Goal: Information Seeking & Learning: Learn about a topic

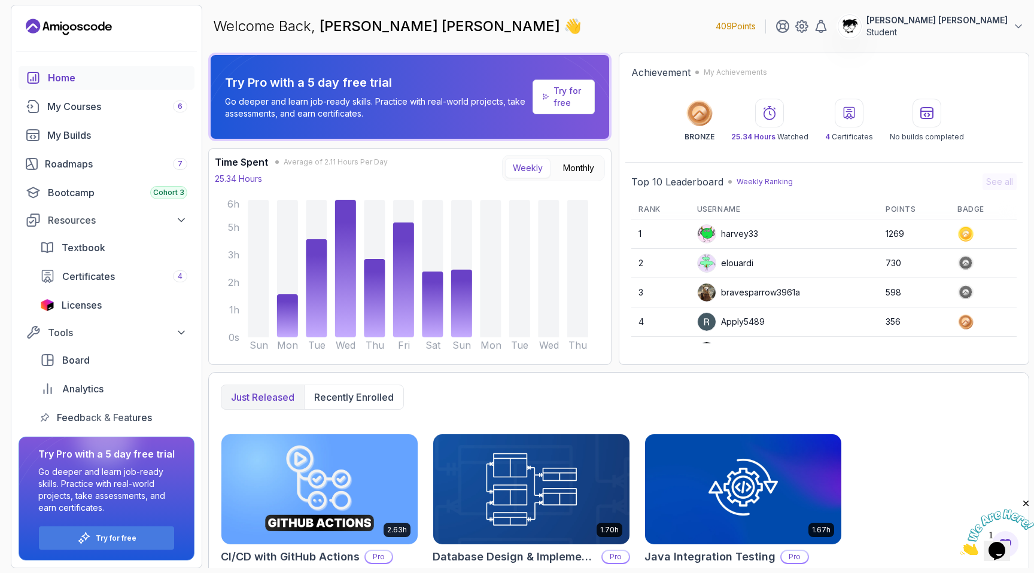
click at [1025, 503] on icon "Close" at bounding box center [1026, 503] width 11 height 11
click at [994, 552] on icon "Opens Chat This icon Opens the chat window." at bounding box center [996, 551] width 19 height 19
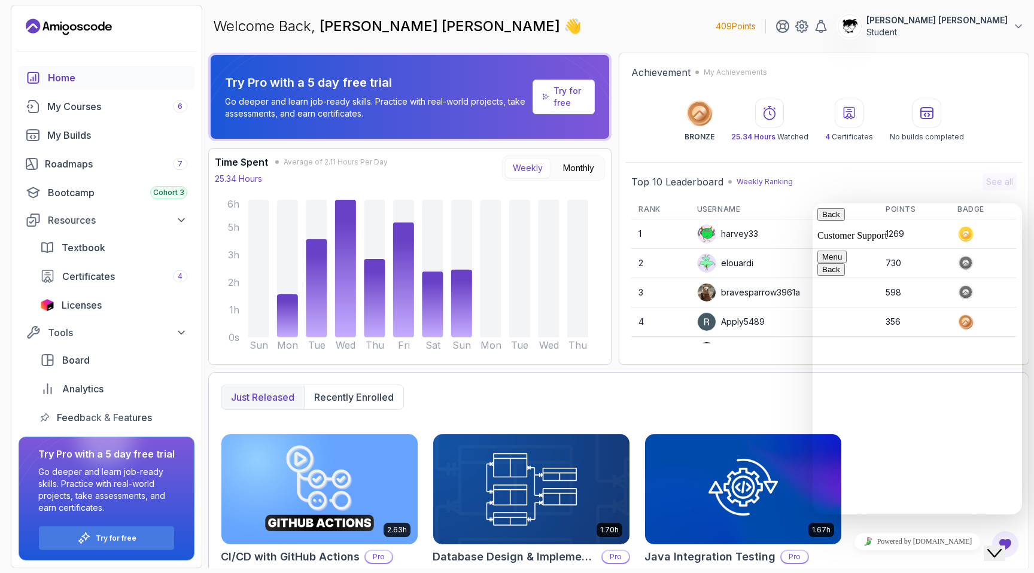
click at [994, 552] on button "Close Chat This icon closes the chat window." at bounding box center [995, 554] width 22 height 16
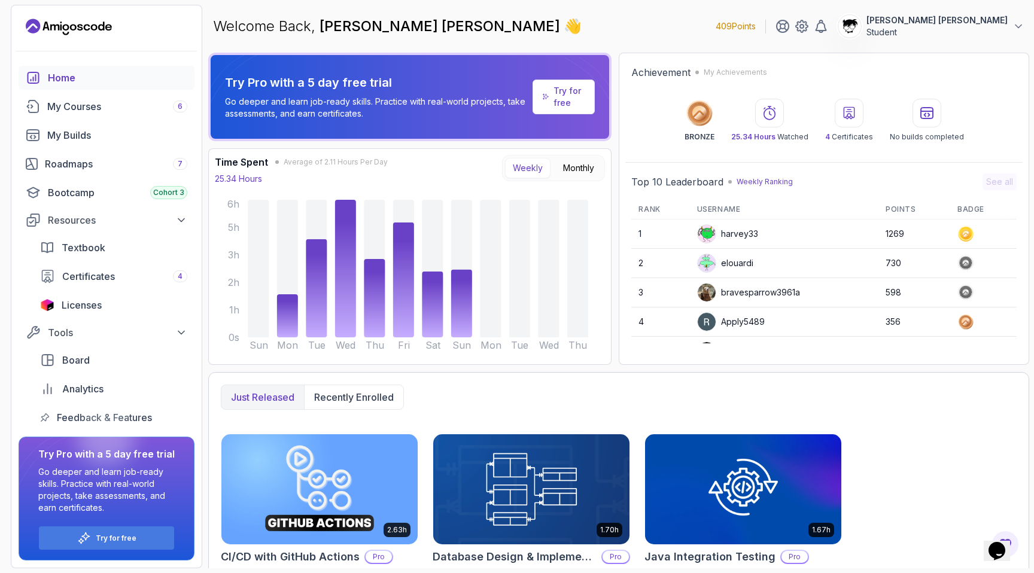
click at [551, 95] on link "Try for free" at bounding box center [564, 97] width 63 height 35
click at [136, 538] on div "Try for free" at bounding box center [106, 538] width 135 height 23
click at [911, 38] on div "Welcome Back, Abdallah Issa Al-Kass 👋 409 Points Abdallah Issa Al-Kass Student" at bounding box center [618, 26] width 821 height 43
click at [921, 33] on p "Student" at bounding box center [936, 32] width 141 height 12
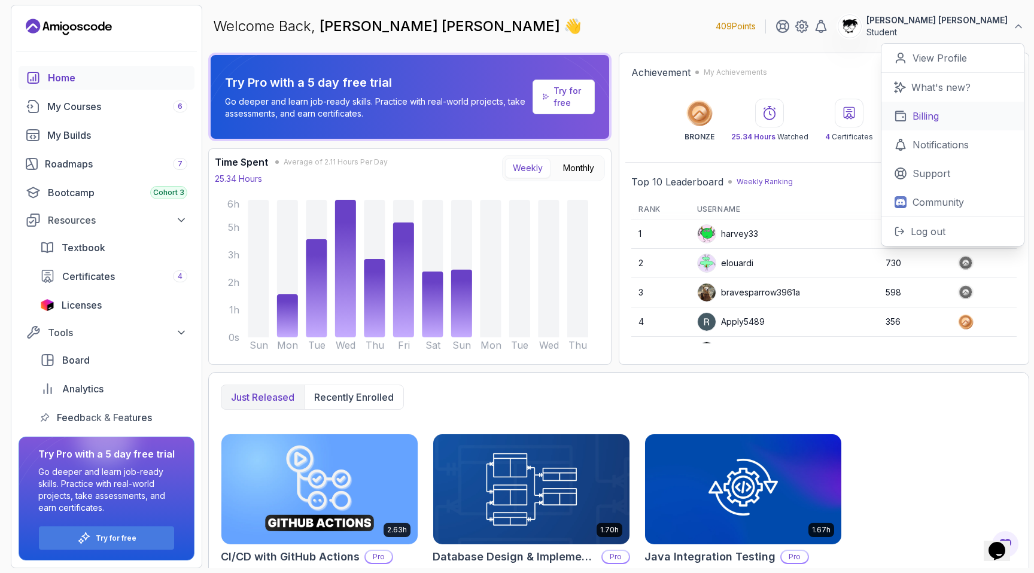
click at [911, 125] on link "Billing" at bounding box center [952, 116] width 142 height 29
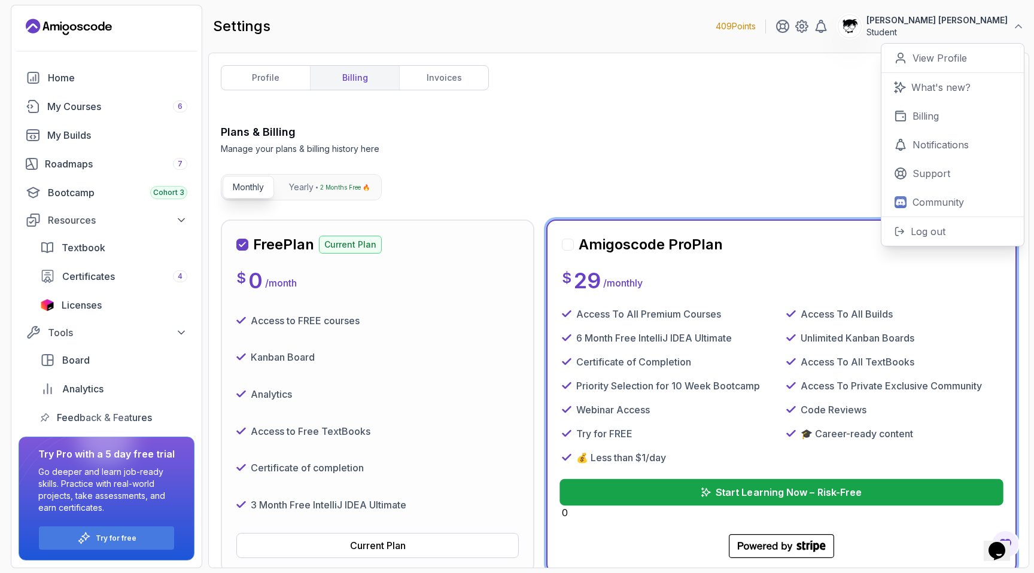
click at [683, 491] on button "Start Learning Now – Risk-Free" at bounding box center [780, 492] width 443 height 26
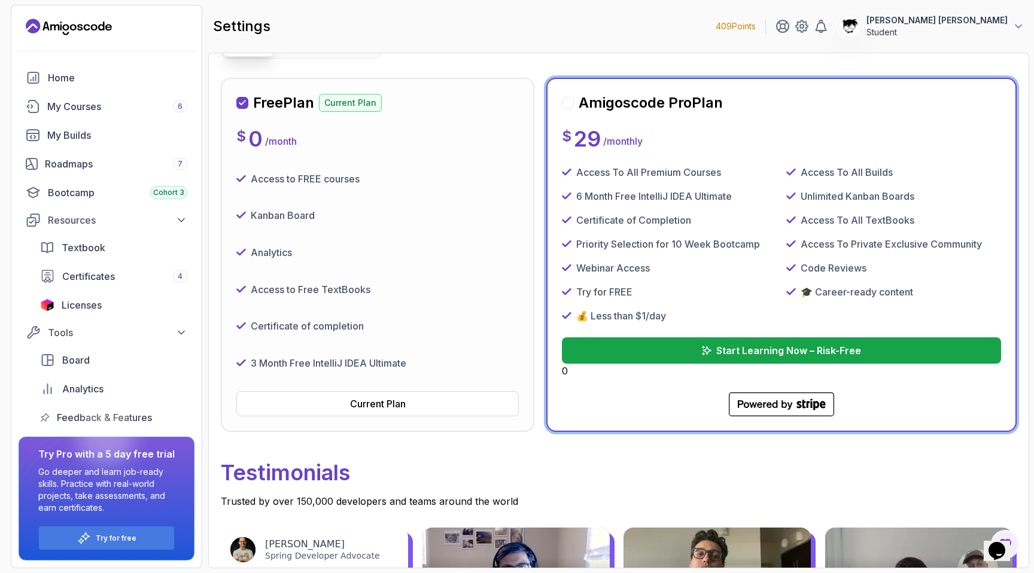
scroll to position [143, 0]
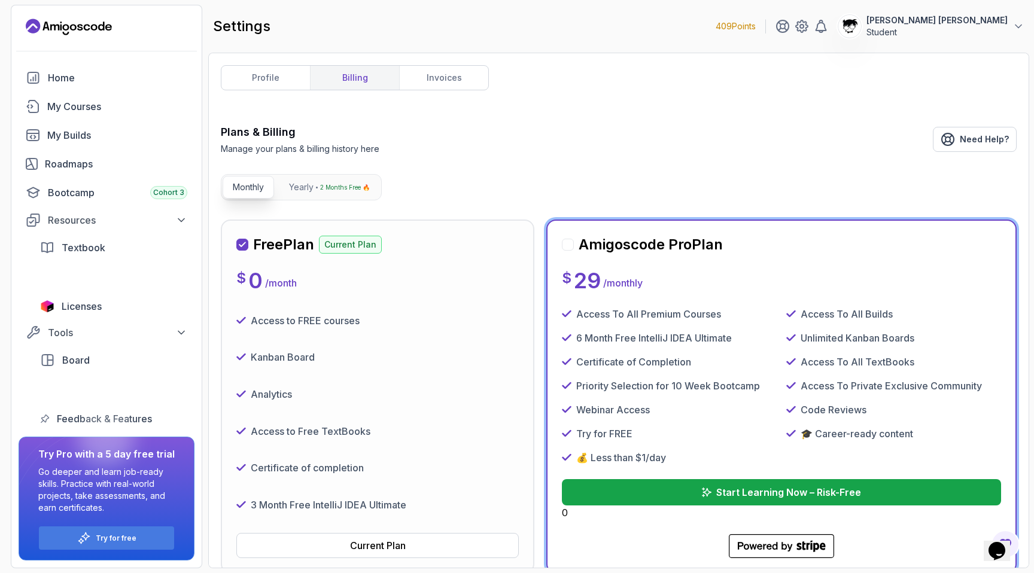
click at [415, 151] on div "Plans & Billing Manage your plans & billing history here Need Help?" at bounding box center [619, 139] width 796 height 31
click at [426, 83] on link "invoices" at bounding box center [443, 78] width 89 height 24
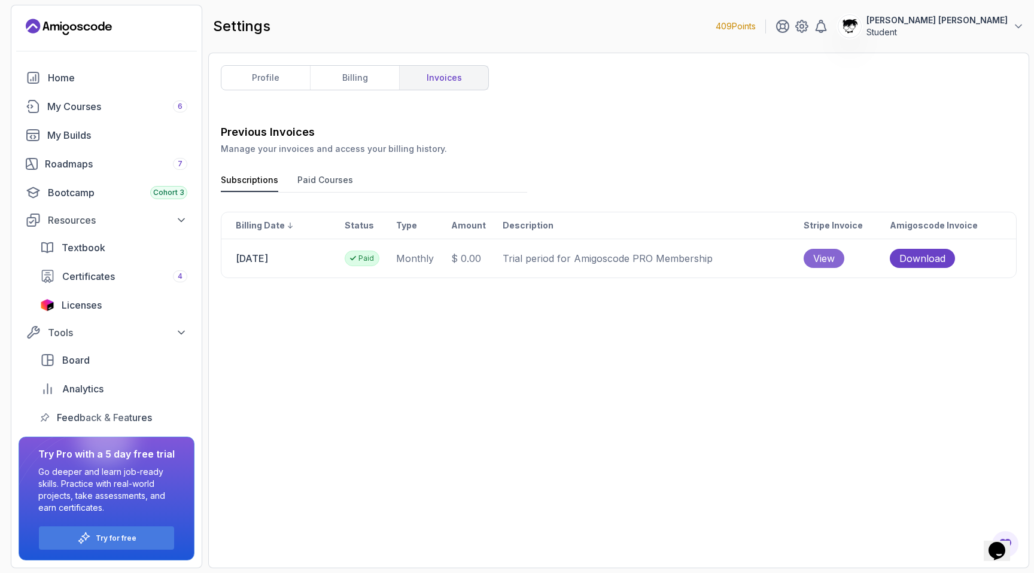
click at [835, 264] on span "View" at bounding box center [824, 258] width 22 height 14
click at [302, 180] on button "Paid Courses" at bounding box center [325, 183] width 56 height 18
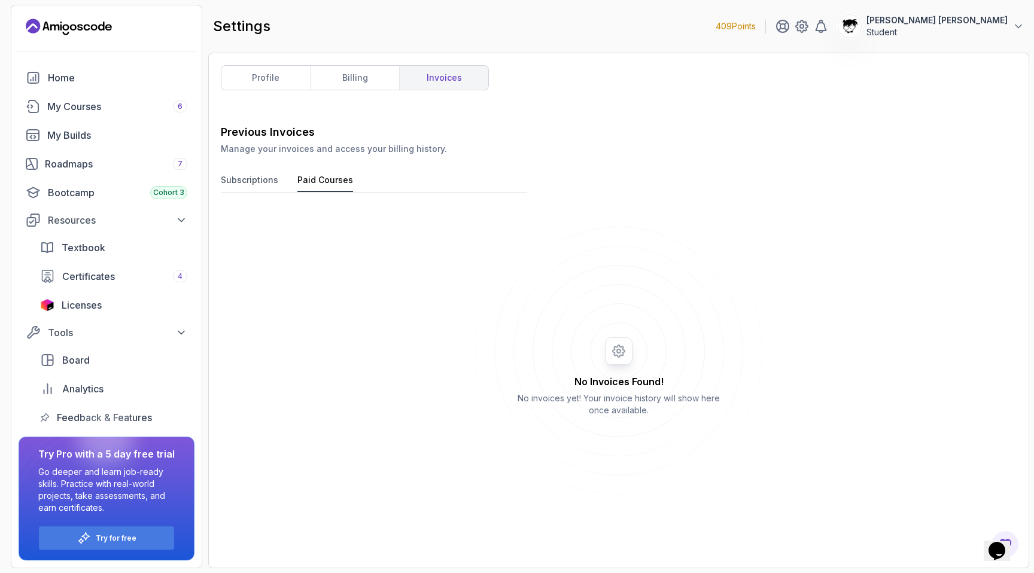
click at [264, 180] on button "Subscriptions" at bounding box center [249, 183] width 57 height 18
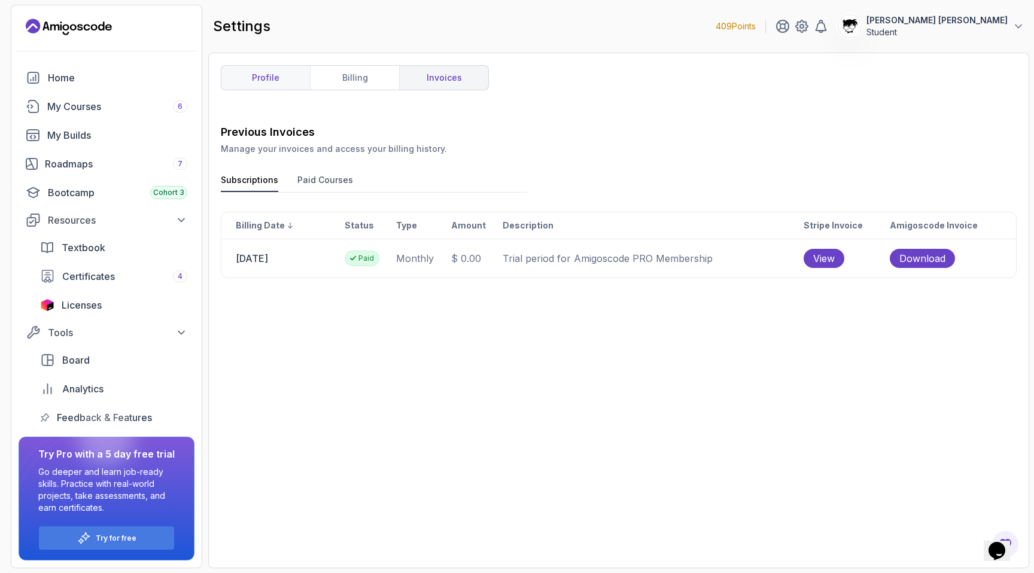
click at [285, 84] on link "profile" at bounding box center [265, 78] width 89 height 24
click at [351, 84] on link "billing" at bounding box center [354, 78] width 89 height 24
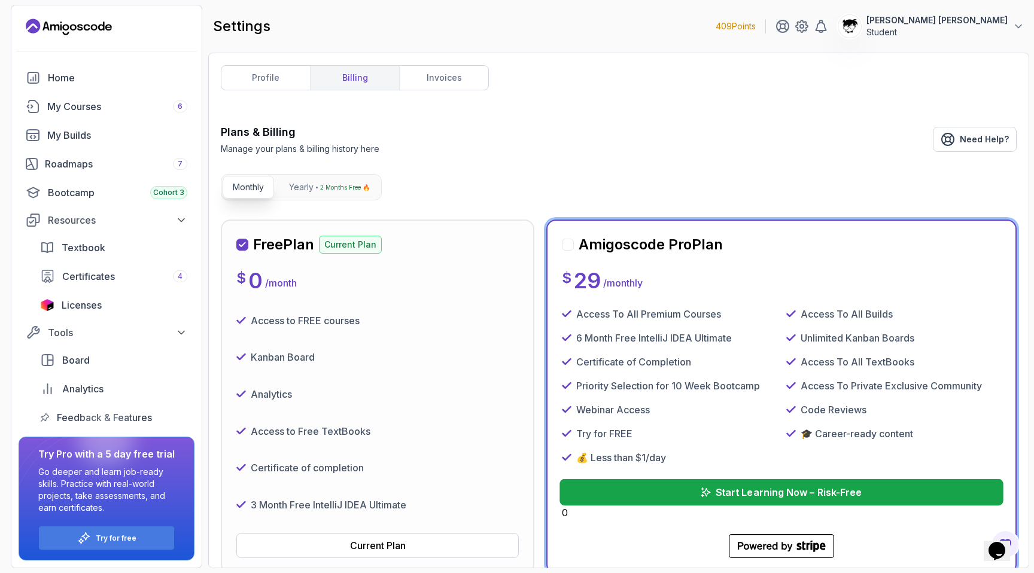
click at [682, 486] on button "Start Learning Now – Risk-Free" at bounding box center [780, 492] width 443 height 26
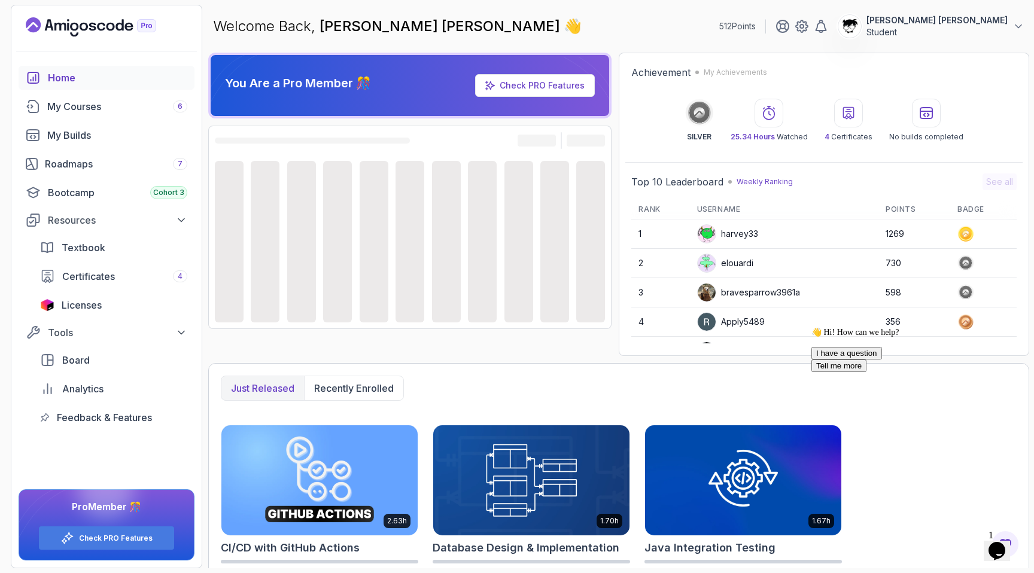
click at [993, 532] on span "1" at bounding box center [990, 535] width 5 height 10
click at [999, 543] on icon "Chat widget" at bounding box center [996, 551] width 17 height 18
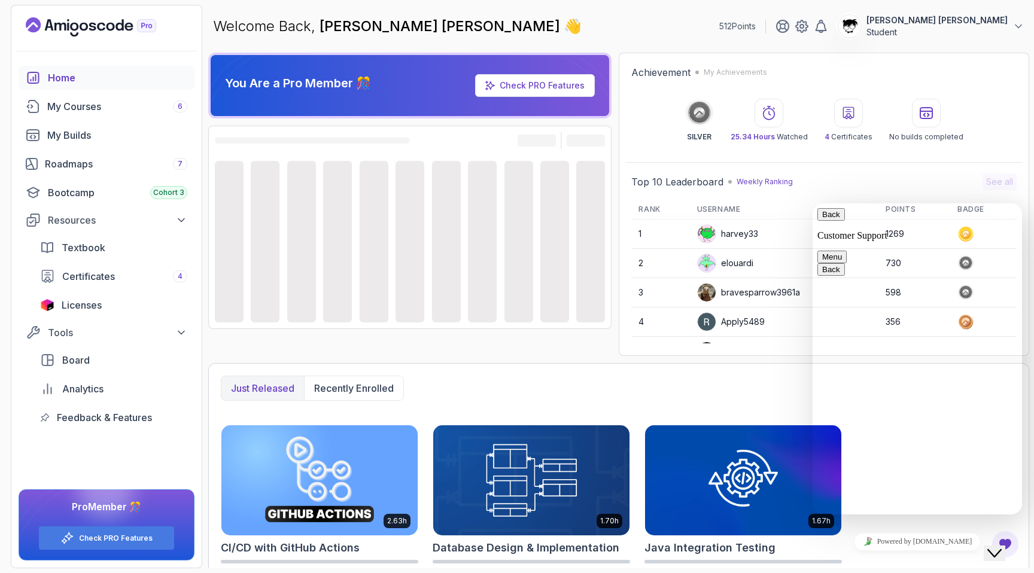
click at [999, 549] on icon "Chat widget" at bounding box center [994, 553] width 14 height 8
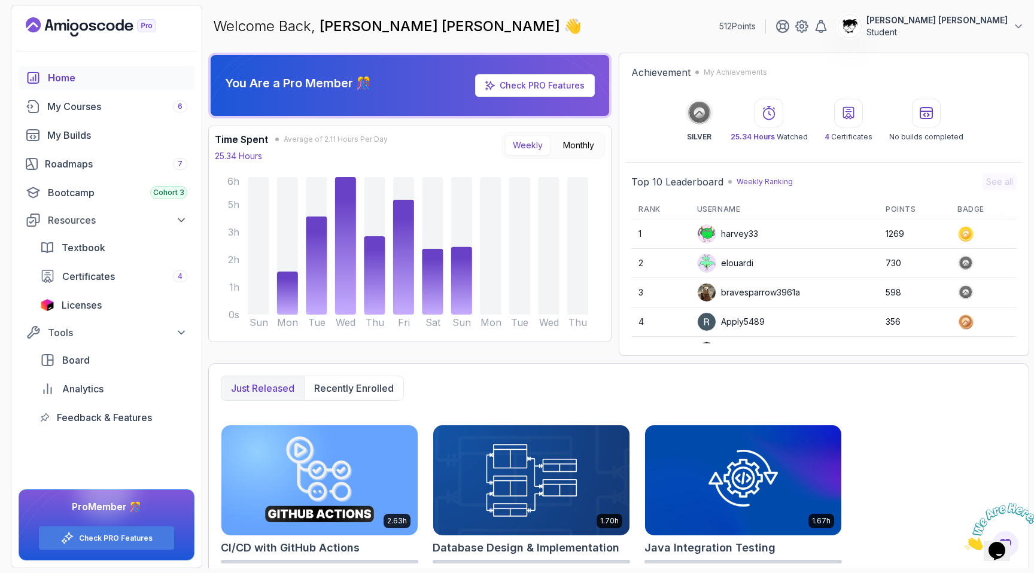
click at [965, 542] on icon "Close" at bounding box center [965, 547] width 0 height 10
click at [54, 111] on div "My Courses 6" at bounding box center [117, 106] width 140 height 14
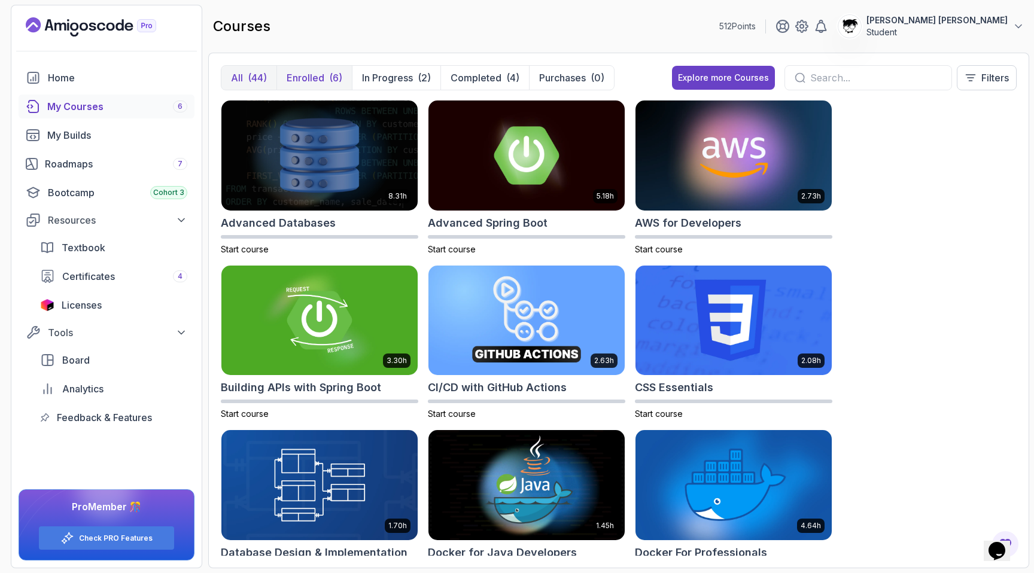
click at [308, 81] on p "Enrolled" at bounding box center [306, 78] width 38 height 14
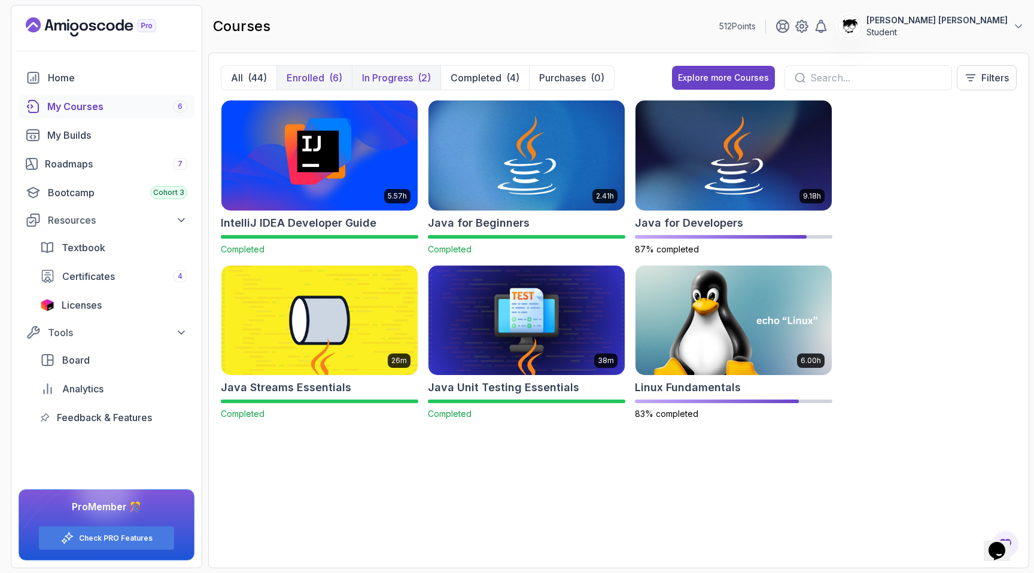
click at [399, 71] on p "In Progress" at bounding box center [387, 78] width 51 height 14
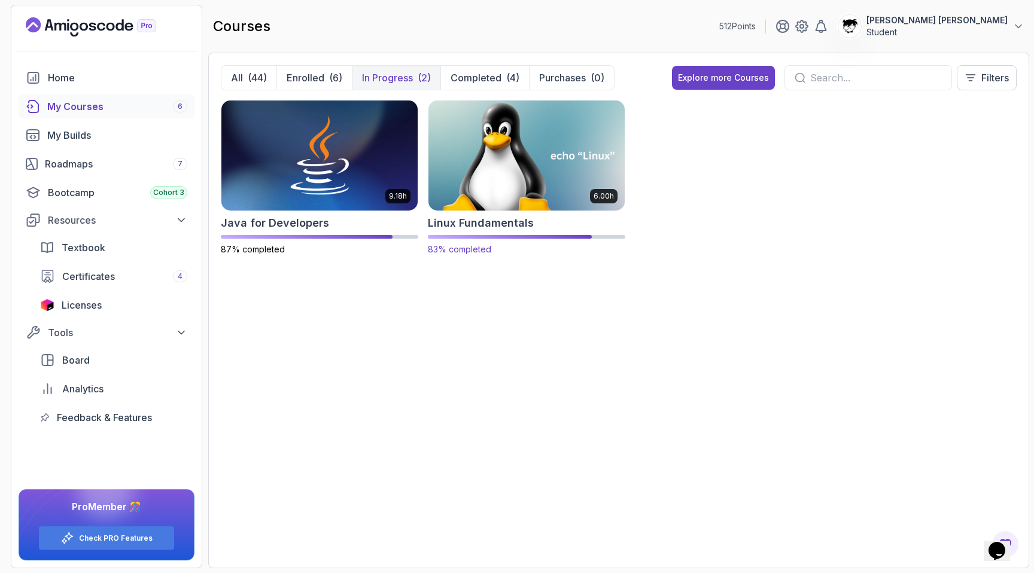
click at [480, 169] on img at bounding box center [527, 155] width 206 height 115
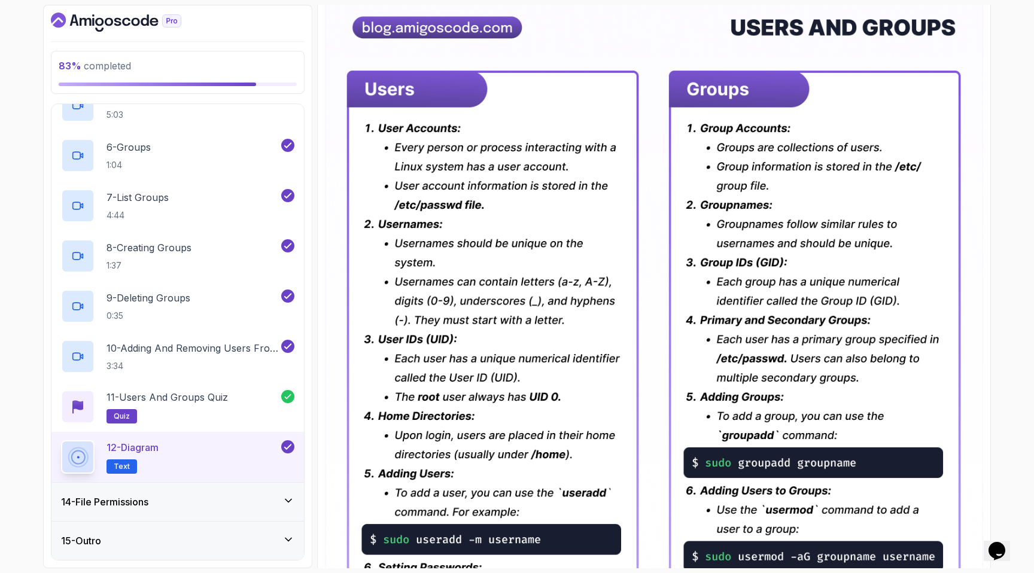
scroll to position [194, 0]
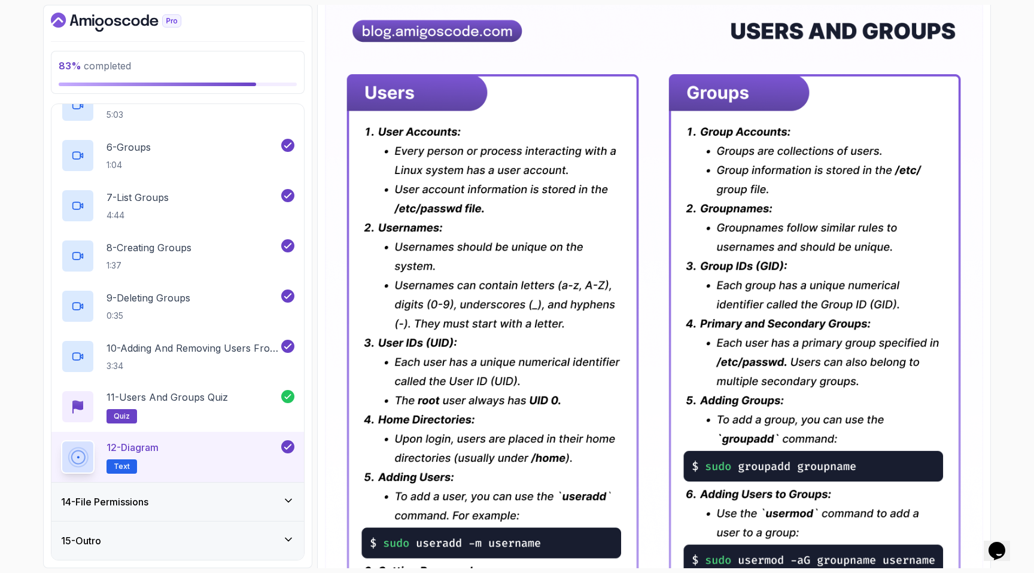
click at [282, 510] on div "14 - File Permissions" at bounding box center [177, 502] width 253 height 38
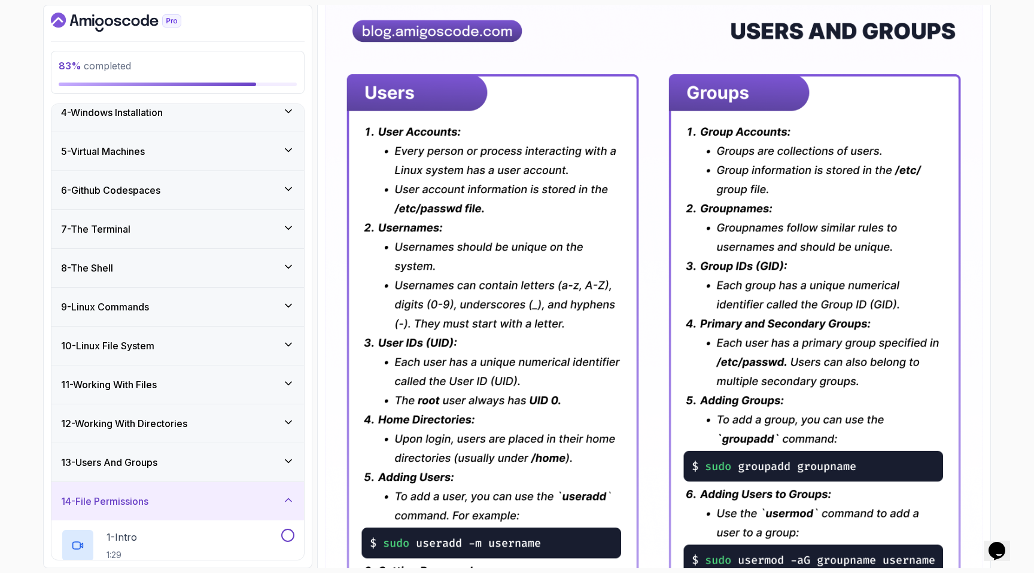
scroll to position [321, 0]
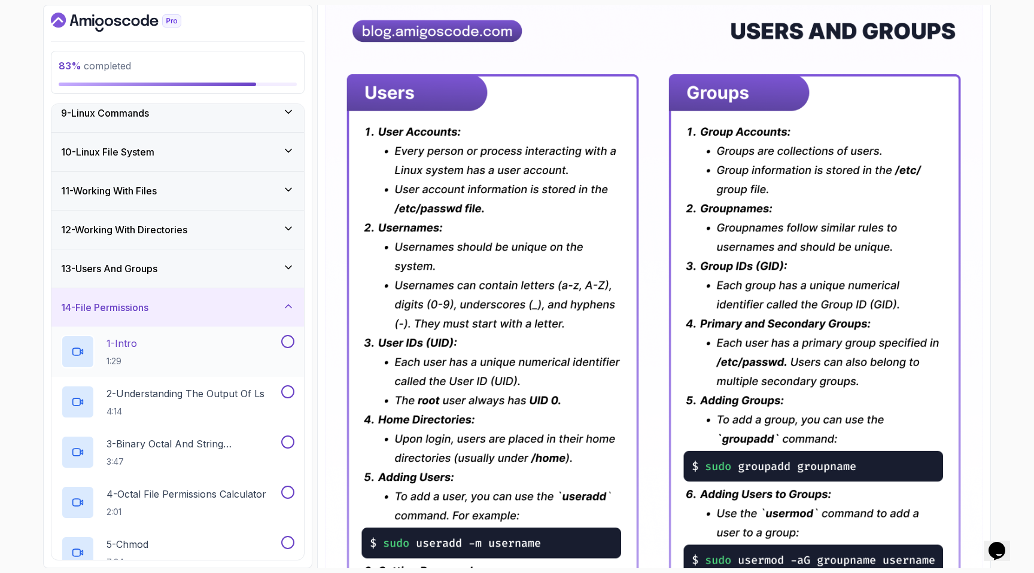
click at [145, 363] on div "1 - Intro 1:29" at bounding box center [170, 352] width 218 height 34
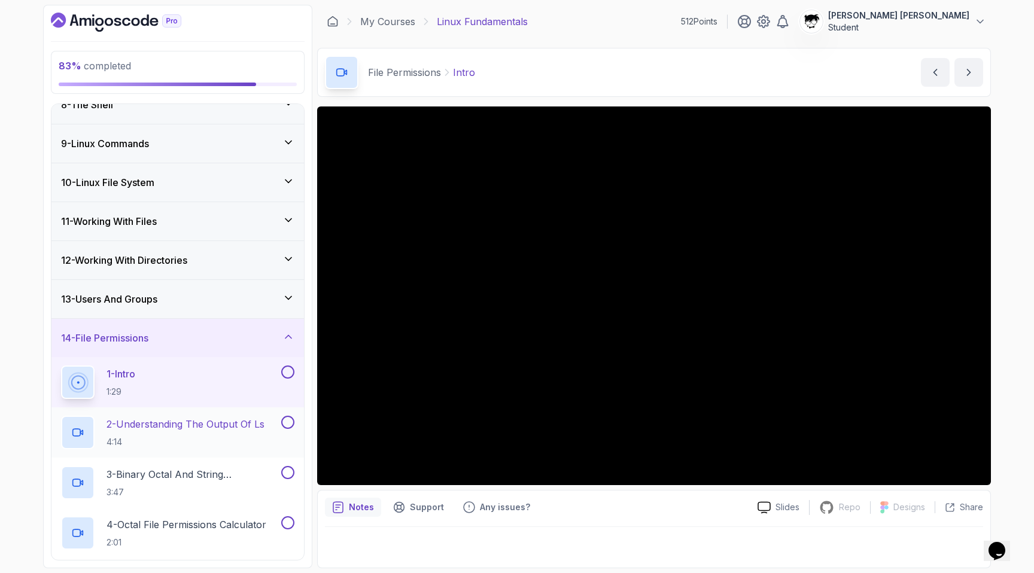
scroll to position [255, 0]
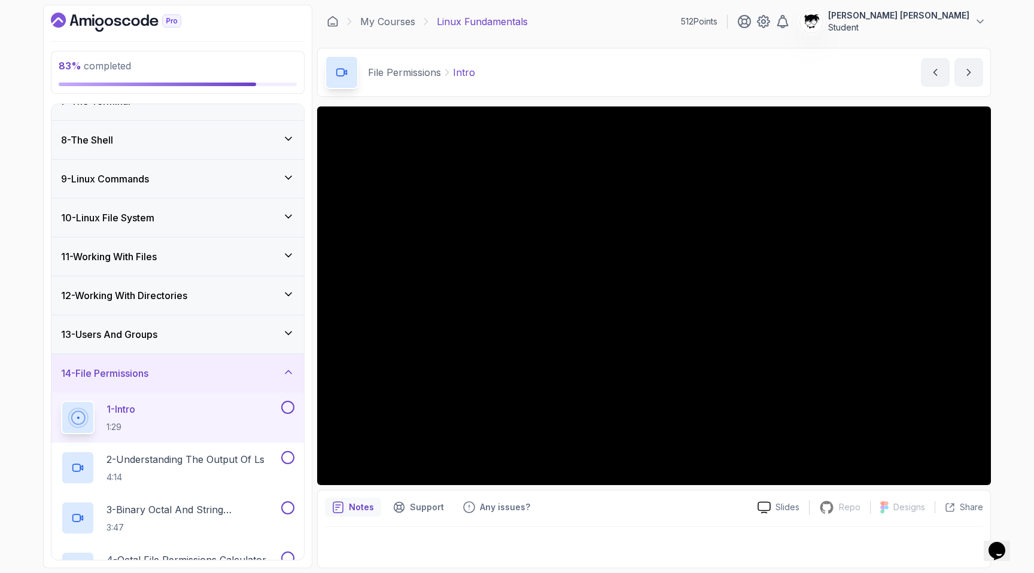
click at [104, 338] on h3 "13 - Users And Groups" at bounding box center [109, 334] width 96 height 14
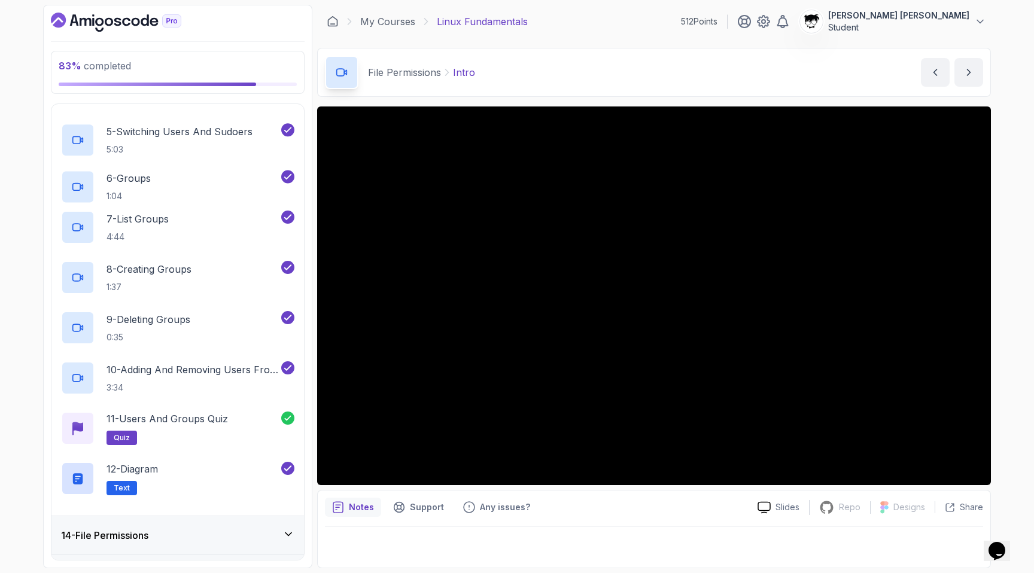
scroll to position [730, 0]
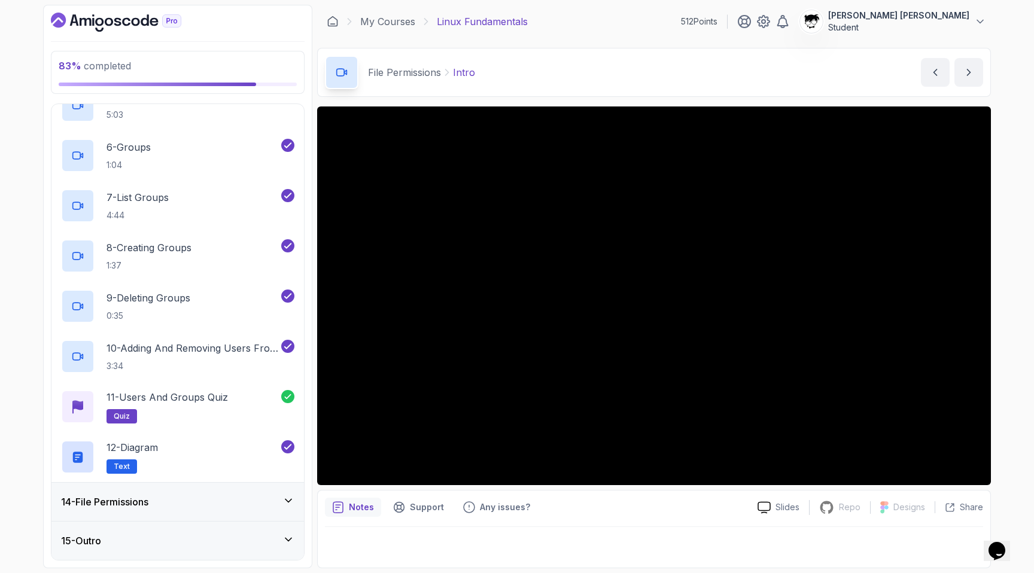
click at [114, 497] on h3 "14 - File Permissions" at bounding box center [104, 502] width 87 height 14
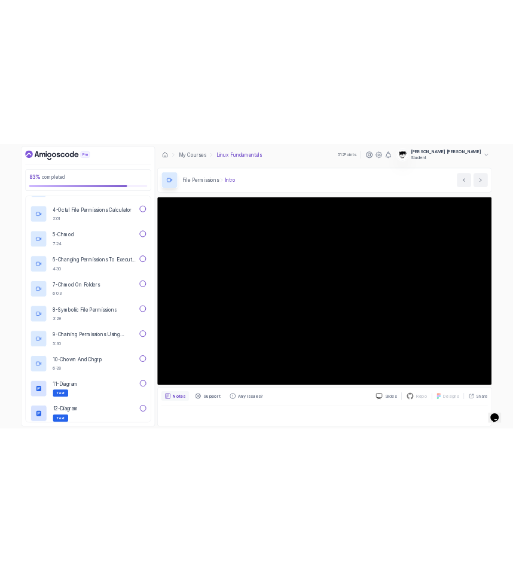
scroll to position [780, 0]
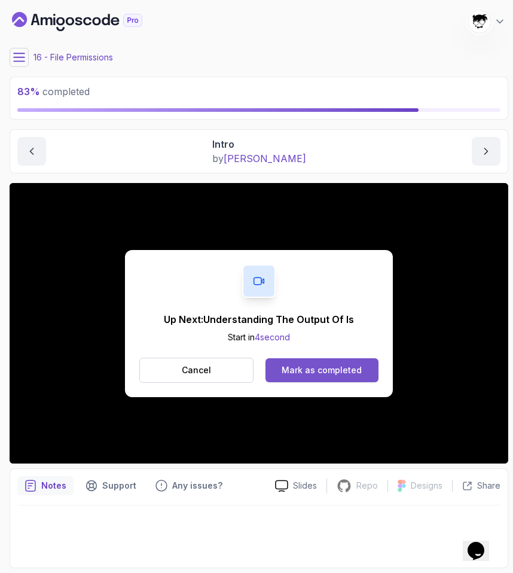
click at [294, 367] on div "Mark as completed" at bounding box center [322, 370] width 80 height 12
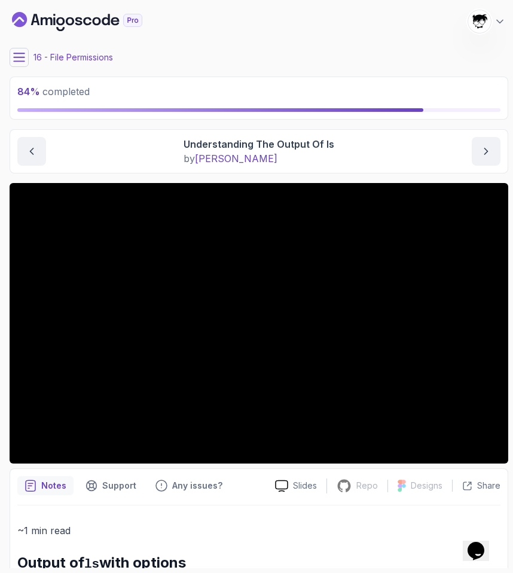
click at [27, 51] on button at bounding box center [19, 57] width 19 height 19
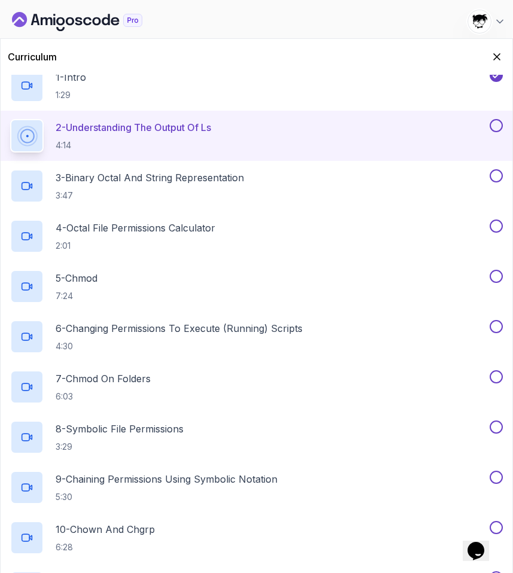
scroll to position [700, 0]
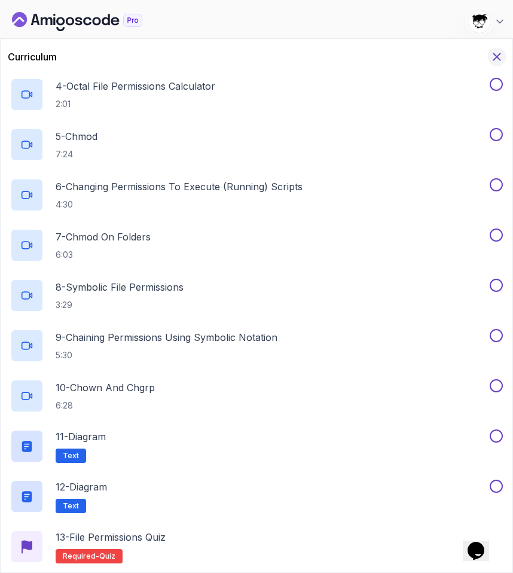
click at [498, 57] on icon "Hide Curriculum for mobile" at bounding box center [497, 56] width 13 height 13
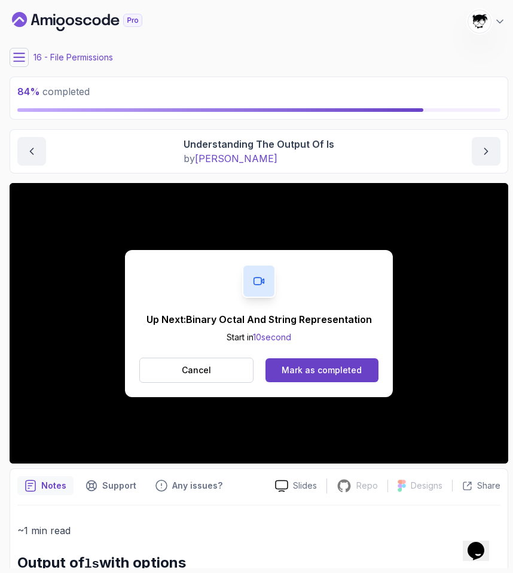
click at [376, 266] on div "Up Next: Binary Octal And String Representation Start in 10 second Cancel Mark …" at bounding box center [259, 323] width 268 height 147
click at [295, 363] on button "Mark as completed" at bounding box center [322, 370] width 113 height 24
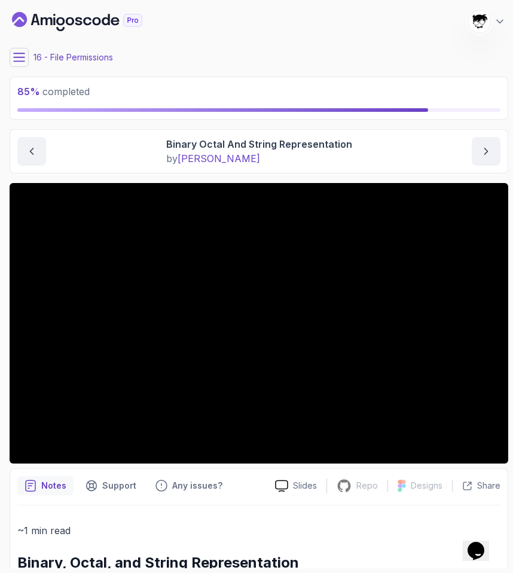
click at [17, 60] on icon at bounding box center [19, 57] width 12 height 12
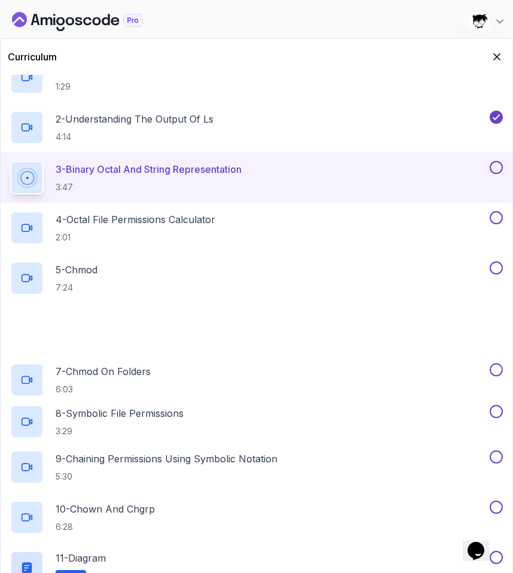
scroll to position [700, 0]
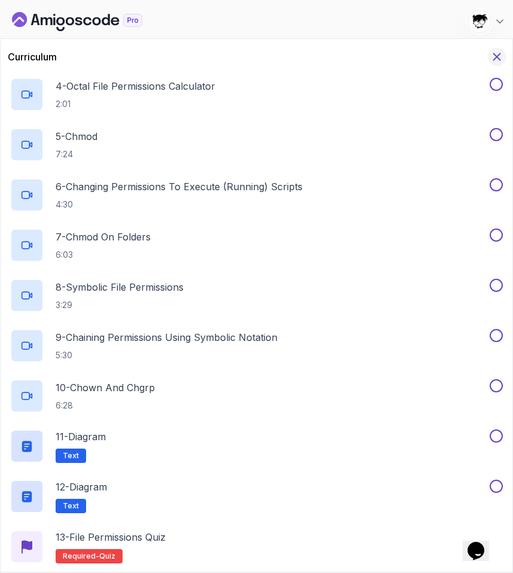
click at [496, 54] on icon "Hide Curriculum for mobile" at bounding box center [497, 56] width 13 height 13
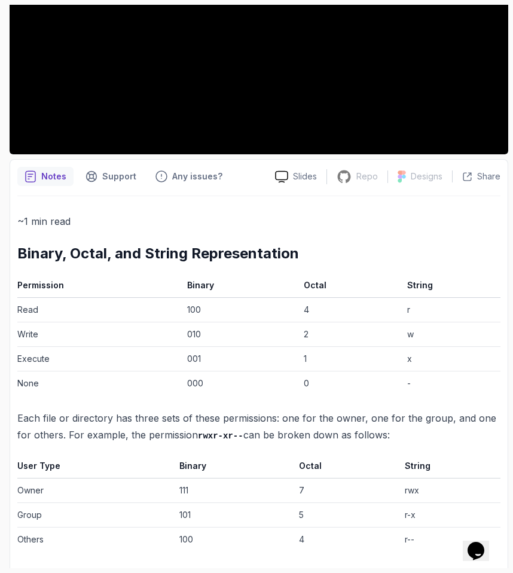
scroll to position [312, 0]
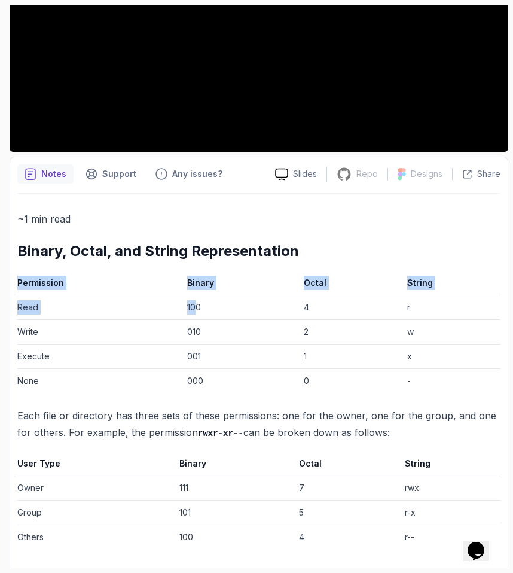
drag, startPoint x: 14, startPoint y: 306, endPoint x: 197, endPoint y: 306, distance: 183.1
click at [197, 306] on div "Notes Support Any issues? Slides Repo Repository not available Designs Design n…" at bounding box center [259, 365] width 499 height 417
click at [197, 306] on td "100" at bounding box center [240, 308] width 117 height 25
click at [309, 313] on td "4" at bounding box center [351, 308] width 104 height 25
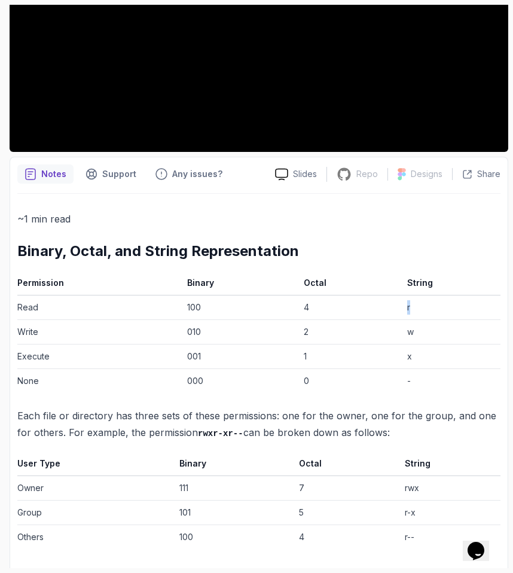
drag, startPoint x: 383, startPoint y: 311, endPoint x: 449, endPoint y: 311, distance: 65.8
click at [449, 311] on tr "Read 100 4 r" at bounding box center [258, 308] width 483 height 25
click at [336, 329] on td "2" at bounding box center [351, 332] width 104 height 25
drag, startPoint x: 185, startPoint y: 330, endPoint x: 241, endPoint y: 333, distance: 55.1
click at [240, 333] on td "010" at bounding box center [240, 332] width 117 height 25
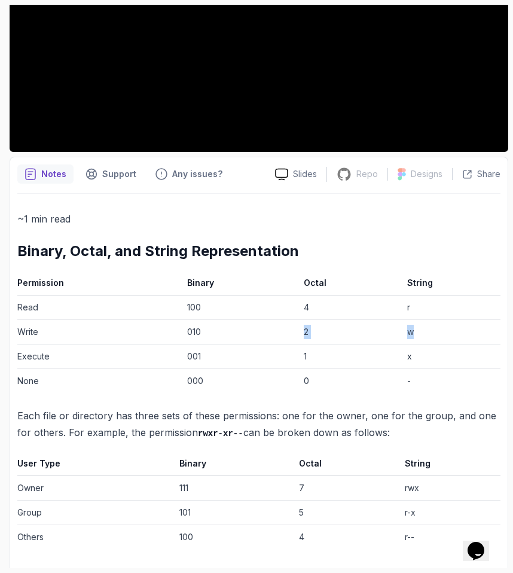
drag, startPoint x: 273, startPoint y: 330, endPoint x: 433, endPoint y: 328, distance: 159.2
click at [433, 328] on tr "Write 010 2 w" at bounding box center [258, 332] width 483 height 25
click at [433, 328] on td "w" at bounding box center [452, 332] width 98 height 25
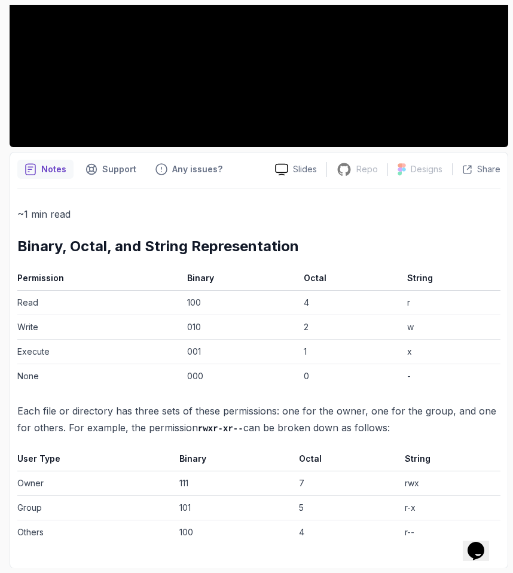
scroll to position [0, 0]
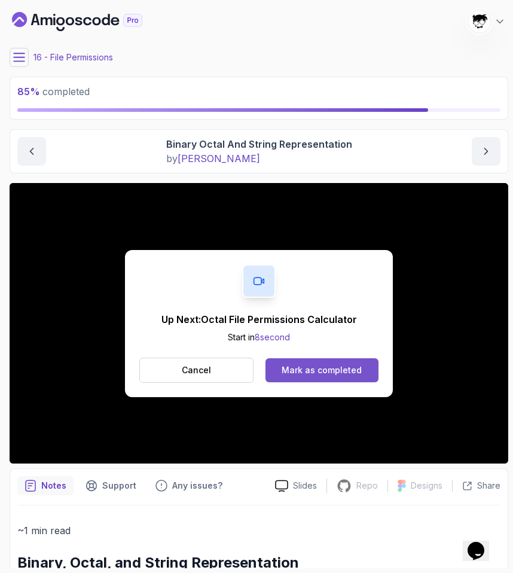
click at [278, 367] on button "Mark as completed" at bounding box center [322, 370] width 113 height 24
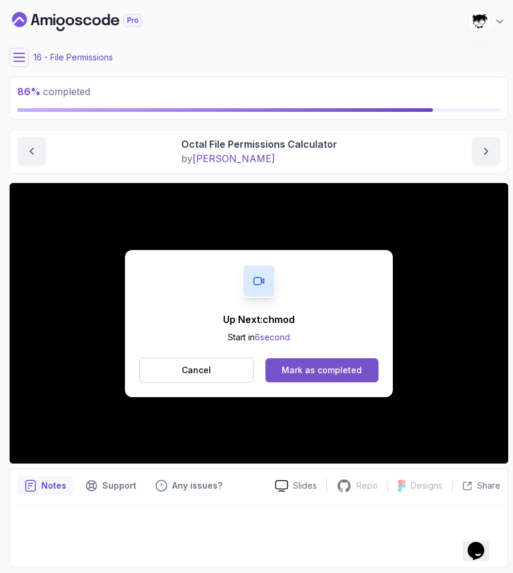
click at [300, 360] on button "Mark as completed" at bounding box center [322, 370] width 113 height 24
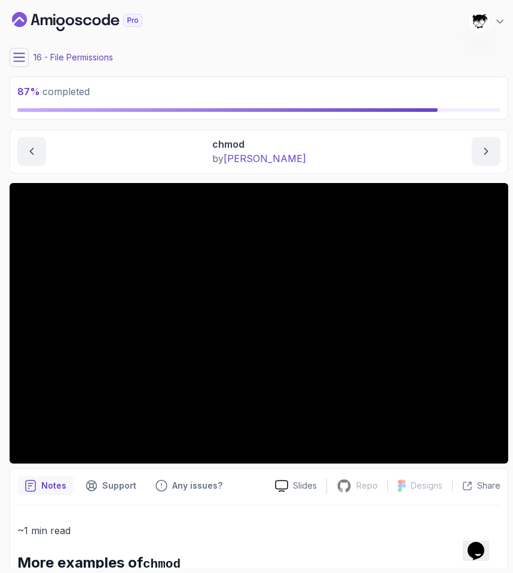
click at [21, 48] on button at bounding box center [19, 57] width 19 height 19
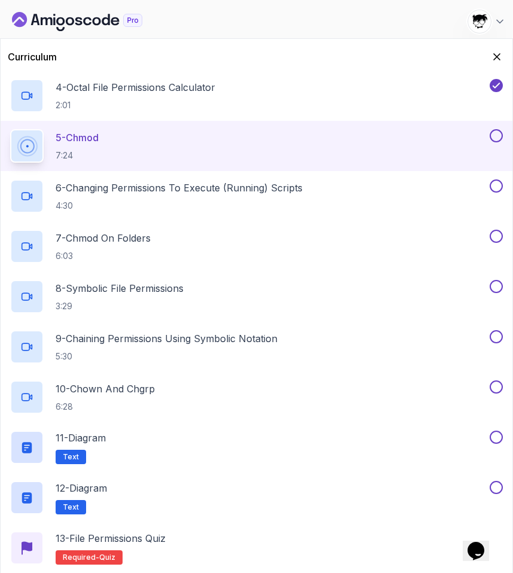
scroll to position [700, 0]
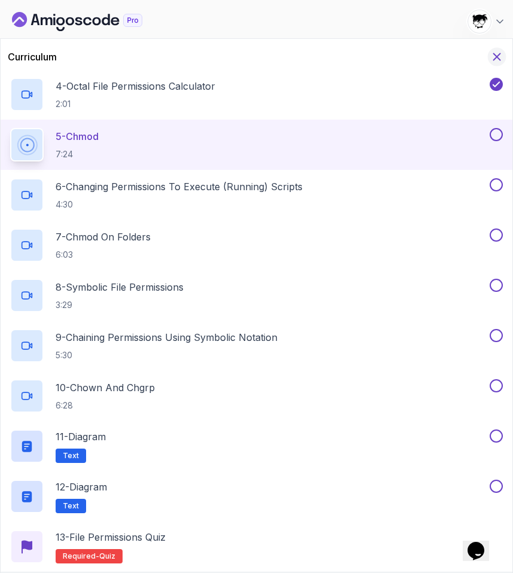
click at [498, 56] on icon "Hide Curriculum for mobile" at bounding box center [497, 57] width 7 height 7
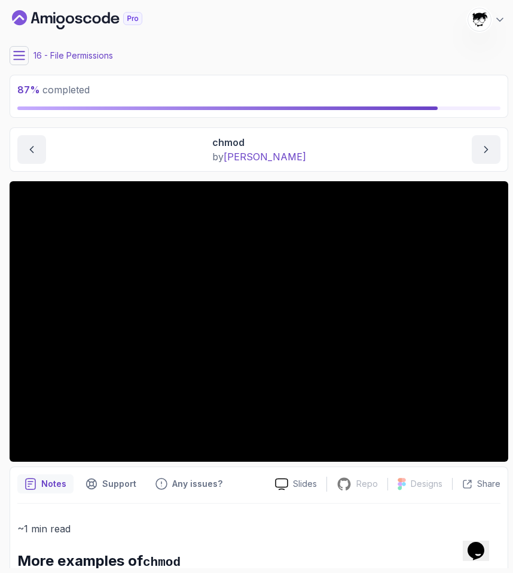
scroll to position [0, 0]
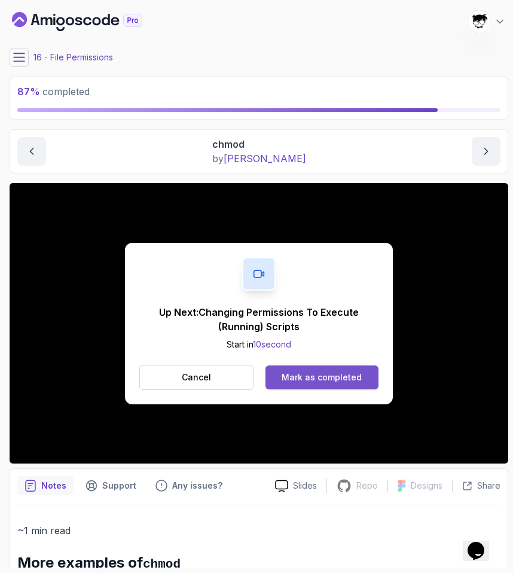
click at [293, 372] on div "Mark as completed" at bounding box center [322, 378] width 80 height 12
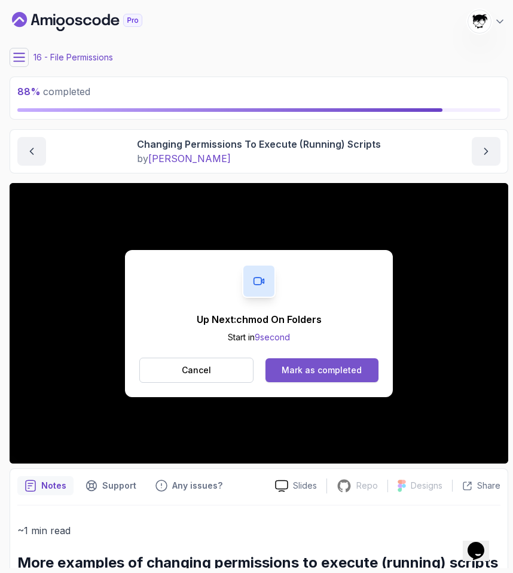
click at [315, 367] on div "Mark as completed" at bounding box center [322, 370] width 80 height 12
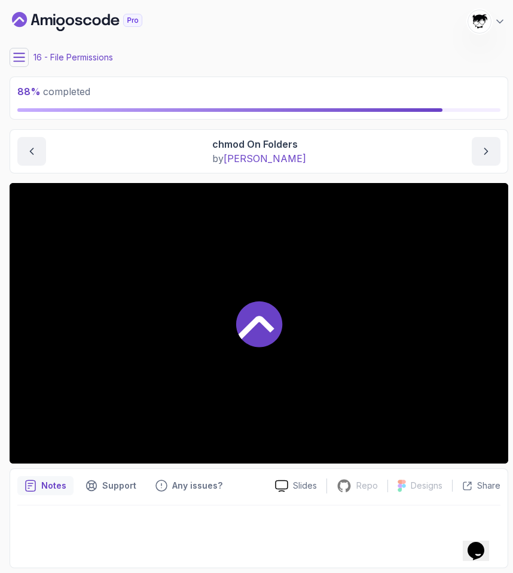
click at [29, 54] on div "16 - File Permissions" at bounding box center [259, 57] width 499 height 19
click at [24, 55] on icon at bounding box center [19, 57] width 12 height 12
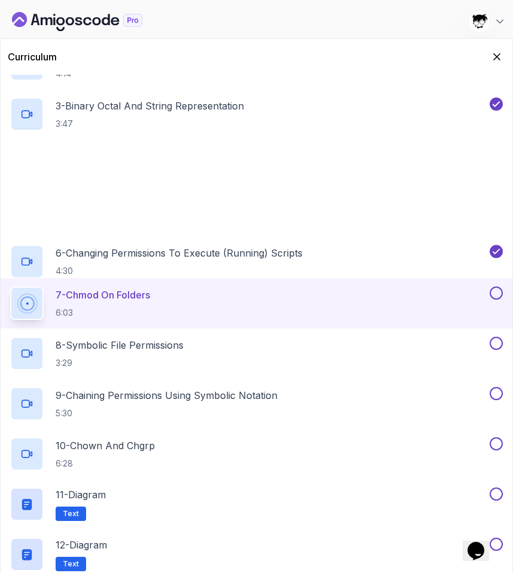
scroll to position [700, 0]
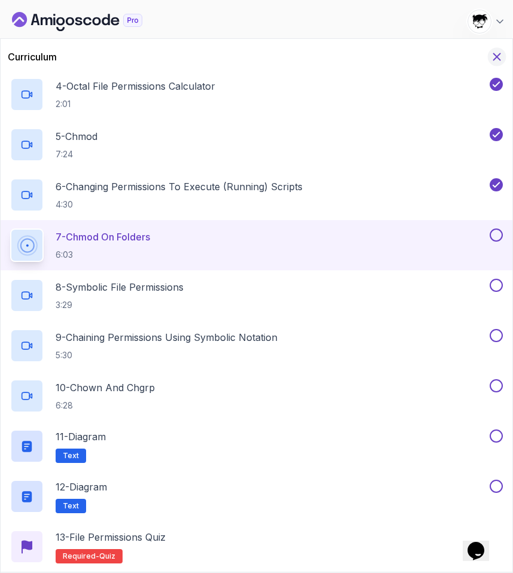
click at [496, 56] on icon "Hide Curriculum for mobile" at bounding box center [497, 56] width 13 height 13
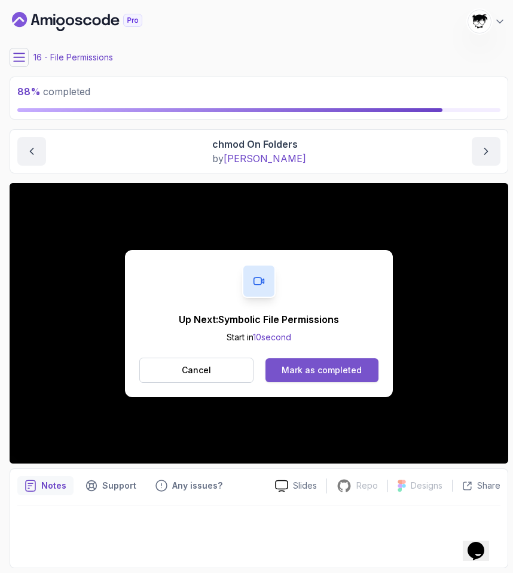
click at [303, 372] on div "Mark as completed" at bounding box center [322, 370] width 80 height 12
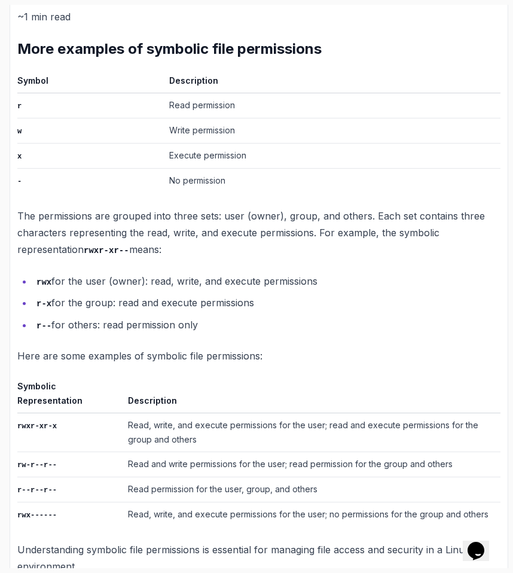
scroll to position [540, 0]
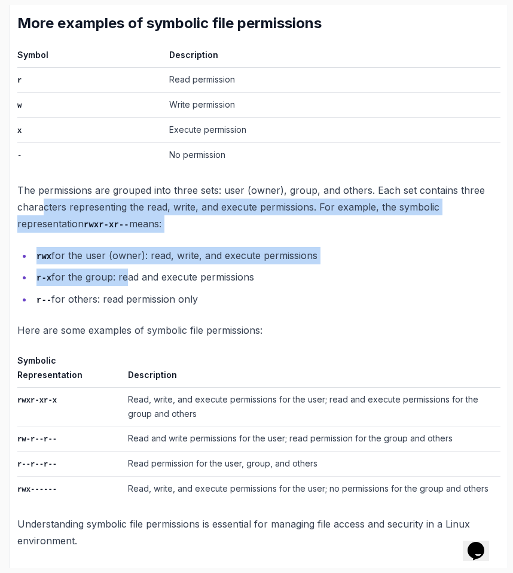
drag, startPoint x: 44, startPoint y: 198, endPoint x: 124, endPoint y: 268, distance: 106.4
click at [123, 267] on div "~1 min read More examples of symbolic file permissions Symbol Description r Rea…" at bounding box center [258, 266] width 483 height 567
click at [124, 269] on li "r-x for the group: read and execute permissions" at bounding box center [267, 277] width 468 height 17
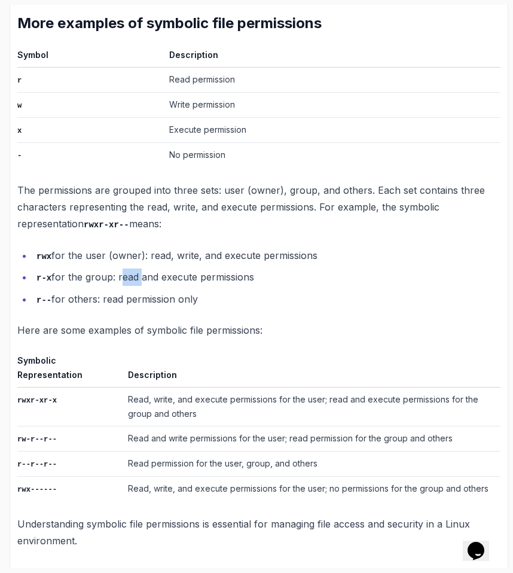
click at [124, 269] on li "r-x for the group: read and execute permissions" at bounding box center [267, 277] width 468 height 17
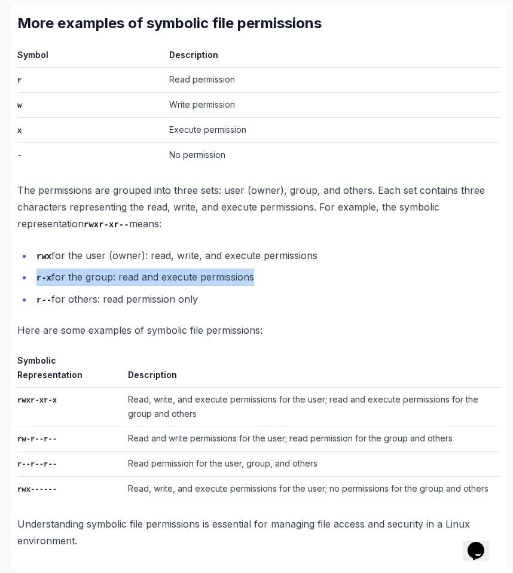
click at [124, 269] on li "r-x for the group: read and execute permissions" at bounding box center [267, 277] width 468 height 17
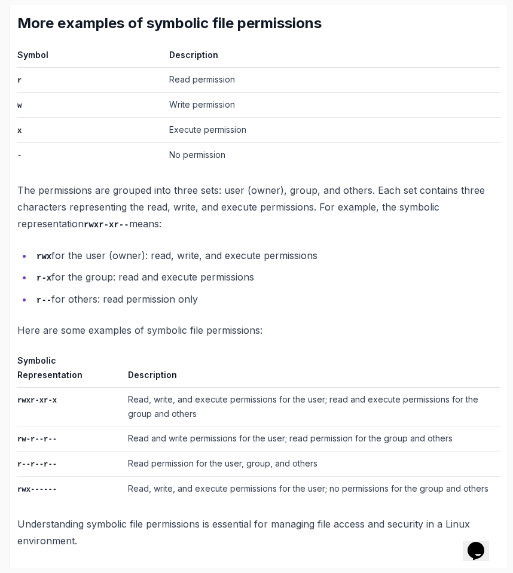
click at [107, 248] on li "rwx for the user (owner): read, write, and execute permissions" at bounding box center [267, 255] width 468 height 17
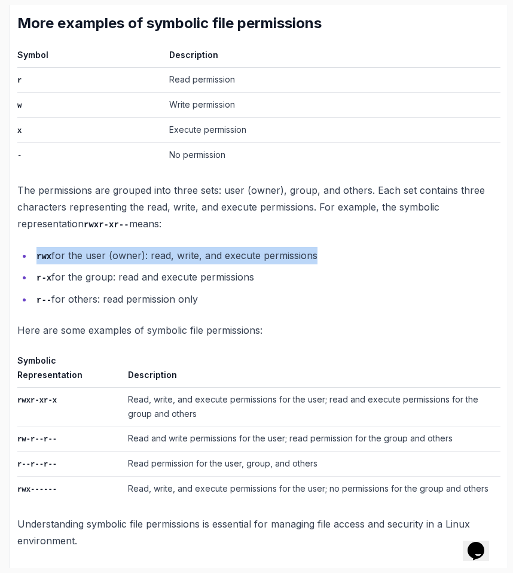
click at [107, 248] on li "rwx for the user (owner): read, write, and execute permissions" at bounding box center [267, 255] width 468 height 17
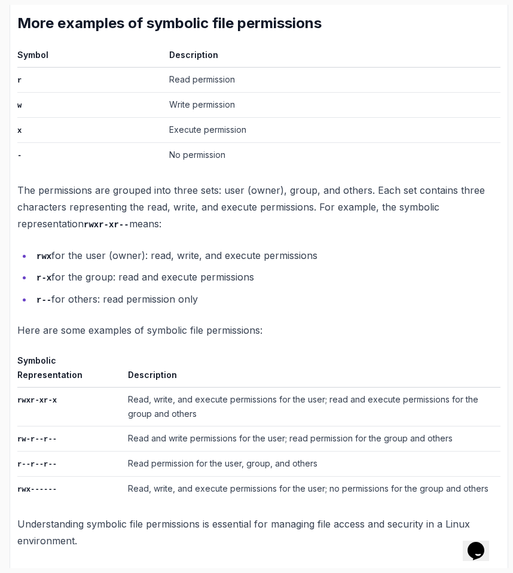
click at [90, 300] on li "r-- for others: read permission only" at bounding box center [267, 299] width 468 height 17
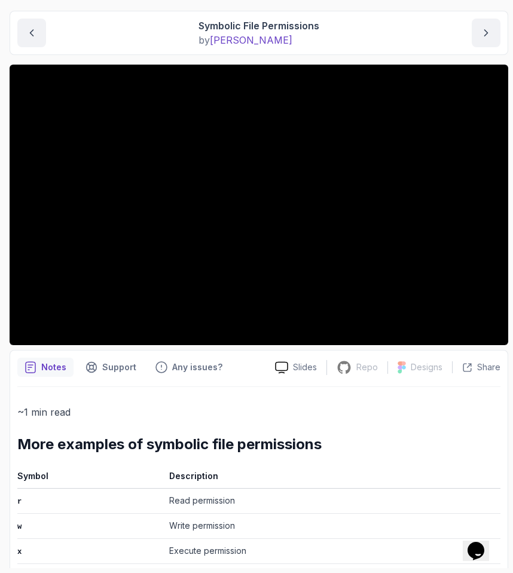
scroll to position [0, 0]
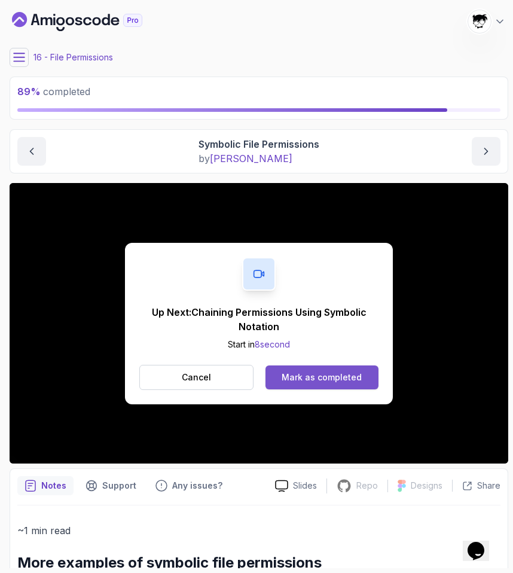
click at [297, 380] on div "Mark as completed" at bounding box center [322, 378] width 80 height 12
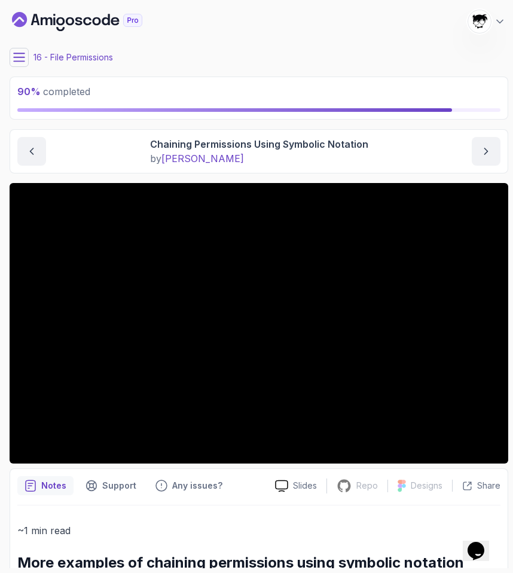
click at [20, 57] on icon at bounding box center [19, 57] width 11 height 8
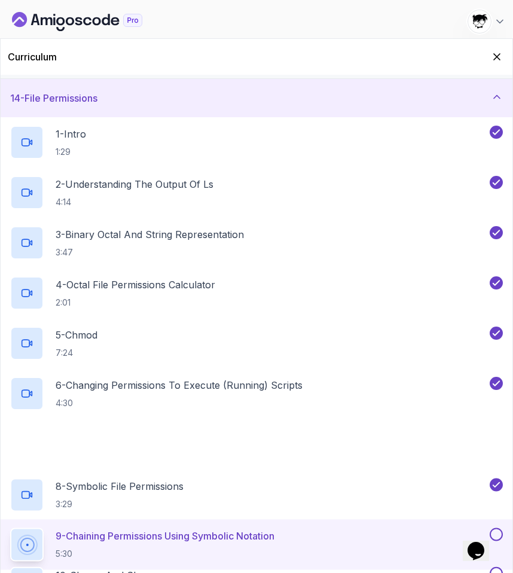
scroll to position [700, 0]
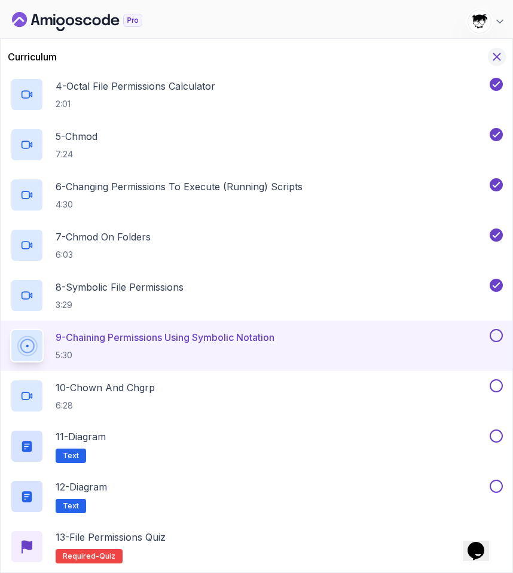
click at [495, 58] on icon "Hide Curriculum for mobile" at bounding box center [497, 57] width 7 height 7
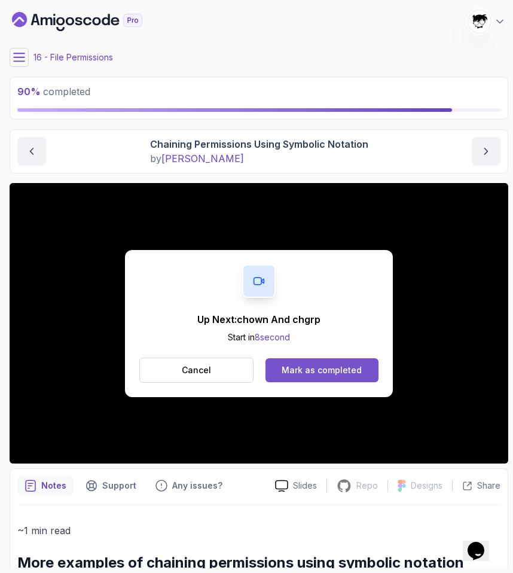
click at [307, 361] on button "Mark as completed" at bounding box center [322, 370] width 113 height 24
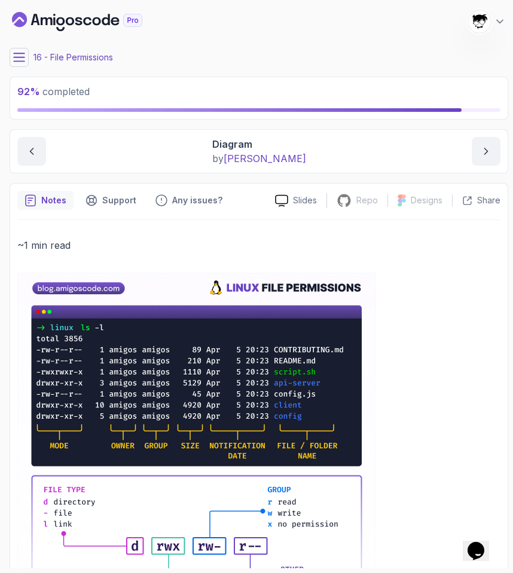
scroll to position [205, 0]
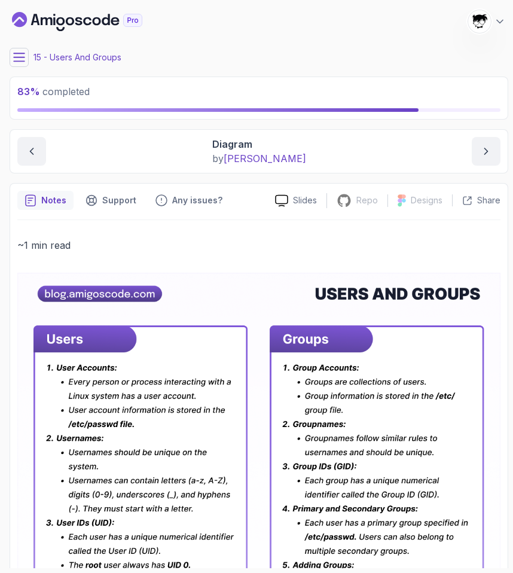
click at [17, 50] on button at bounding box center [19, 57] width 19 height 19
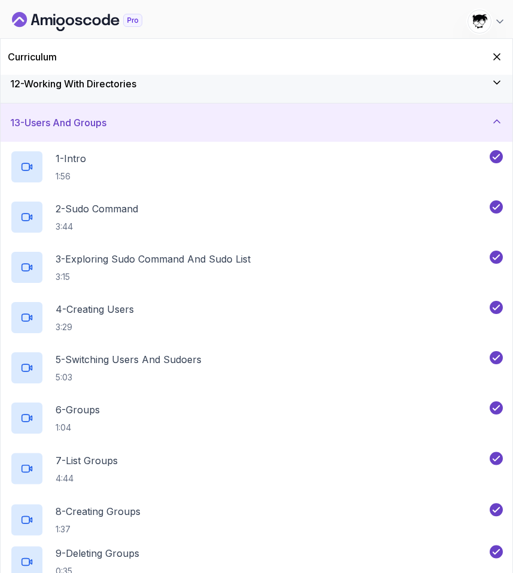
scroll to position [650, 0]
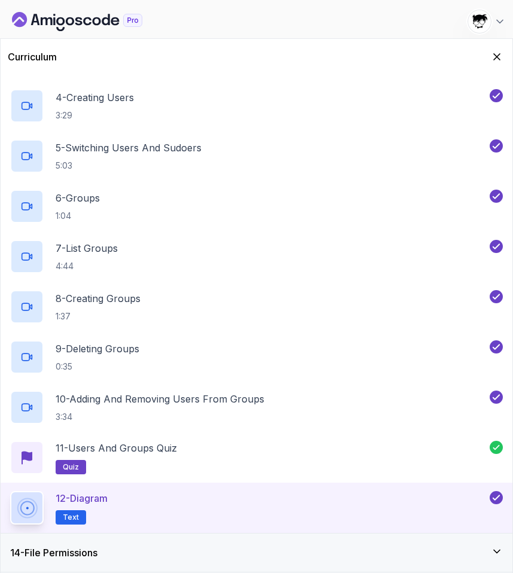
click at [83, 564] on div "14 - File Permissions" at bounding box center [257, 553] width 512 height 38
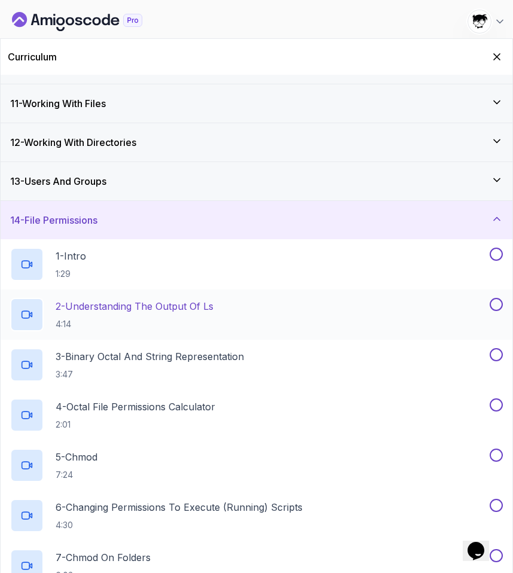
scroll to position [370, 0]
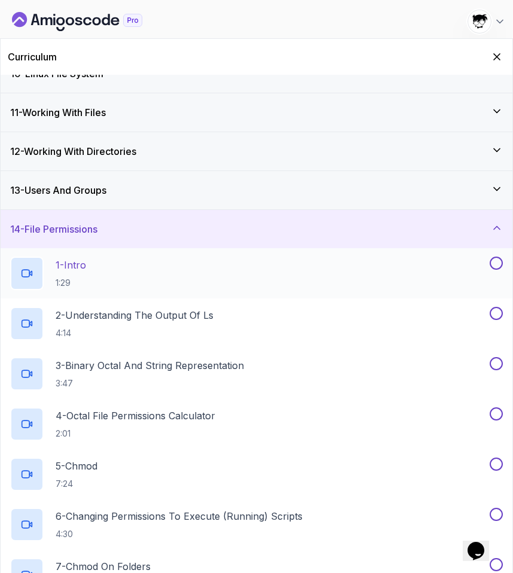
click at [494, 263] on button at bounding box center [496, 263] width 13 height 13
click at [499, 317] on button at bounding box center [496, 313] width 13 height 13
click at [497, 366] on button at bounding box center [496, 363] width 13 height 13
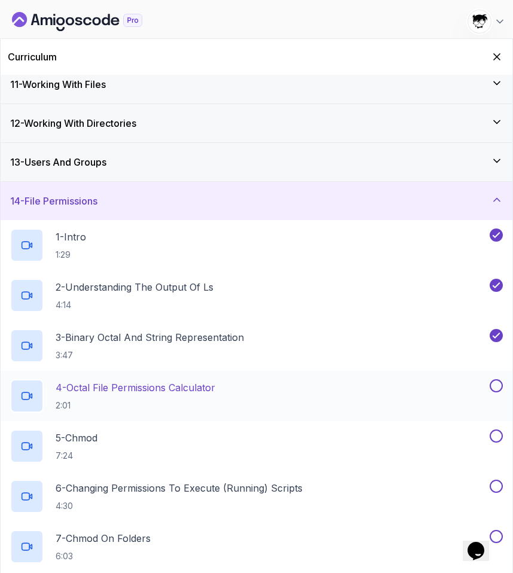
click at [496, 384] on button at bounding box center [496, 385] width 13 height 13
click at [497, 431] on button at bounding box center [496, 436] width 13 height 13
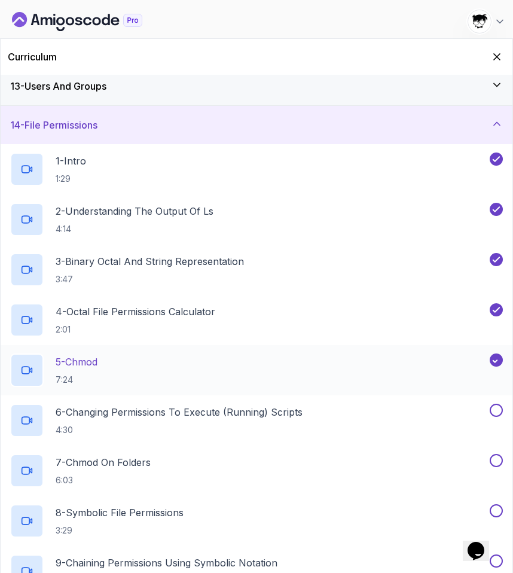
scroll to position [480, 0]
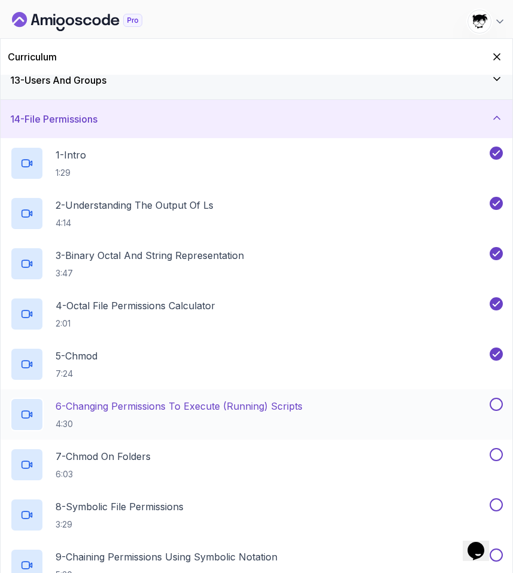
click at [497, 409] on button at bounding box center [496, 404] width 13 height 13
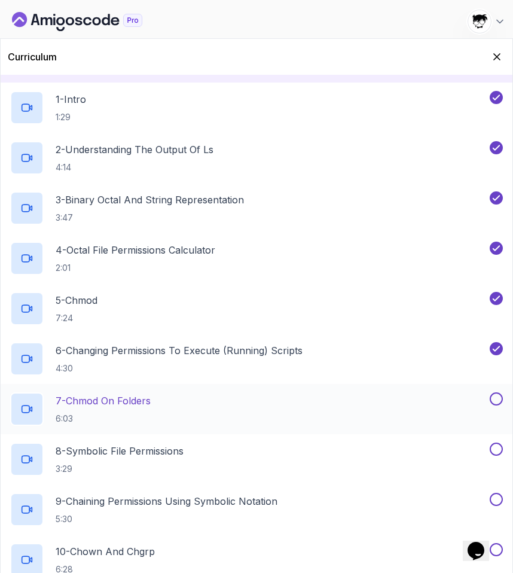
click at [496, 406] on button "7 - chmod On Folders 6:03" at bounding box center [256, 410] width 493 height 34
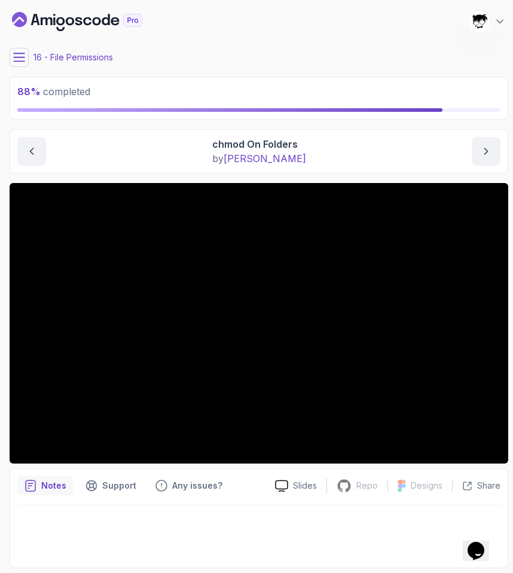
click at [18, 60] on icon at bounding box center [19, 57] width 12 height 12
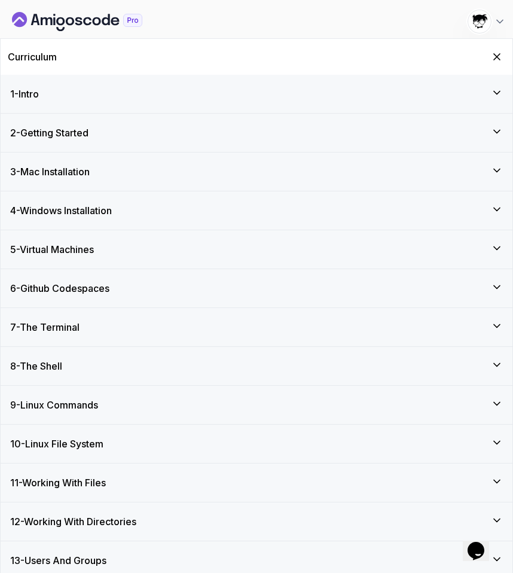
scroll to position [617, 0]
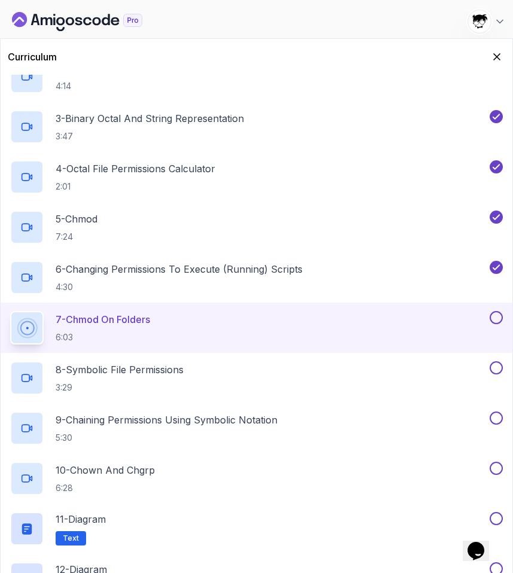
click at [499, 315] on button at bounding box center [496, 317] width 13 height 13
click at [496, 364] on button at bounding box center [496, 367] width 13 height 13
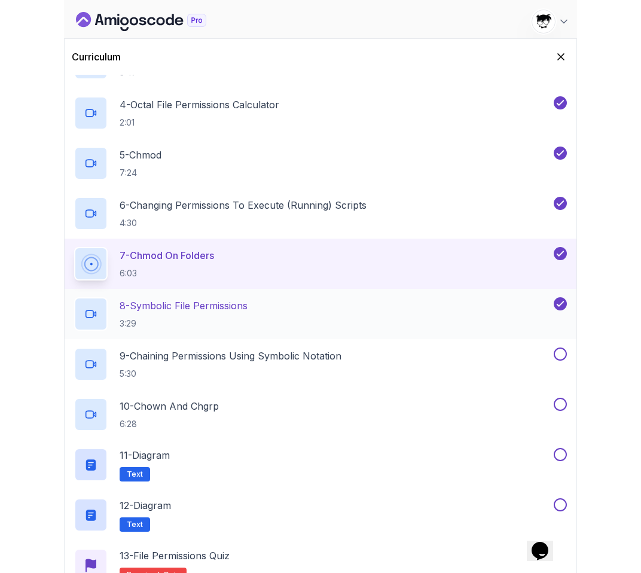
scroll to position [692, 0]
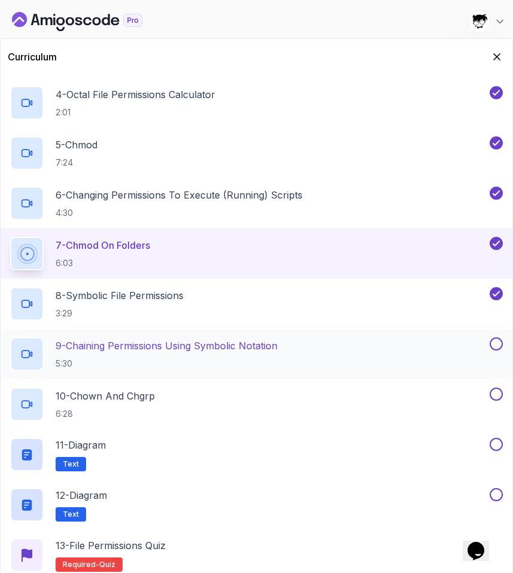
click at [494, 345] on button at bounding box center [496, 343] width 13 height 13
click at [494, 396] on button at bounding box center [496, 394] width 13 height 13
click at [284, 452] on div "11 - Diagram Text" at bounding box center [248, 455] width 477 height 34
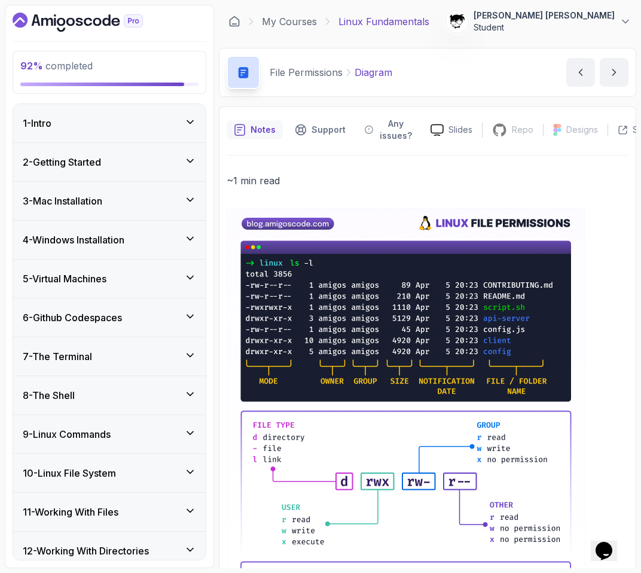
scroll to position [141, 0]
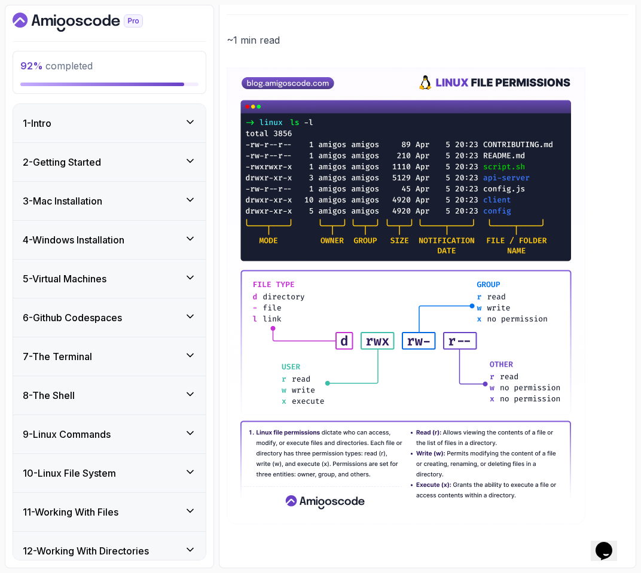
click at [237, 300] on img at bounding box center [406, 296] width 359 height 457
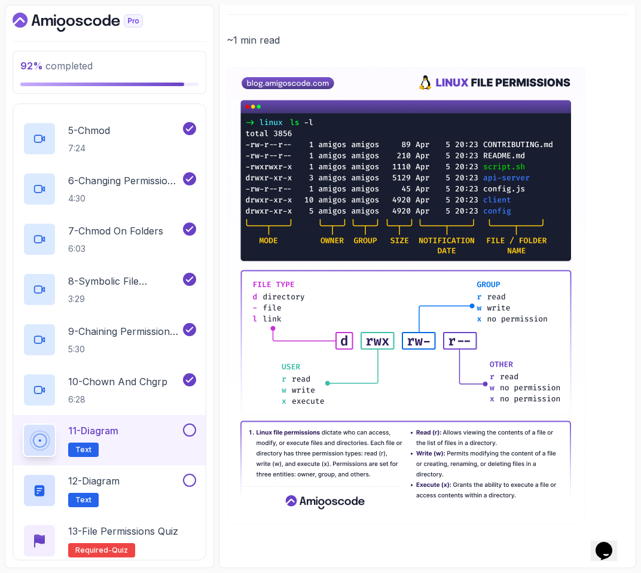
scroll to position [780, 0]
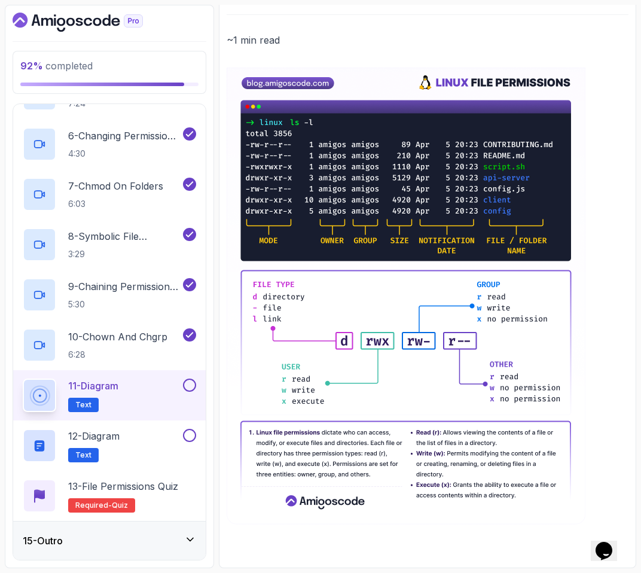
click at [186, 383] on button at bounding box center [189, 385] width 13 height 13
click at [157, 451] on div "12 - Diagram Text" at bounding box center [102, 446] width 158 height 34
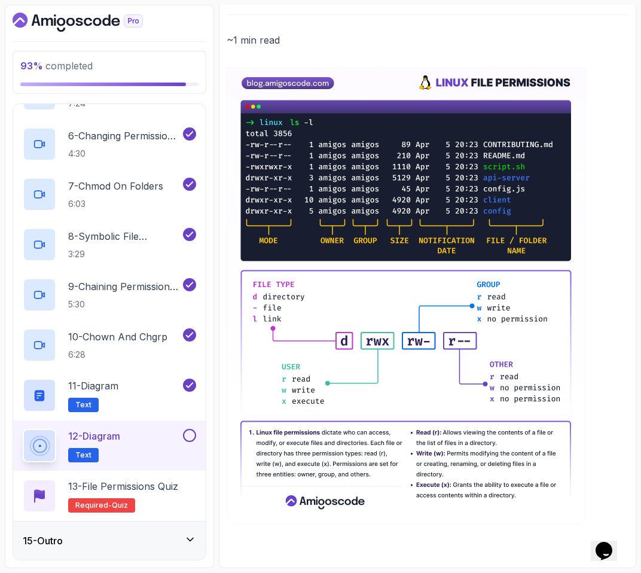
click at [109, 444] on h2 "12 - Diagram Text" at bounding box center [94, 446] width 52 height 34
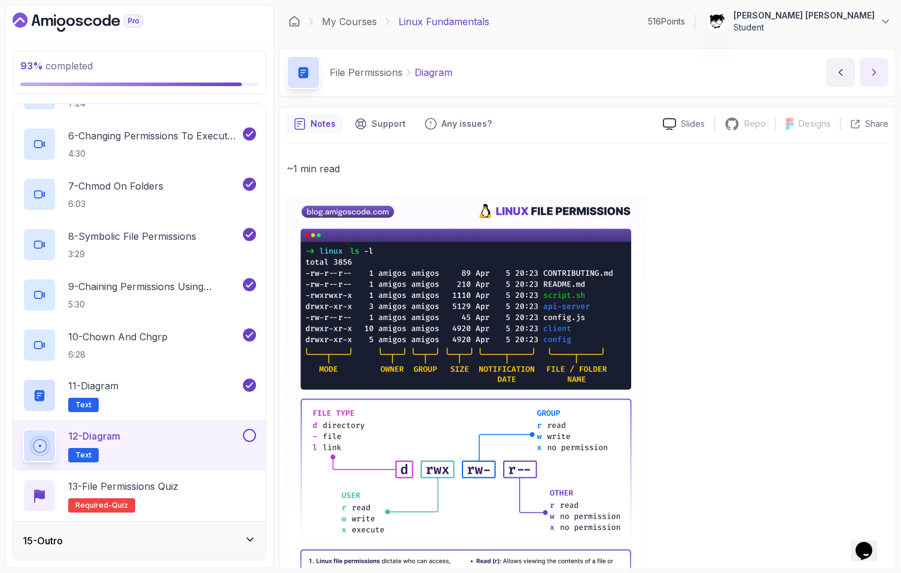
click at [513, 74] on button "next content" at bounding box center [874, 72] width 29 height 29
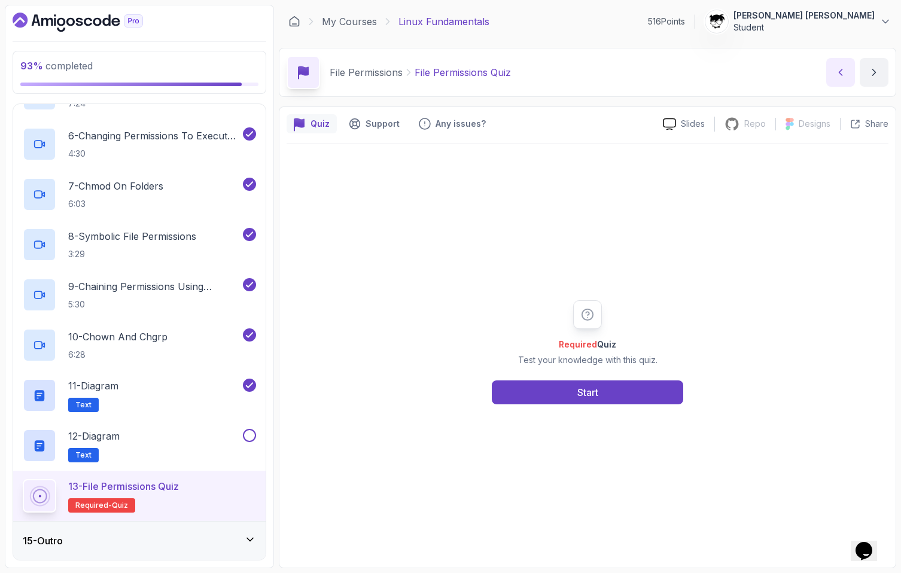
click at [513, 78] on button "previous content" at bounding box center [840, 72] width 29 height 29
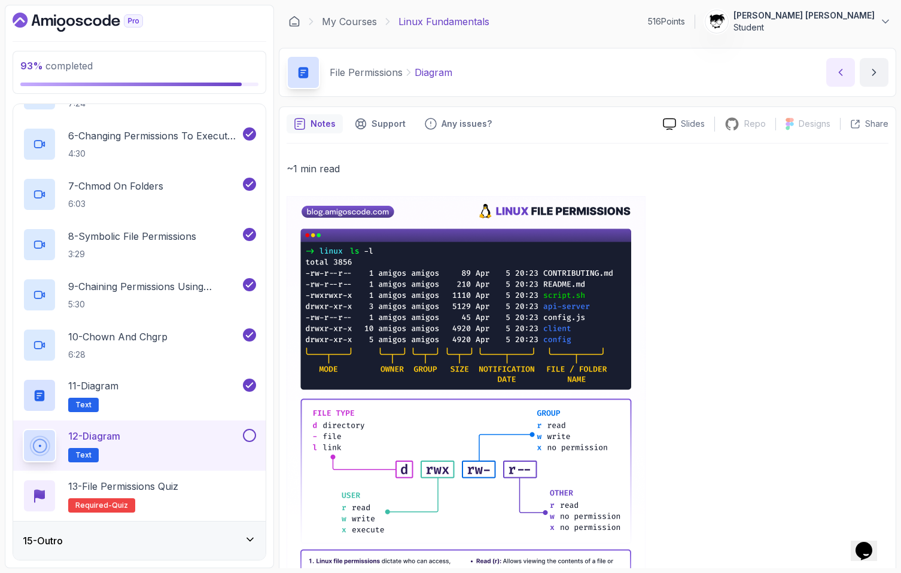
click at [513, 67] on icon "previous content" at bounding box center [841, 72] width 12 height 12
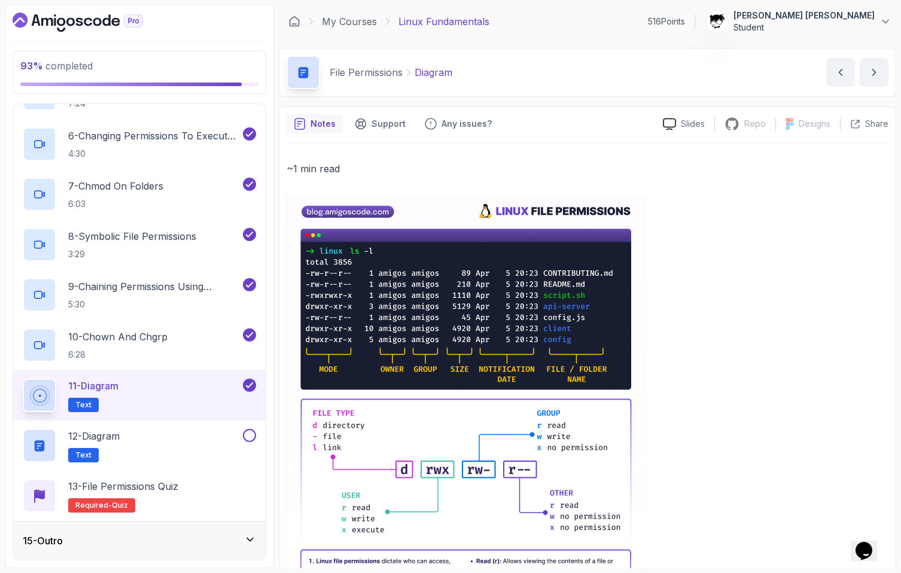
scroll to position [129, 0]
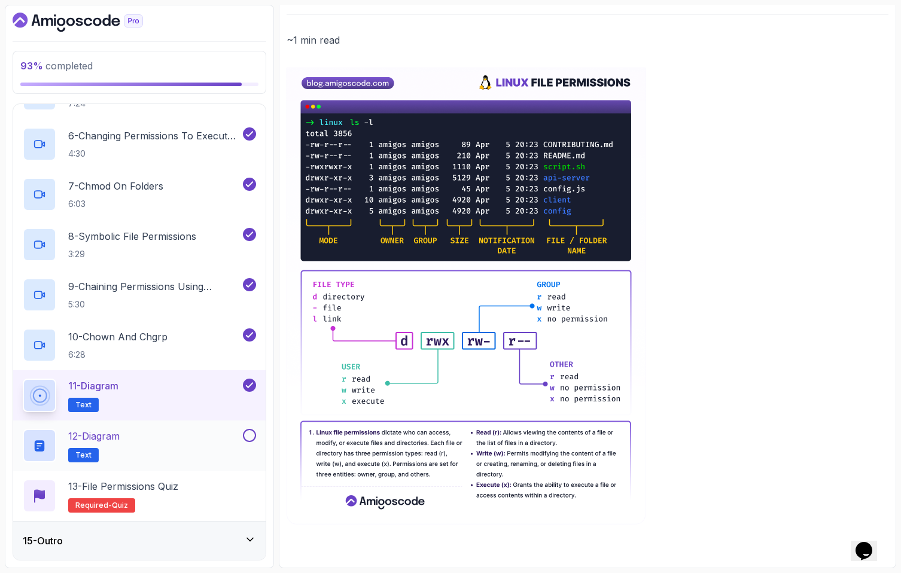
click at [200, 453] on div "12 - Diagram Text" at bounding box center [132, 446] width 218 height 34
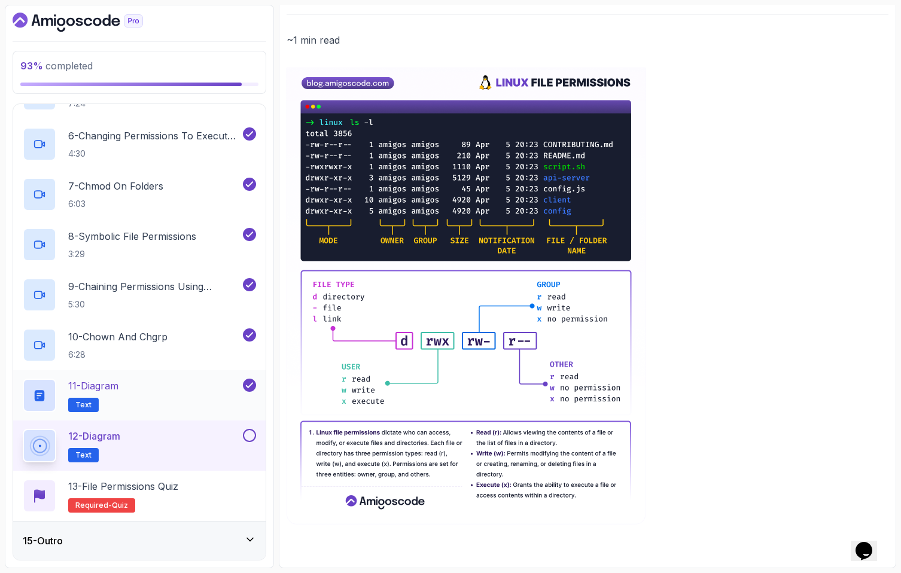
click at [194, 410] on div "11 - Diagram Text" at bounding box center [132, 396] width 218 height 34
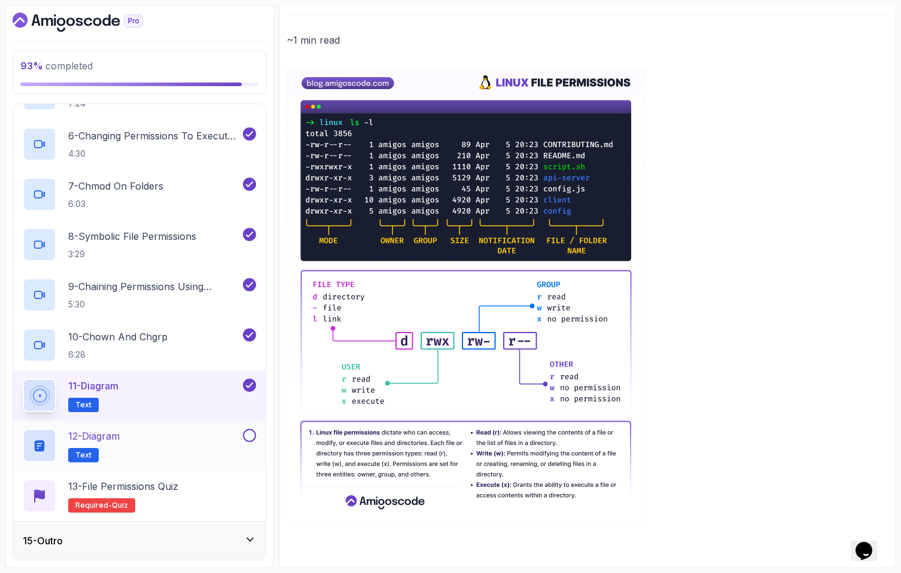
click at [187, 438] on div "12 - Diagram Text" at bounding box center [132, 446] width 218 height 34
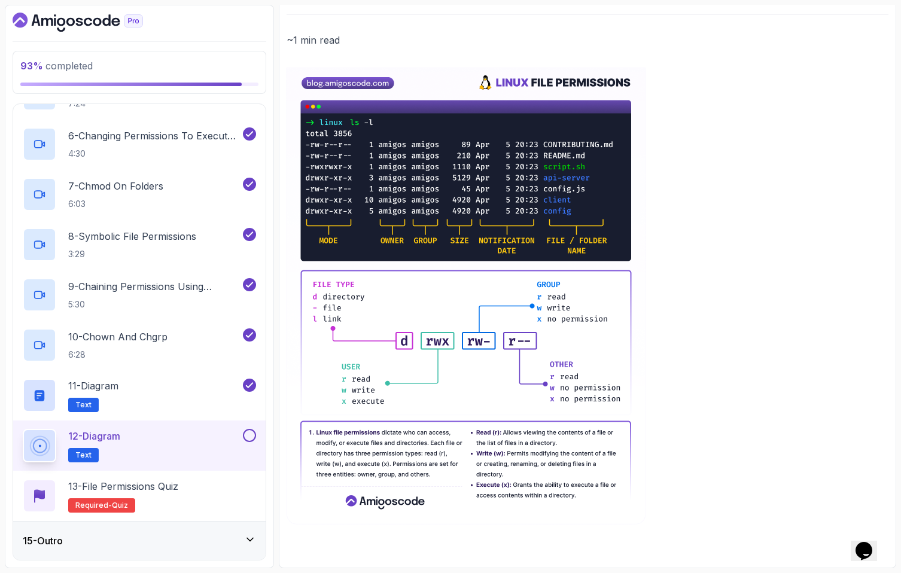
click at [243, 434] on button at bounding box center [249, 435] width 13 height 13
click at [202, 498] on div "13 - File Permissions Quiz Required- quiz" at bounding box center [139, 496] width 233 height 34
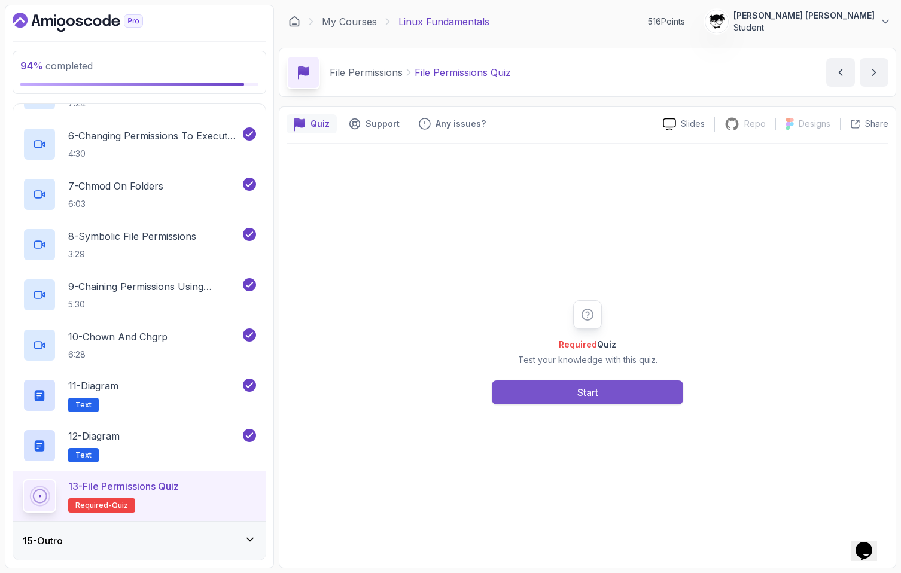
click at [513, 389] on button "Start" at bounding box center [587, 393] width 191 height 24
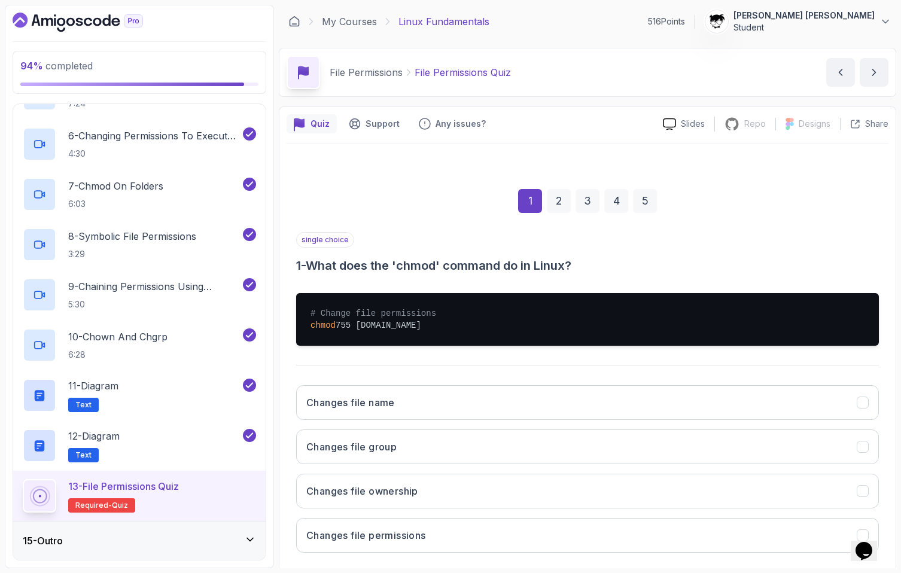
scroll to position [62, 0]
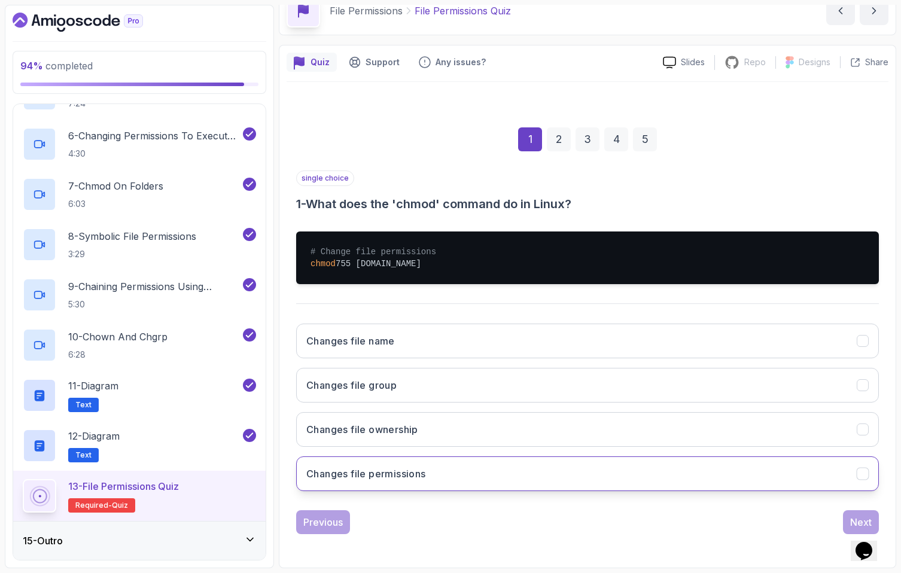
click at [492, 464] on button "Changes file permissions" at bounding box center [587, 474] width 583 height 35
click at [513, 513] on button "Next" at bounding box center [861, 522] width 36 height 24
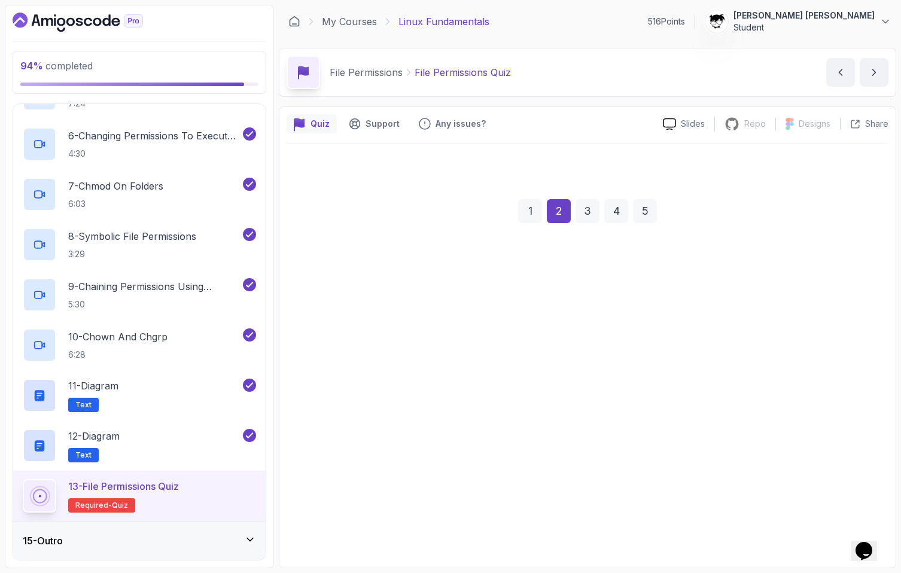
scroll to position [0, 0]
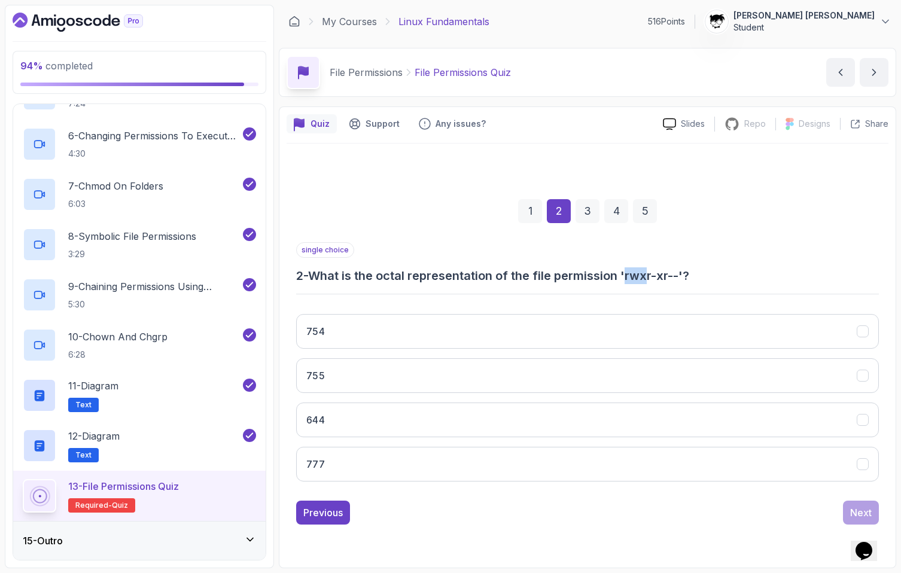
drag, startPoint x: 632, startPoint y: 277, endPoint x: 653, endPoint y: 278, distance: 21.5
click at [513, 278] on h3 "2 - What is the octal representation of the file permission 'rwxr-xr--'?" at bounding box center [587, 275] width 583 height 17
click at [366, 331] on button "754" at bounding box center [587, 331] width 583 height 35
click at [513, 513] on div "Next" at bounding box center [861, 513] width 22 height 14
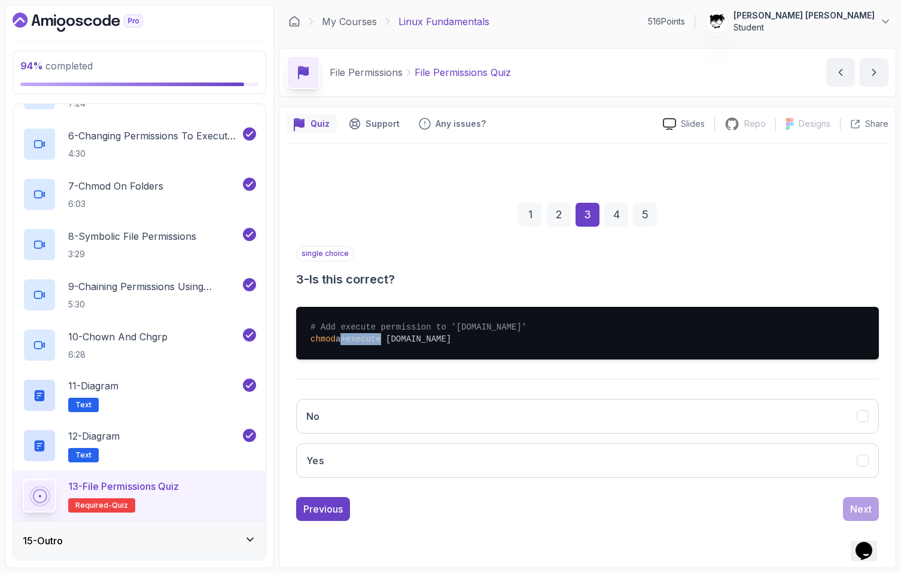
drag, startPoint x: 343, startPoint y: 342, endPoint x: 379, endPoint y: 339, distance: 36.6
click at [380, 339] on pre "# Add execute permission to 'script.sh' chmod a+execute script.sh" at bounding box center [587, 333] width 583 height 53
click at [379, 339] on pre "# Add execute permission to 'script.sh' chmod a+execute script.sh" at bounding box center [587, 333] width 583 height 53
drag, startPoint x: 319, startPoint y: 278, endPoint x: 345, endPoint y: 284, distance: 27.0
click at [345, 284] on h3 "3 - Is this correct?" at bounding box center [587, 279] width 583 height 17
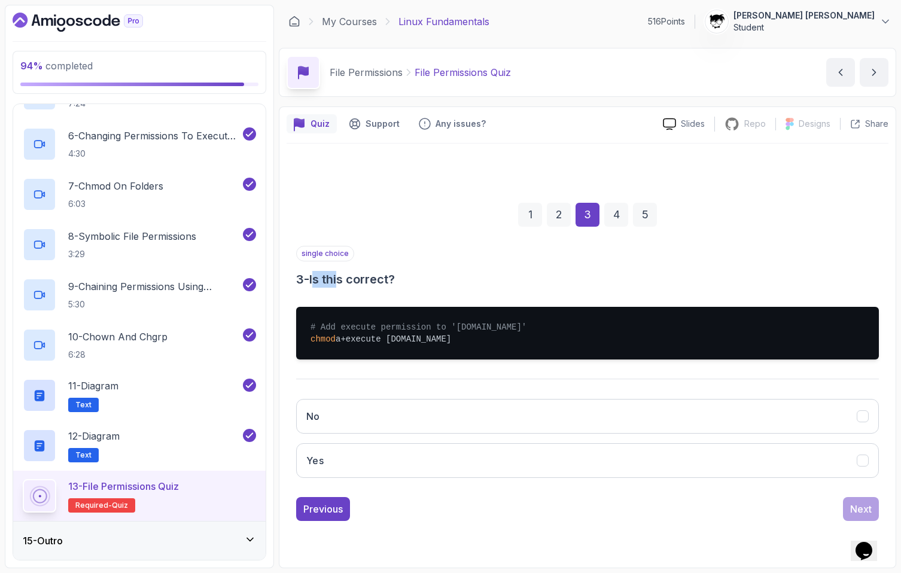
click at [345, 284] on h3 "3 - Is this correct?" at bounding box center [587, 279] width 583 height 17
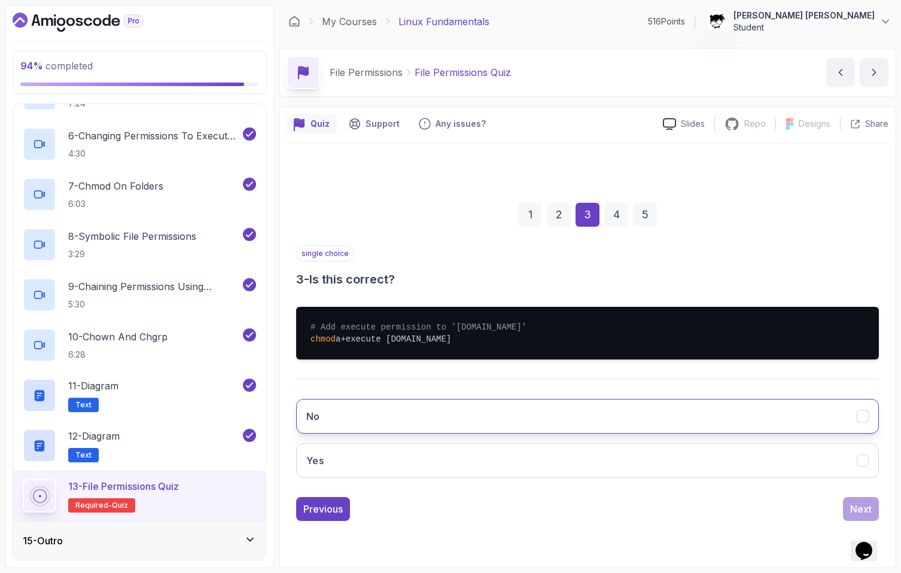
click at [342, 413] on button "No" at bounding box center [587, 416] width 583 height 35
click at [513, 504] on button "Next" at bounding box center [861, 509] width 36 height 24
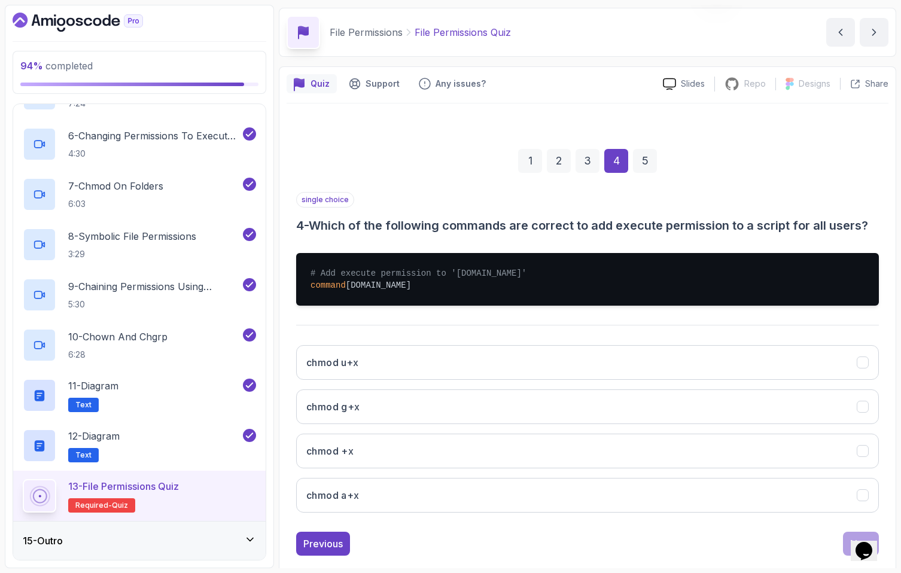
scroll to position [62, 0]
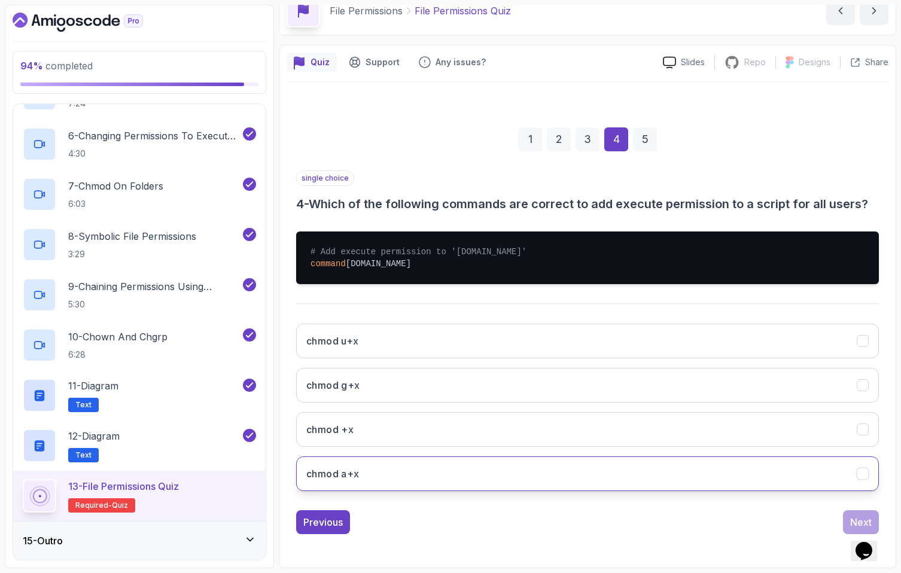
click at [488, 464] on button "chmod a+x" at bounding box center [587, 474] width 583 height 35
click at [513, 513] on button "Next" at bounding box center [861, 522] width 36 height 24
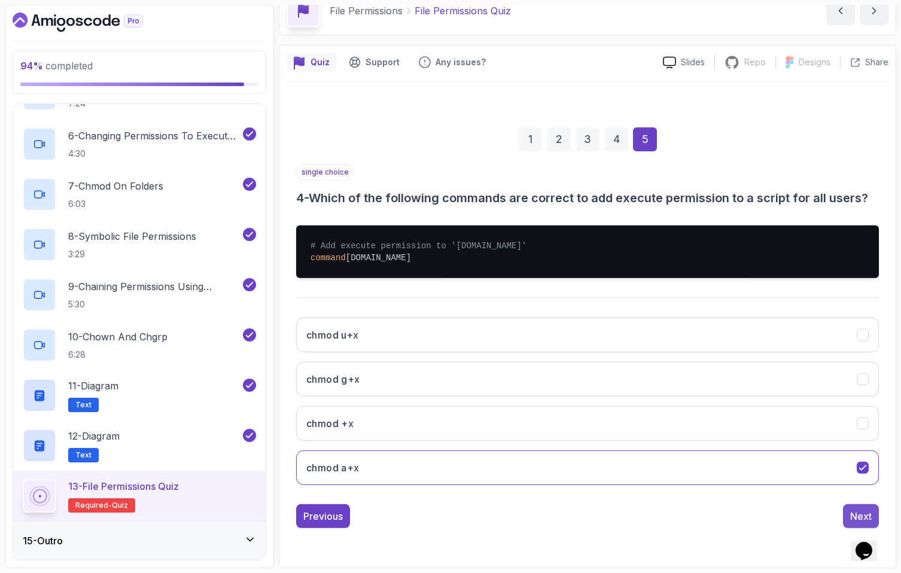
scroll to position [0, 0]
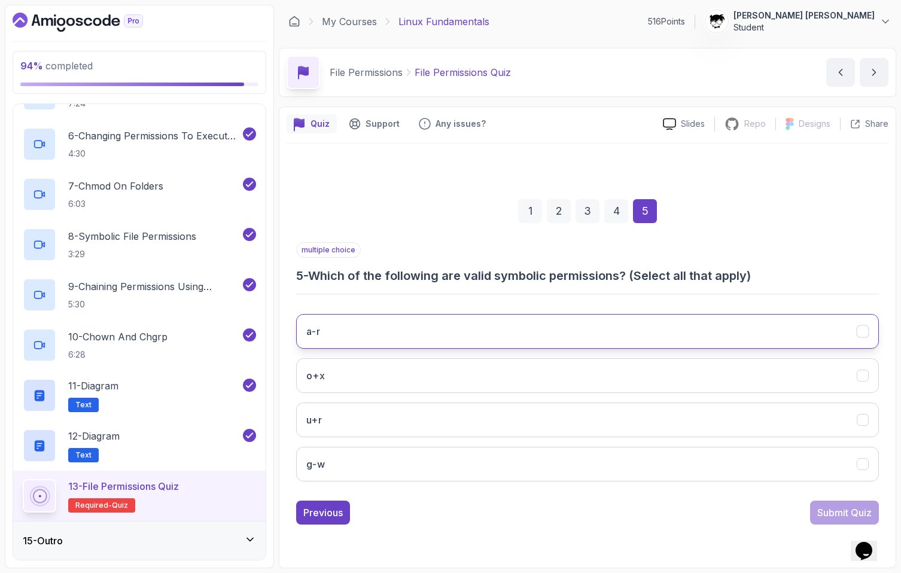
click at [513, 340] on button "a-r" at bounding box center [587, 331] width 583 height 35
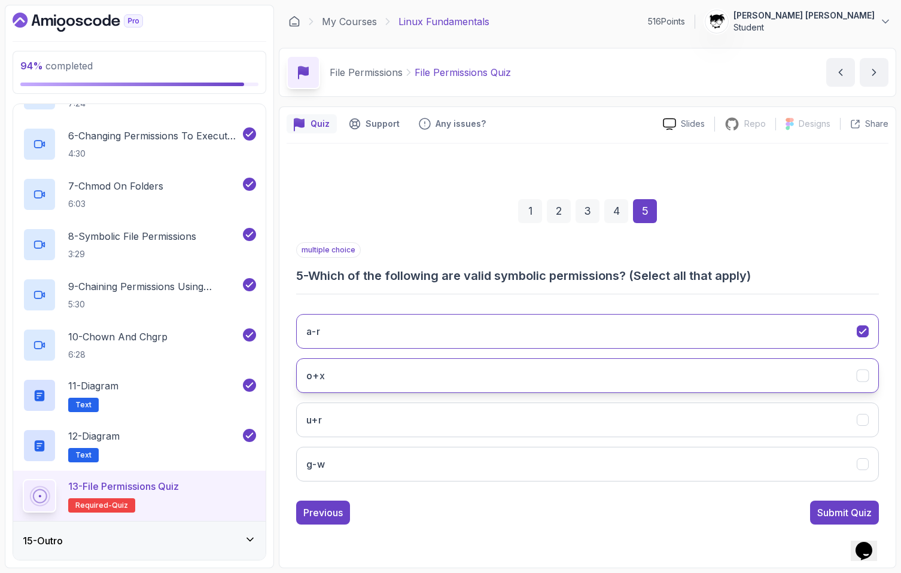
click at [513, 381] on button "o+x" at bounding box center [587, 375] width 583 height 35
click at [475, 415] on button "u+r" at bounding box center [587, 420] width 583 height 35
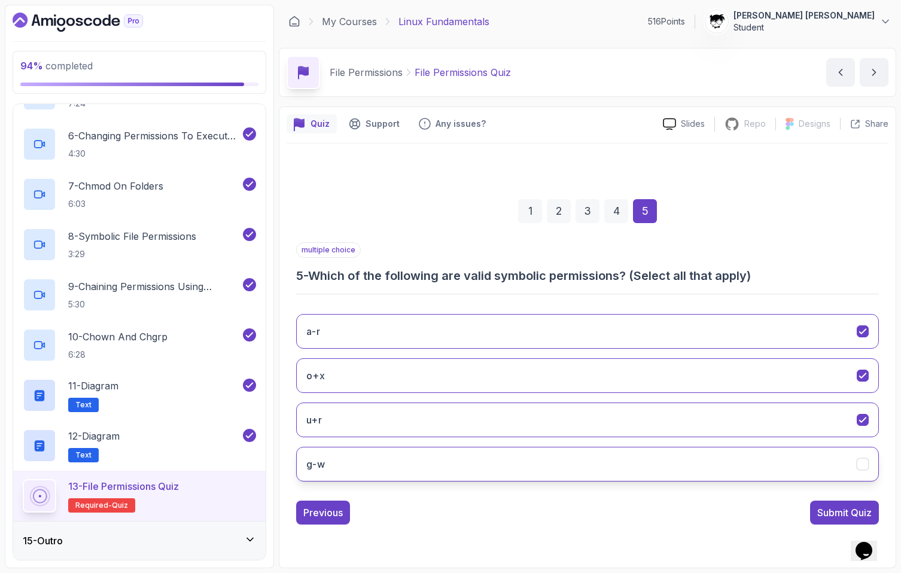
click at [469, 468] on button "g-w" at bounding box center [587, 464] width 583 height 35
click at [513, 502] on button "Submit Quiz" at bounding box center [844, 513] width 69 height 24
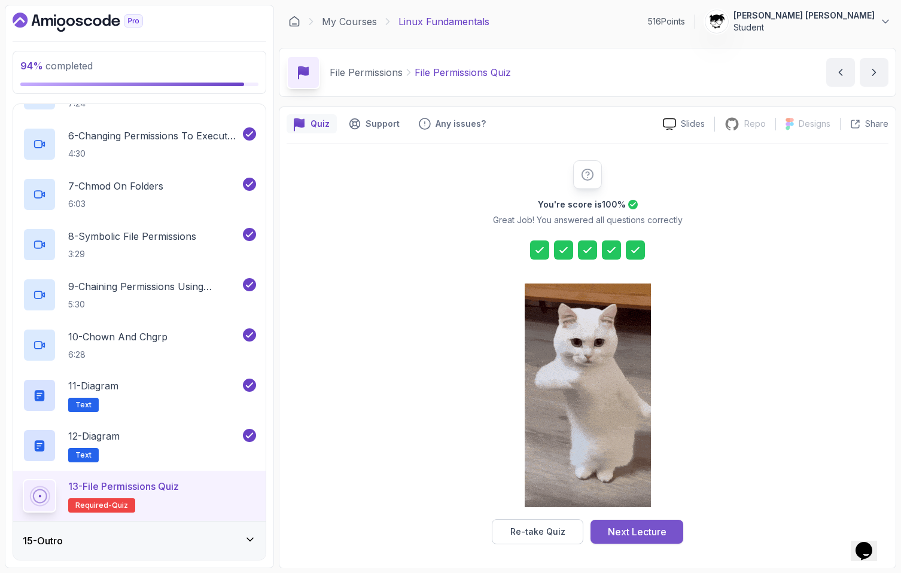
click at [513, 530] on div "Next Lecture" at bounding box center [637, 532] width 59 height 14
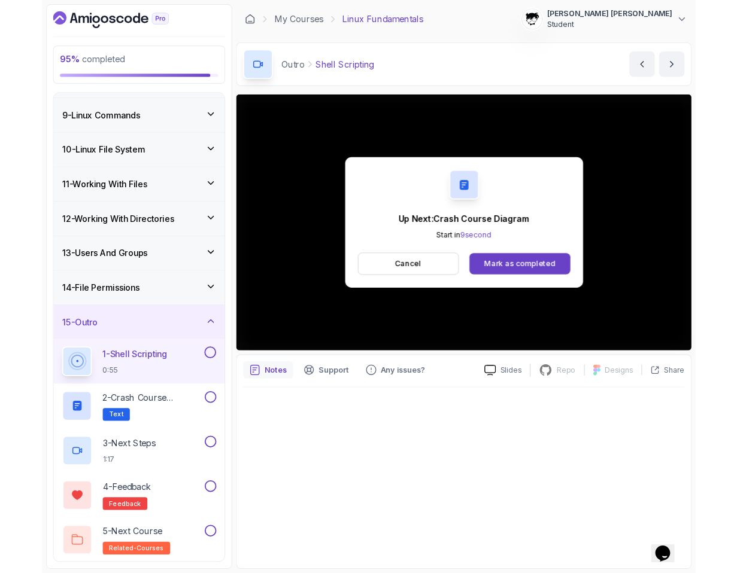
scroll to position [378, 0]
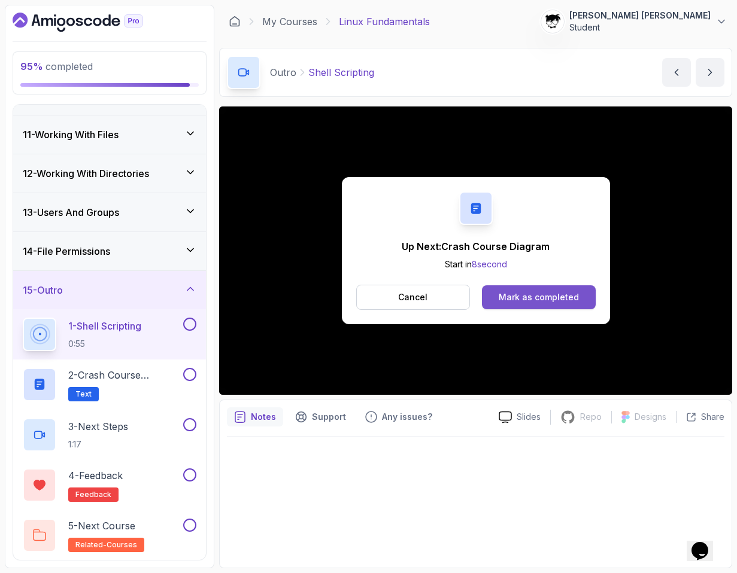
click at [513, 293] on div "Mark as completed" at bounding box center [538, 297] width 80 height 12
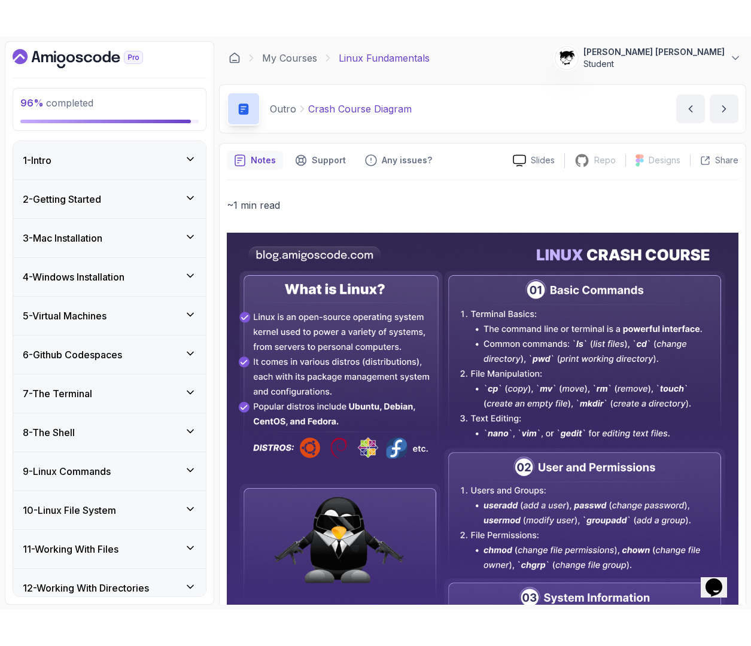
scroll to position [378, 0]
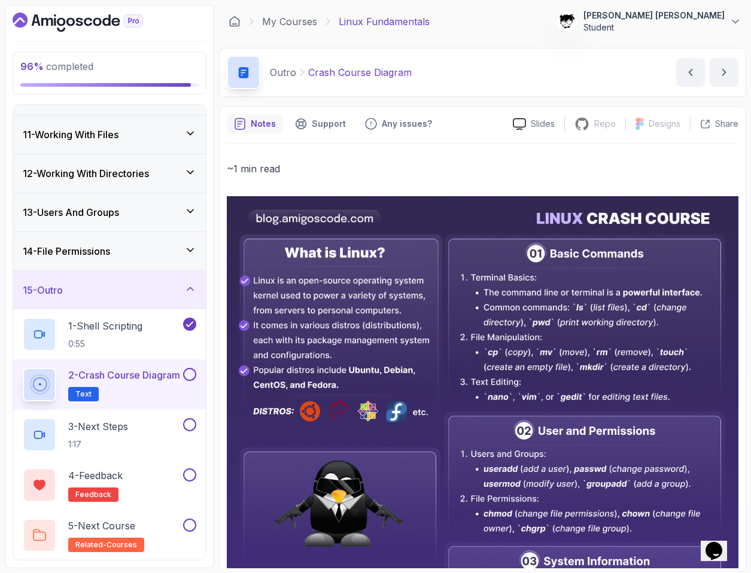
click at [190, 374] on button at bounding box center [189, 374] width 13 height 13
click at [139, 427] on div "3 - Next Steps 1:17" at bounding box center [102, 435] width 158 height 34
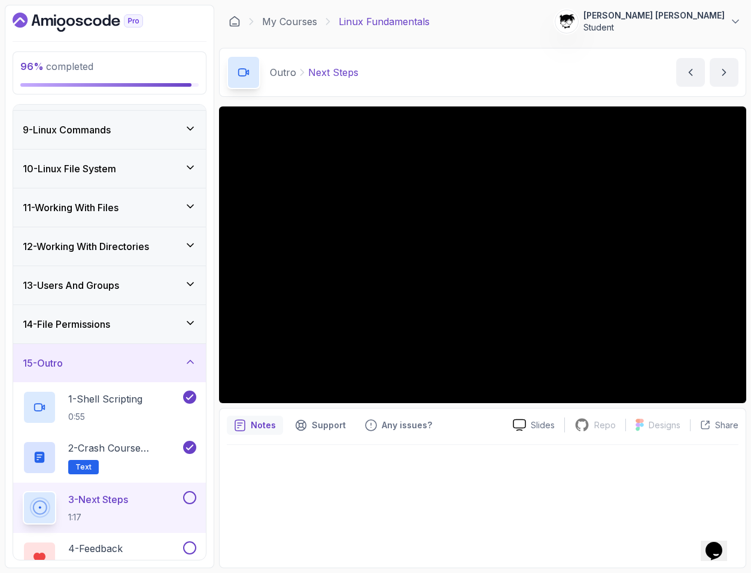
scroll to position [378, 0]
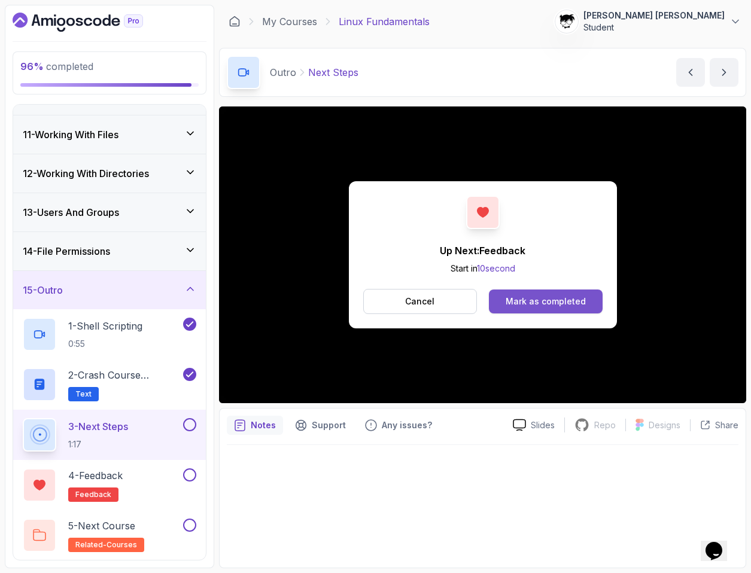
click at [513, 300] on div "Mark as completed" at bounding box center [546, 302] width 80 height 12
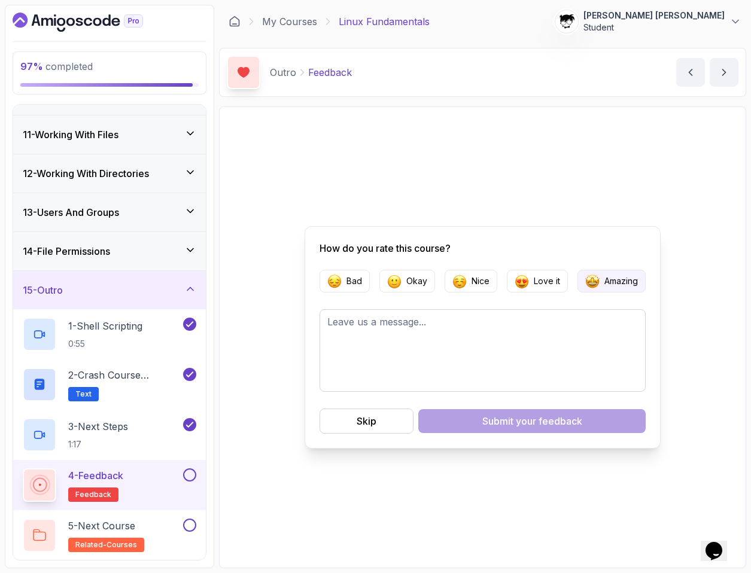
click at [513, 276] on p "Amazing" at bounding box center [621, 281] width 34 height 12
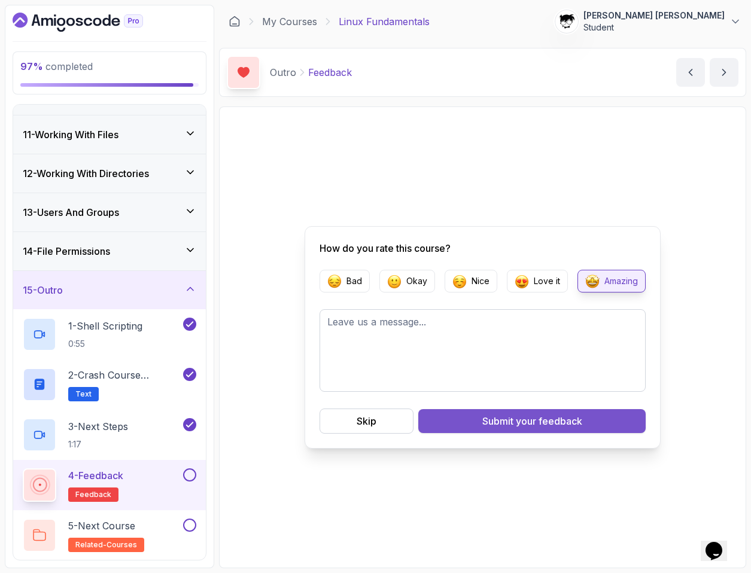
click at [500, 416] on div "Submit your feedback" at bounding box center [532, 421] width 100 height 14
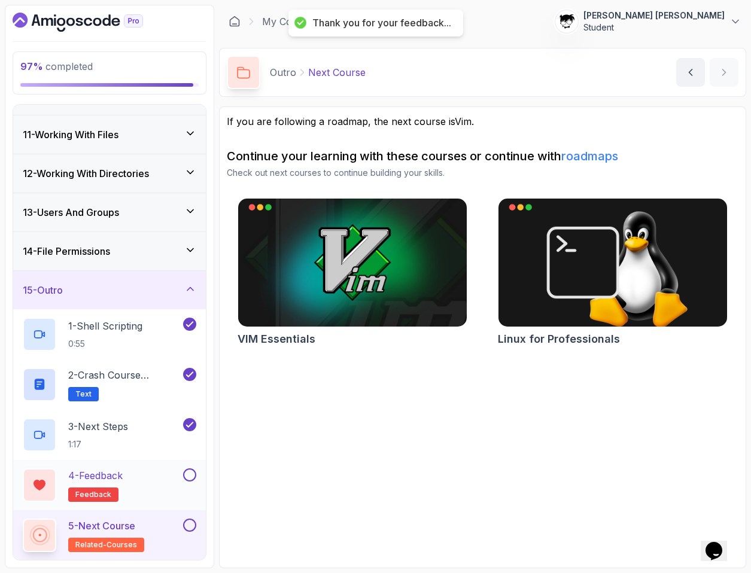
click at [190, 477] on button at bounding box center [189, 475] width 13 height 13
click at [193, 525] on button at bounding box center [189, 525] width 13 height 13
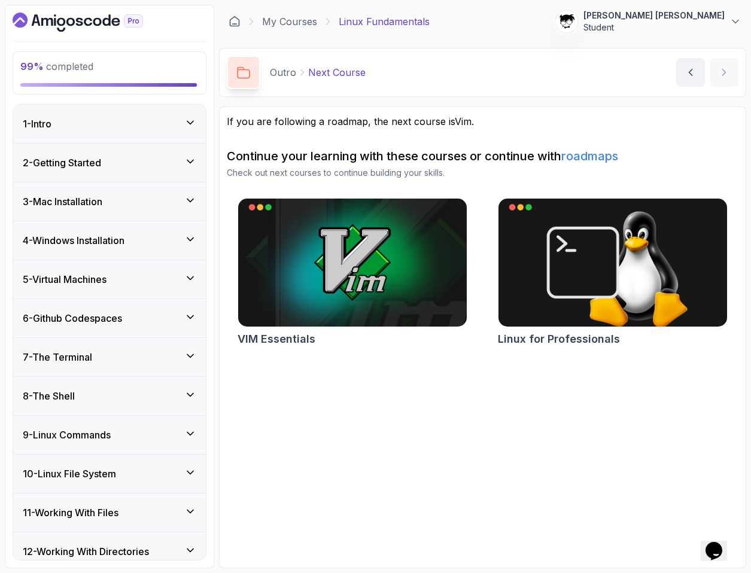
click at [95, 114] on div "1 - Intro" at bounding box center [109, 124] width 193 height 38
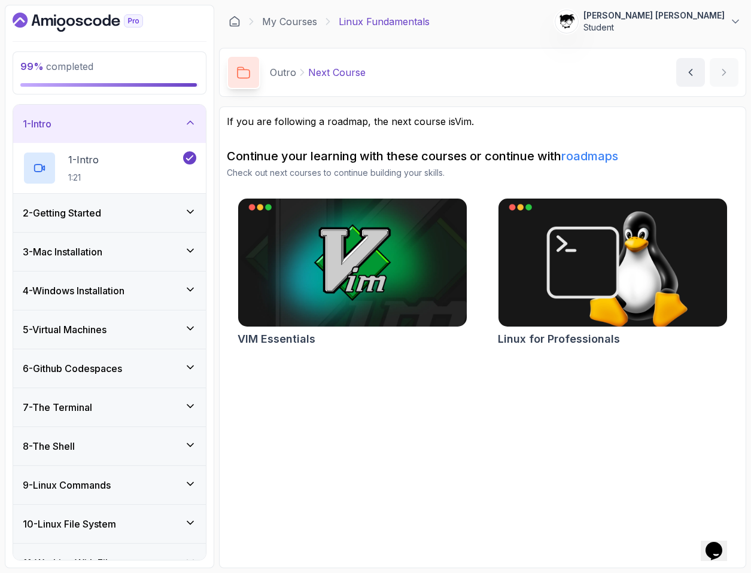
click at [95, 114] on div "1 - Intro" at bounding box center [109, 124] width 193 height 38
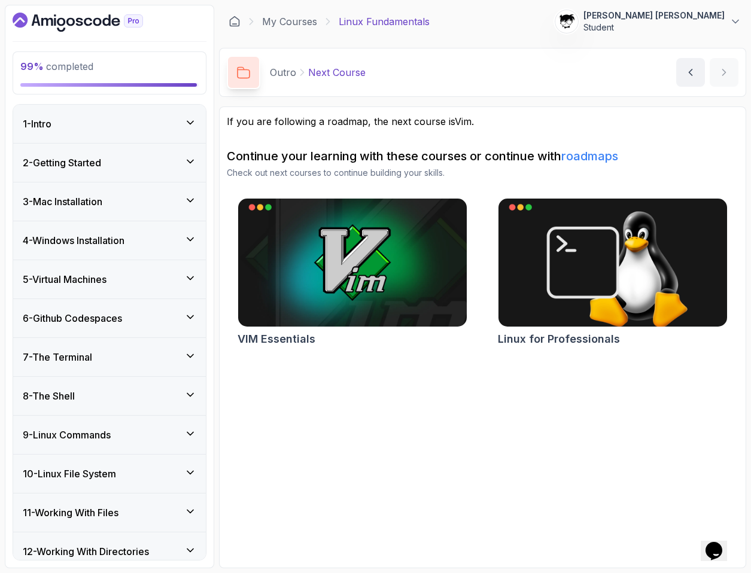
click at [95, 152] on div "2 - Getting Started" at bounding box center [109, 163] width 193 height 38
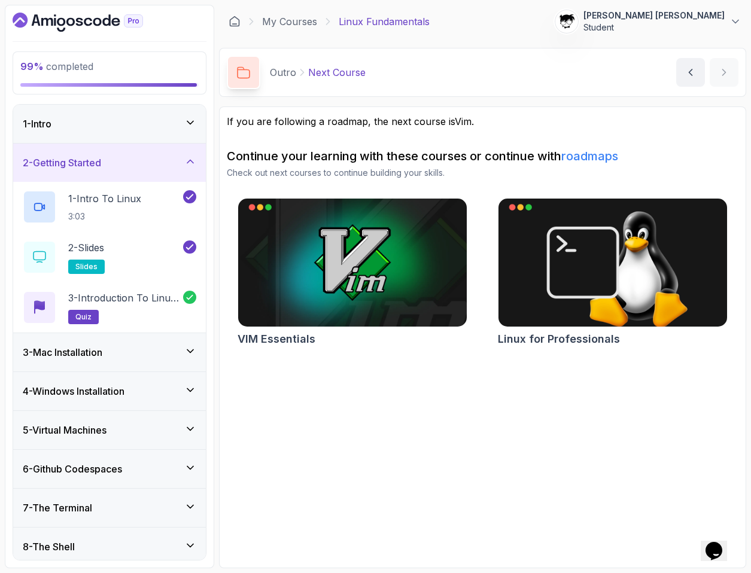
click at [95, 158] on h3 "2 - Getting Started" at bounding box center [62, 163] width 78 height 14
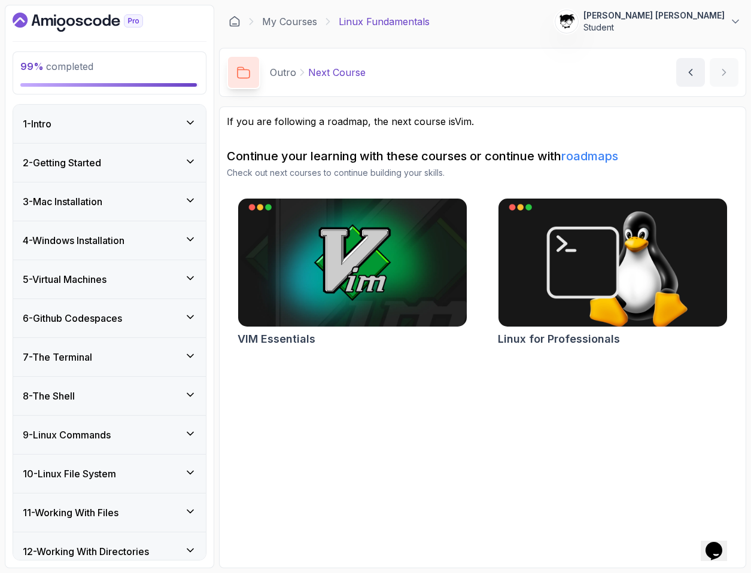
click at [95, 201] on h3 "3 - Mac Installation" at bounding box center [63, 201] width 80 height 14
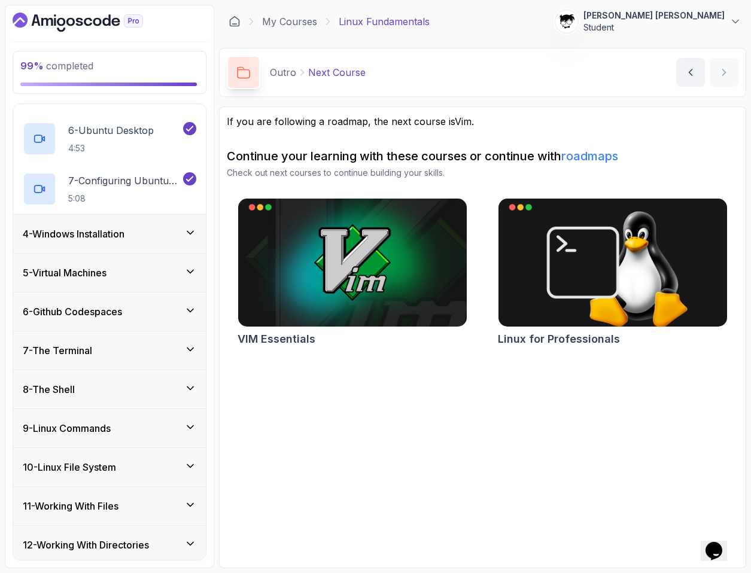
scroll to position [479, 0]
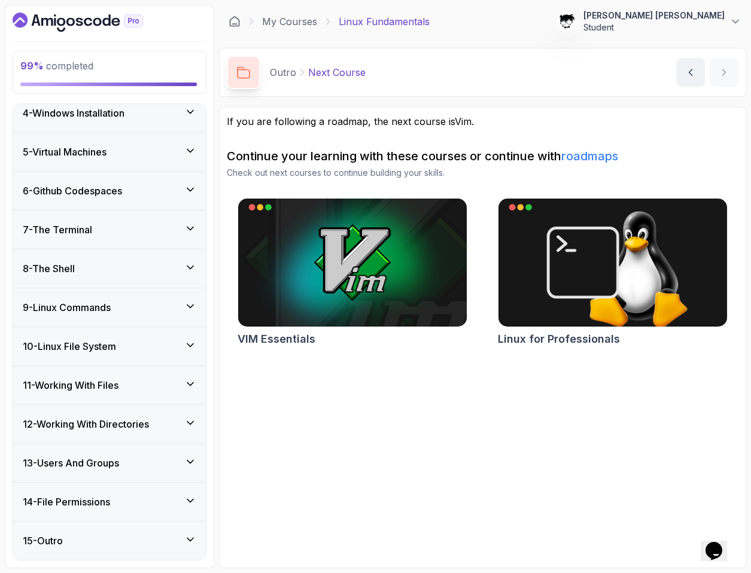
click at [107, 507] on h3 "14 - File Permissions" at bounding box center [66, 502] width 87 height 14
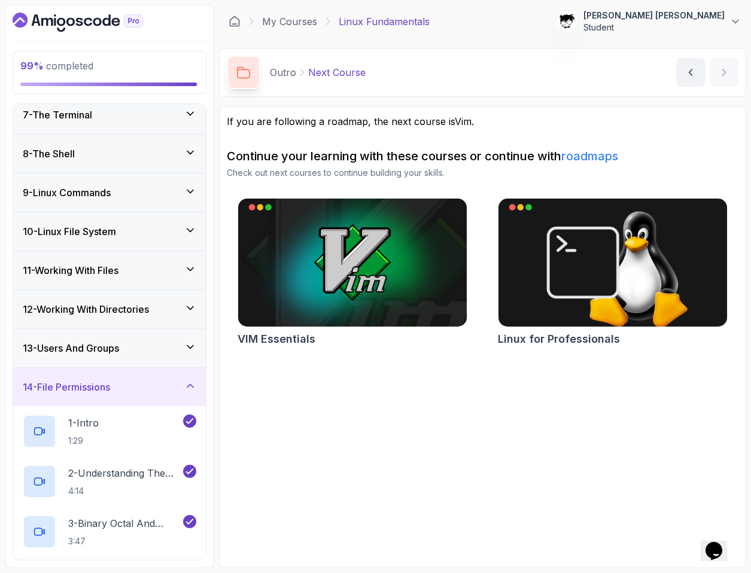
scroll to position [215, 0]
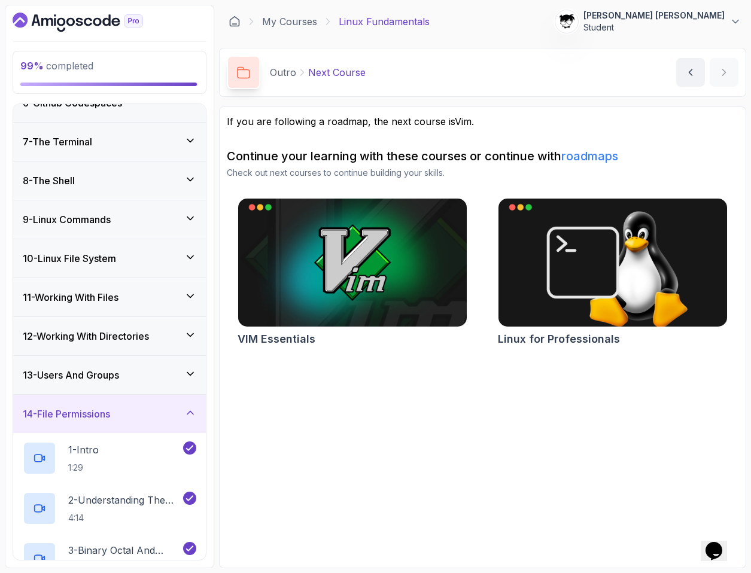
click at [74, 371] on h3 "13 - Users And Groups" at bounding box center [71, 375] width 96 height 14
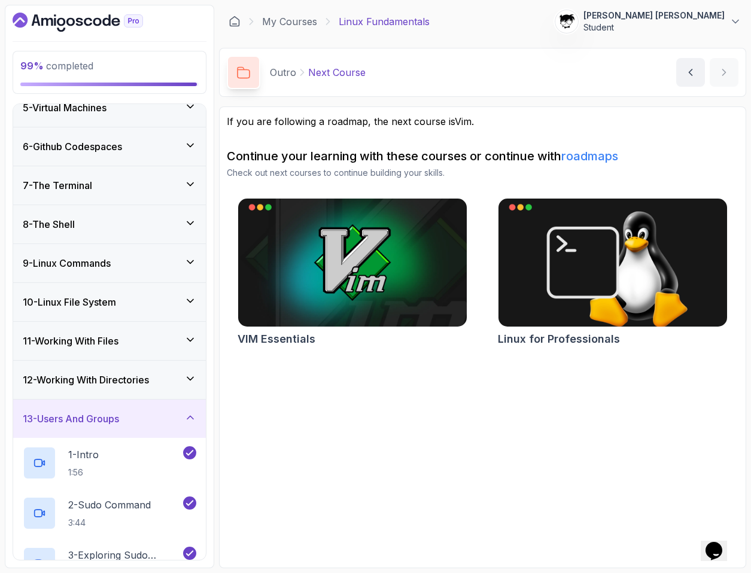
scroll to position [142, 0]
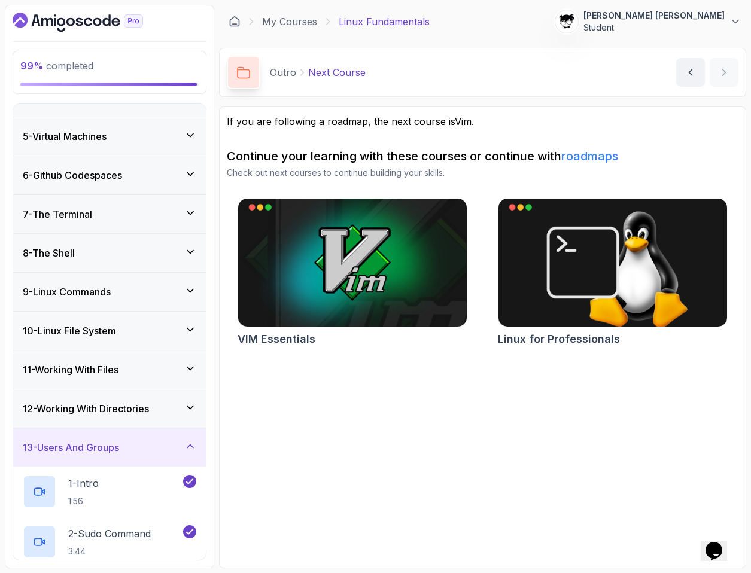
click at [78, 412] on h3 "12 - Working With Directories" at bounding box center [86, 408] width 126 height 14
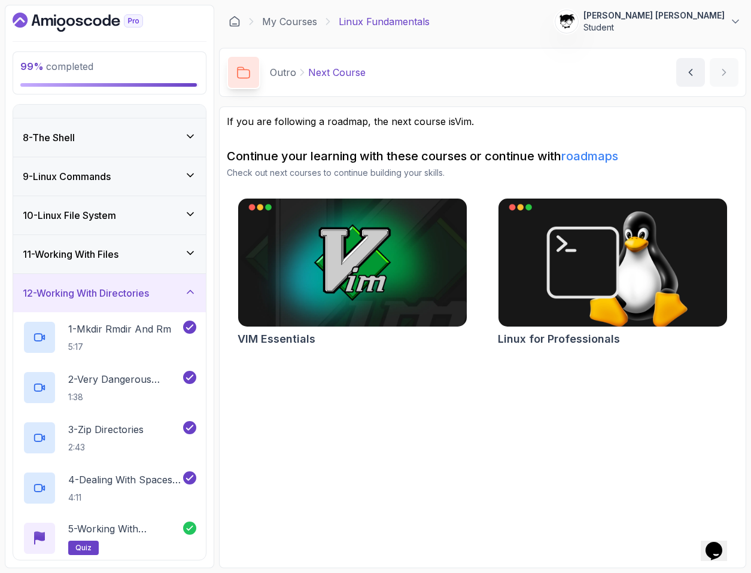
scroll to position [184, 0]
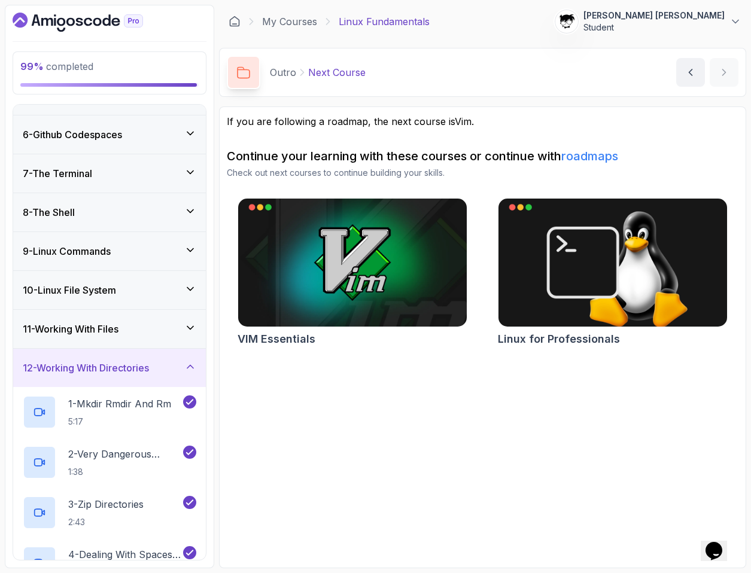
click at [59, 319] on div "11 - Working With Files" at bounding box center [109, 329] width 193 height 38
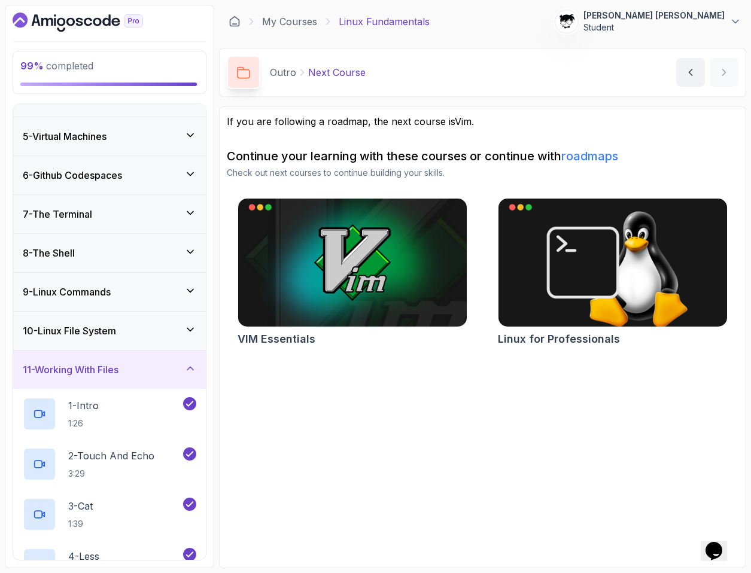
click at [53, 333] on h3 "10 - Linux File System" at bounding box center [69, 331] width 93 height 14
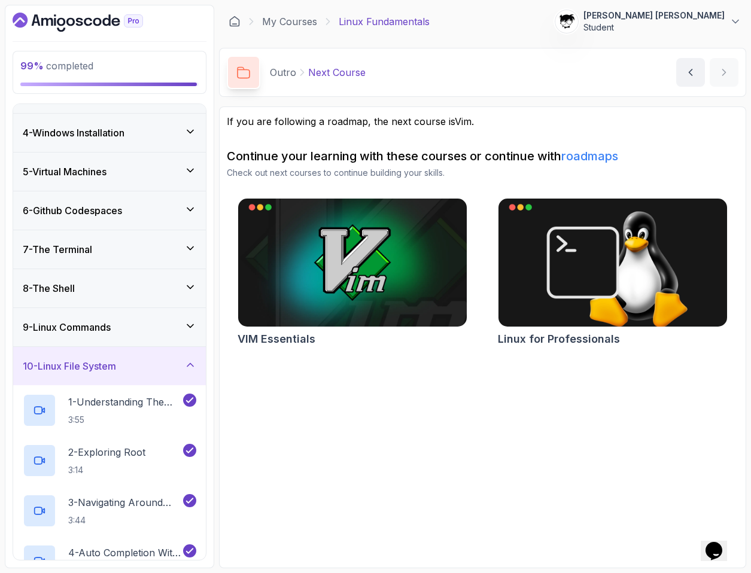
click at [53, 333] on h3 "9 - Linux Commands" at bounding box center [67, 327] width 88 height 14
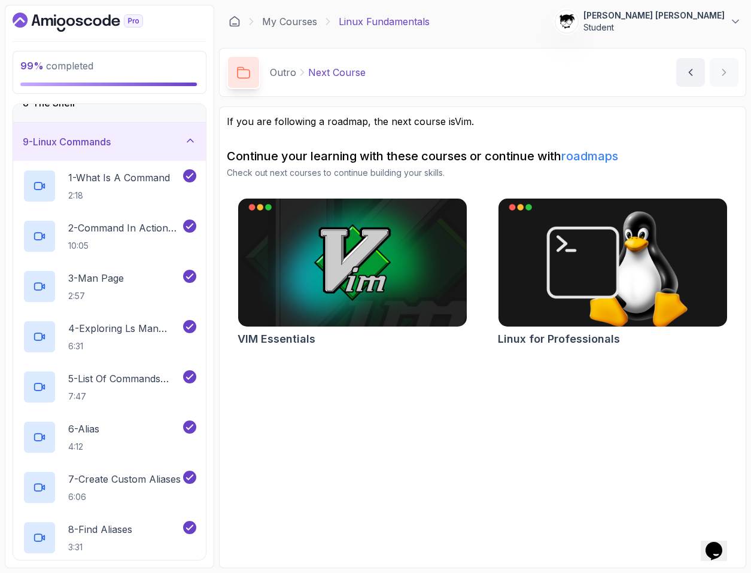
scroll to position [73, 0]
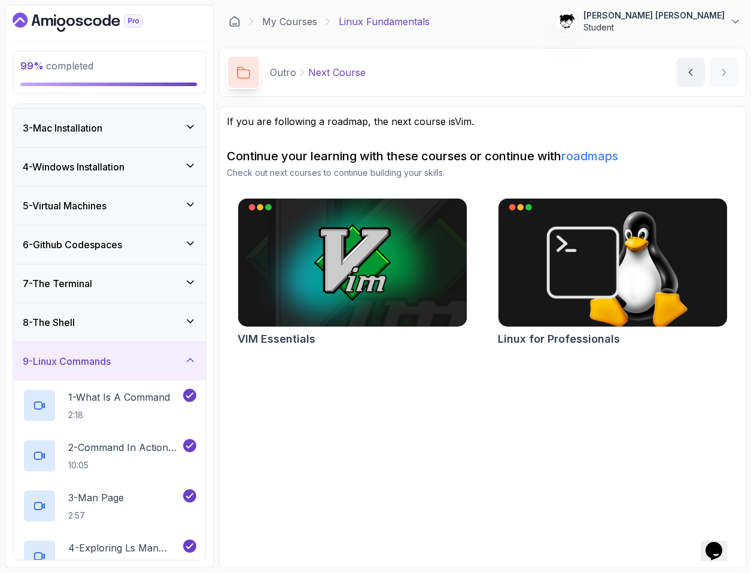
click at [52, 333] on div "8 - The Shell" at bounding box center [109, 322] width 193 height 38
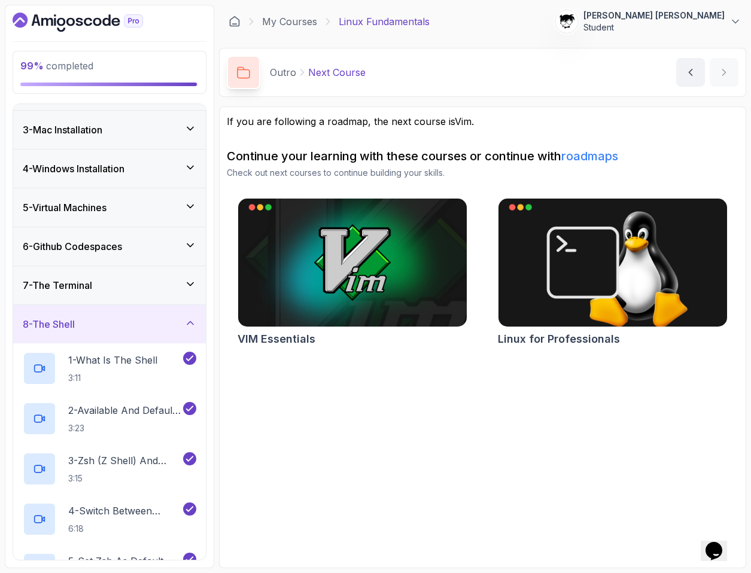
scroll to position [59, 0]
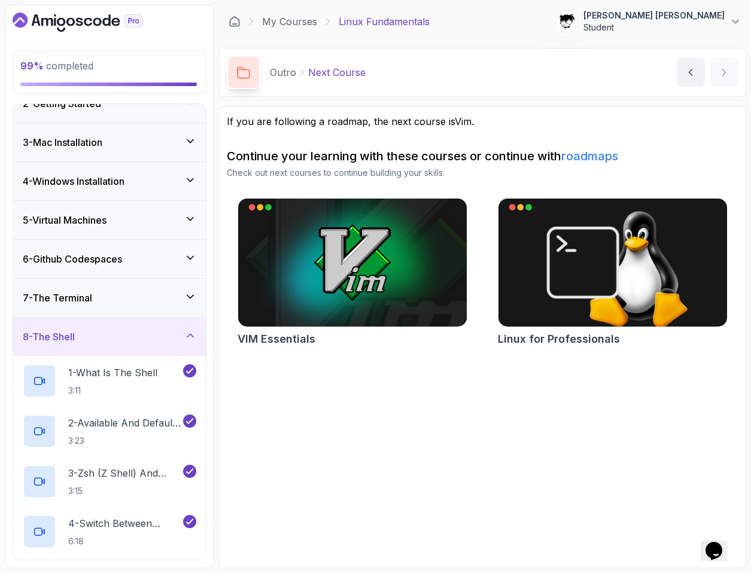
click at [55, 302] on h3 "7 - The Terminal" at bounding box center [57, 298] width 69 height 14
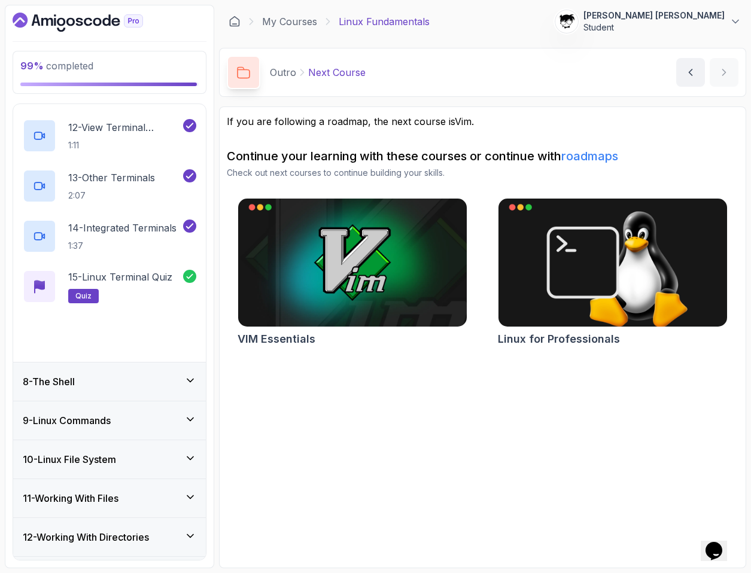
scroll to position [826, 0]
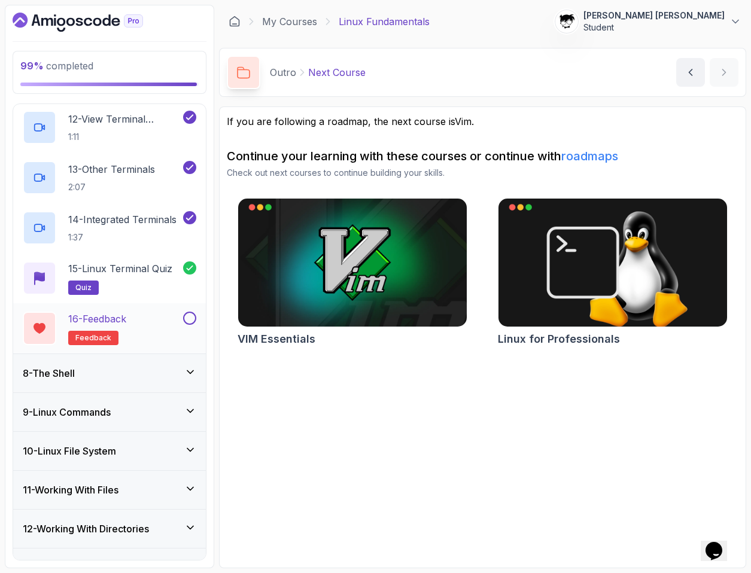
click at [126, 318] on p "16 - Feedback" at bounding box center [97, 319] width 58 height 14
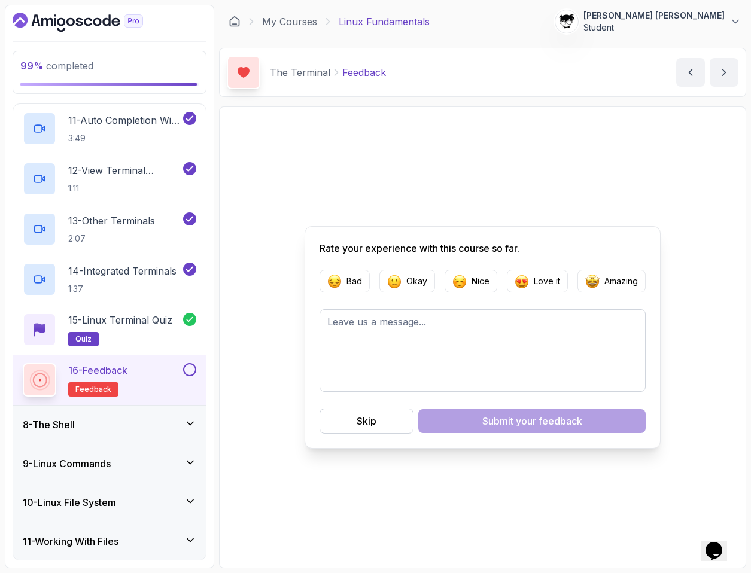
scroll to position [762, 0]
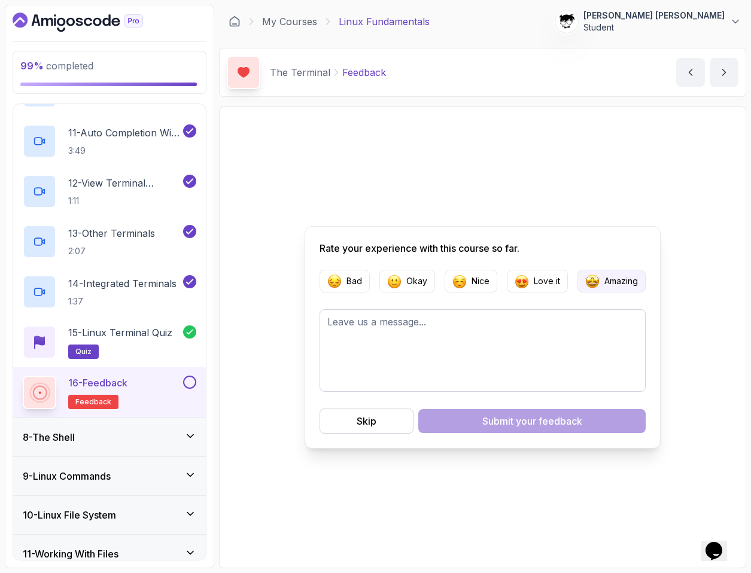
click at [513, 285] on button "Amazing" at bounding box center [611, 281] width 68 height 23
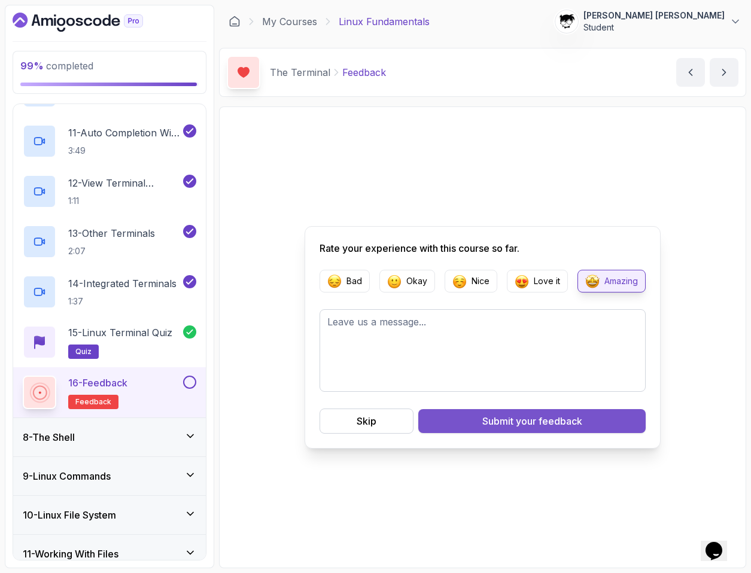
click at [497, 410] on button "Submit your feedback" at bounding box center [531, 421] width 227 height 24
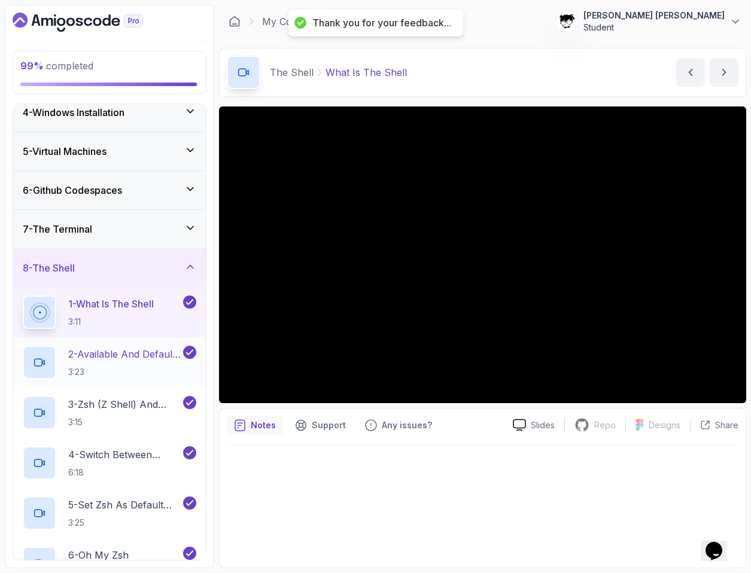
scroll to position [529, 0]
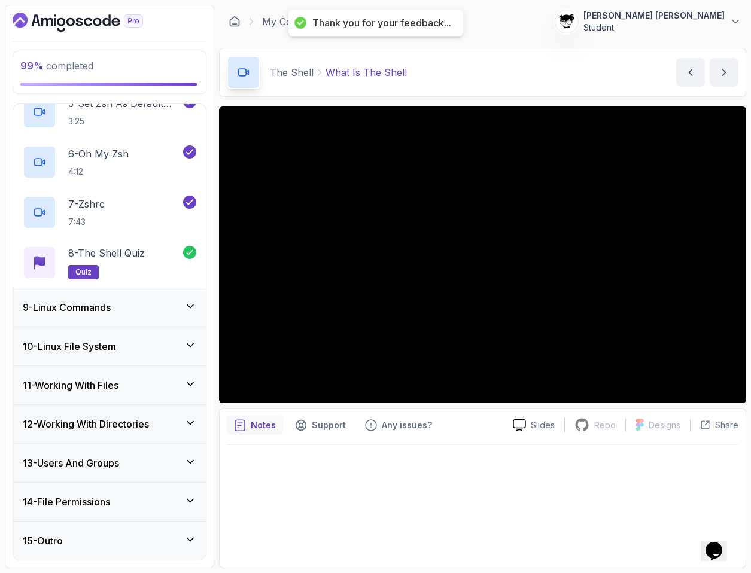
click at [150, 534] on div "15 - Outro" at bounding box center [110, 541] width 174 height 14
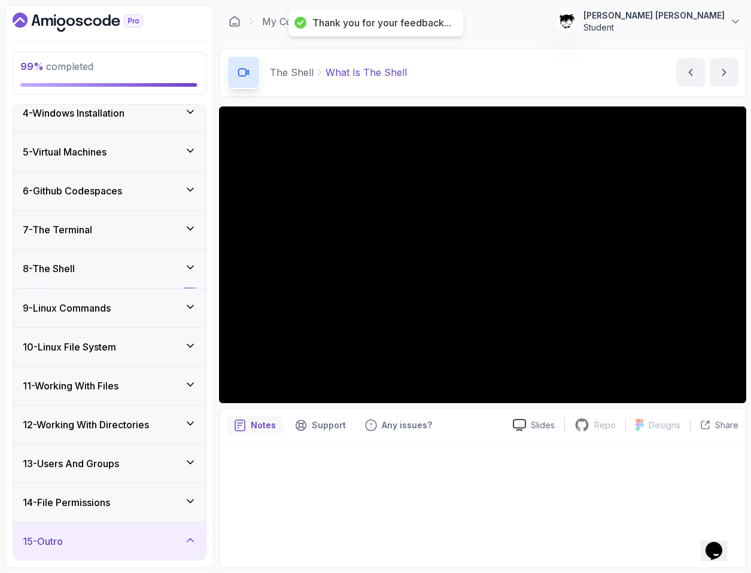
scroll to position [378, 0]
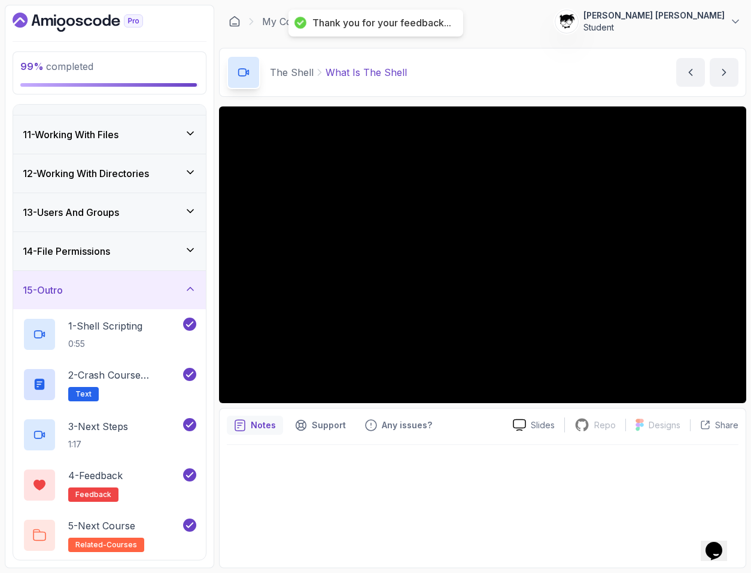
click at [150, 534] on div "5 - Next Course related-courses" at bounding box center [102, 536] width 158 height 34
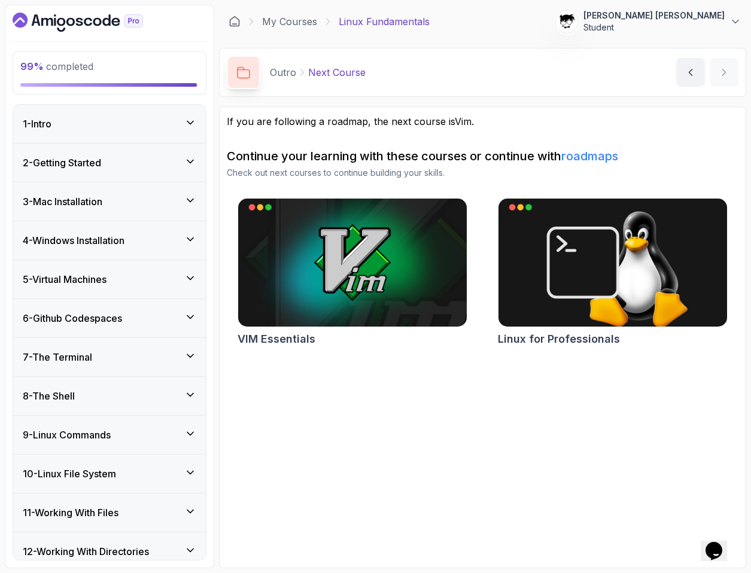
click at [80, 121] on div "1 - Intro" at bounding box center [110, 124] width 174 height 14
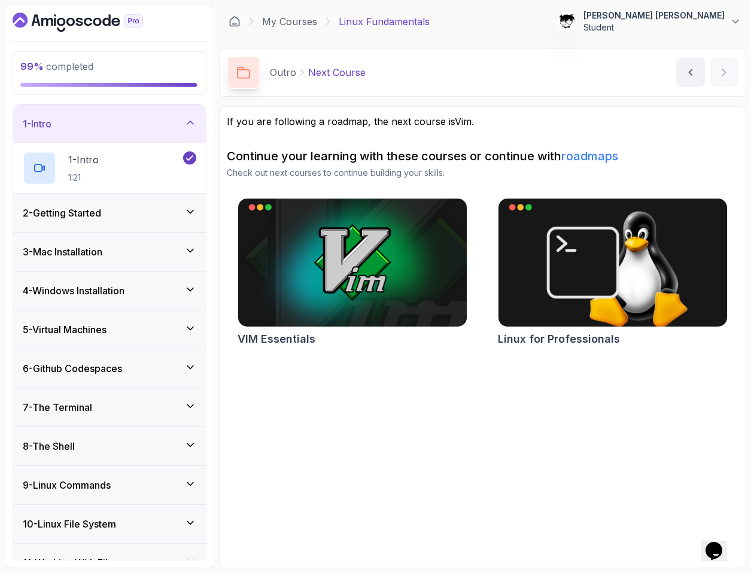
click at [86, 218] on h3 "2 - Getting Started" at bounding box center [62, 213] width 78 height 14
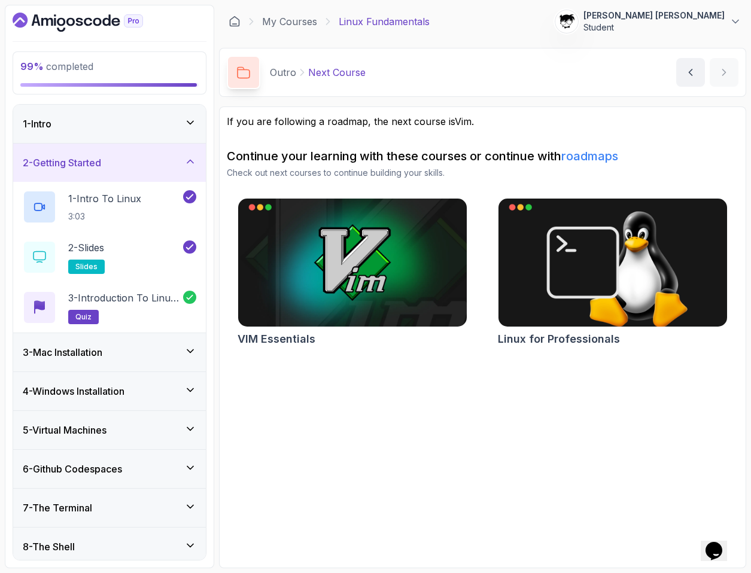
click at [90, 340] on div "3 - Mac Installation" at bounding box center [109, 352] width 193 height 38
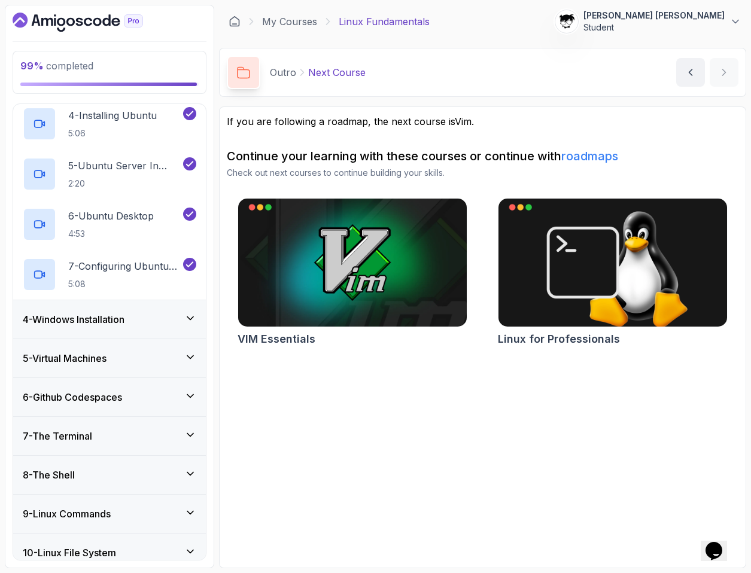
click at [83, 308] on div "4 - Windows Installation" at bounding box center [109, 319] width 193 height 38
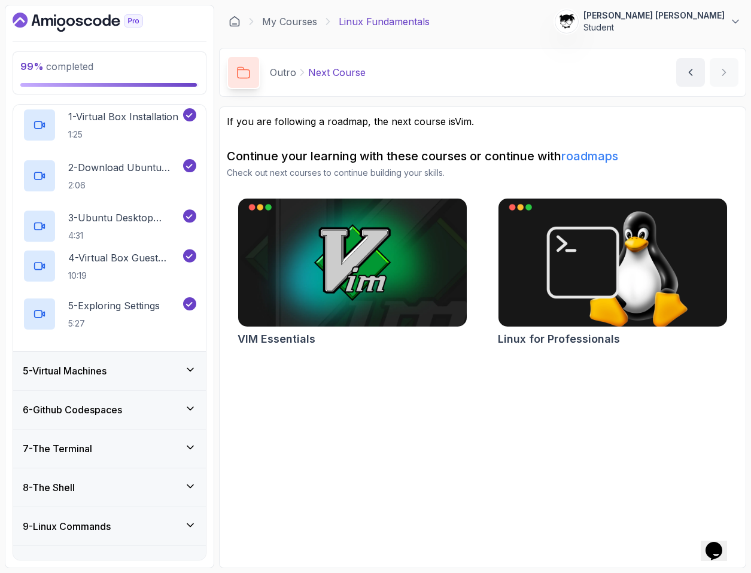
scroll to position [127, 0]
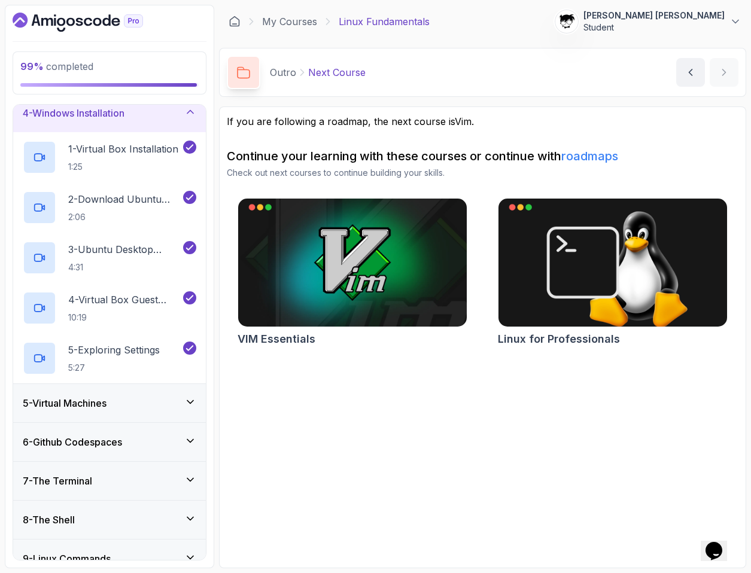
click at [79, 411] on div "5 - Virtual Machines" at bounding box center [109, 403] width 193 height 38
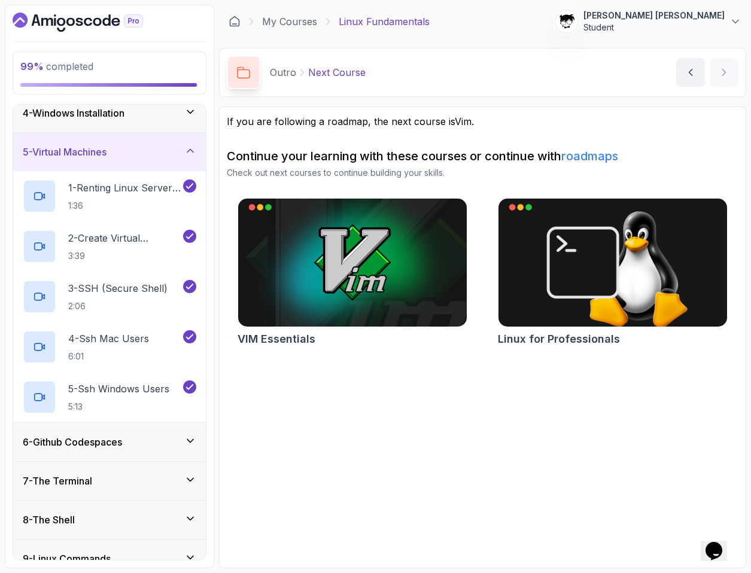
click at [80, 455] on div "6 - Github Codespaces" at bounding box center [109, 442] width 193 height 38
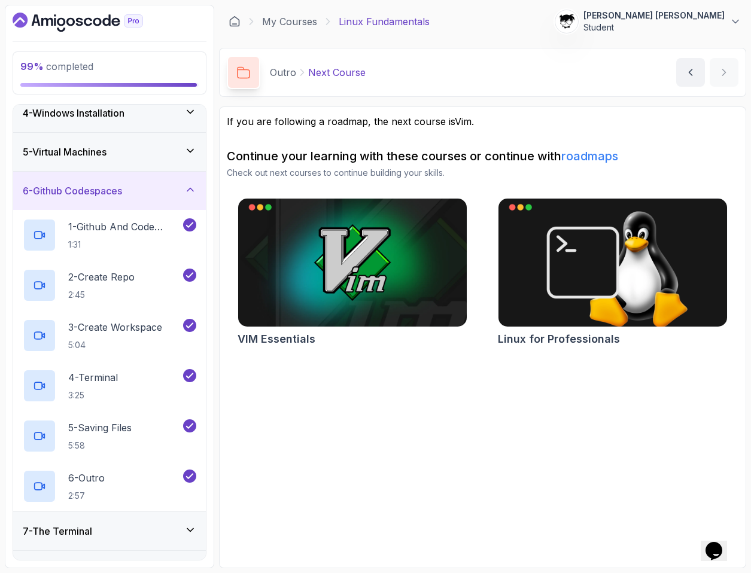
click at [84, 522] on div "7 - The Terminal" at bounding box center [109, 531] width 193 height 38
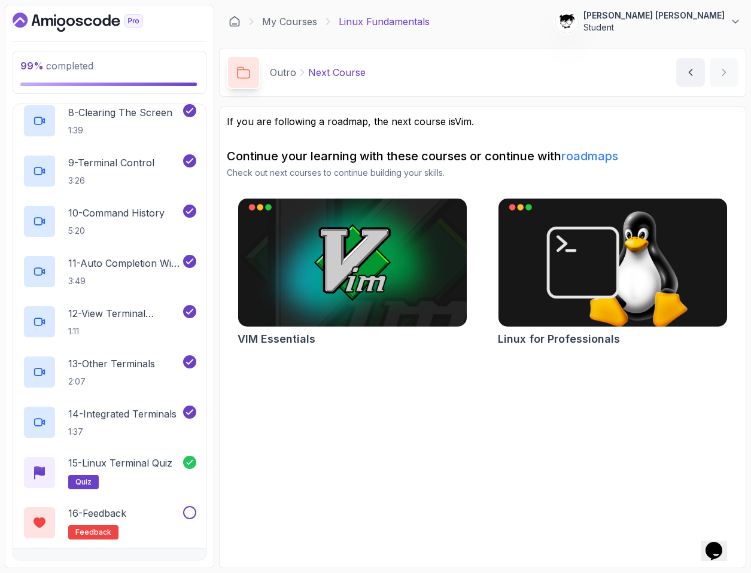
scroll to position [641, 0]
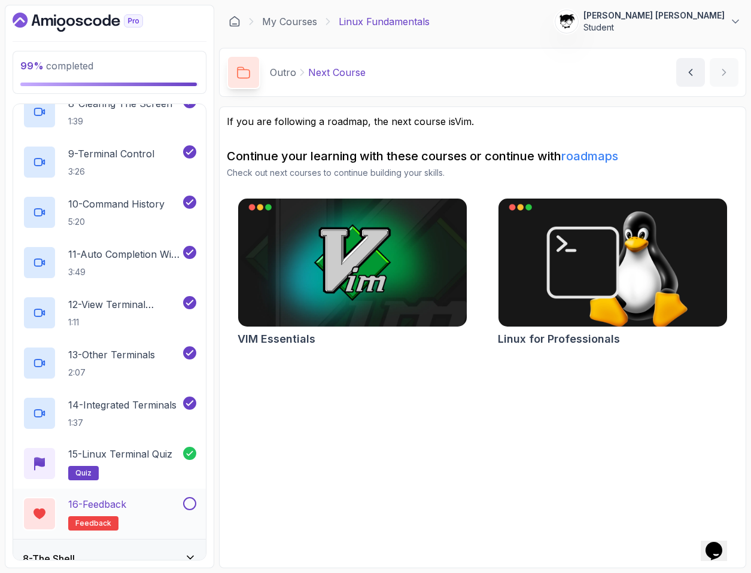
click at [160, 510] on div "16 - Feedback feedback" at bounding box center [102, 514] width 158 height 34
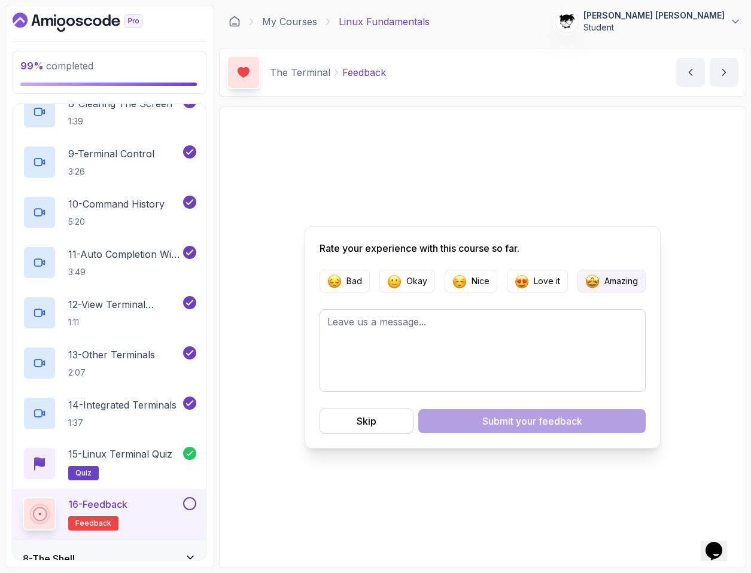
click at [513, 277] on p "Amazing" at bounding box center [621, 281] width 34 height 12
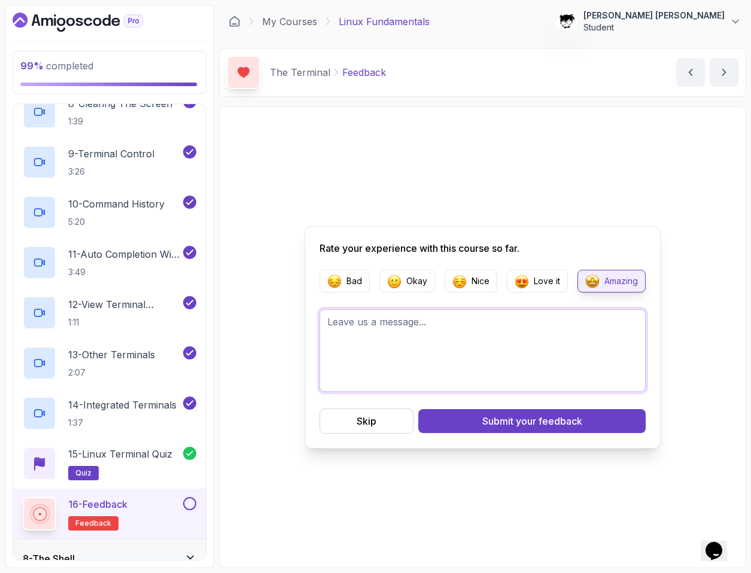
click at [494, 352] on textarea at bounding box center [483, 350] width 326 height 83
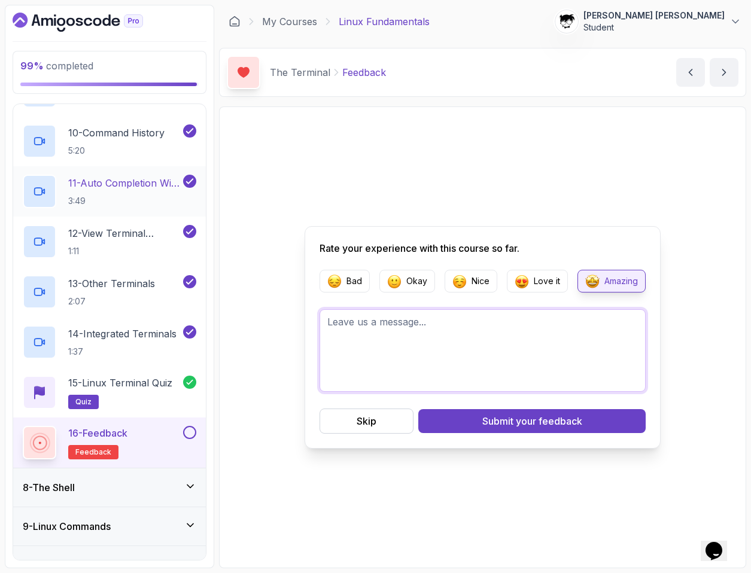
scroll to position [714, 0]
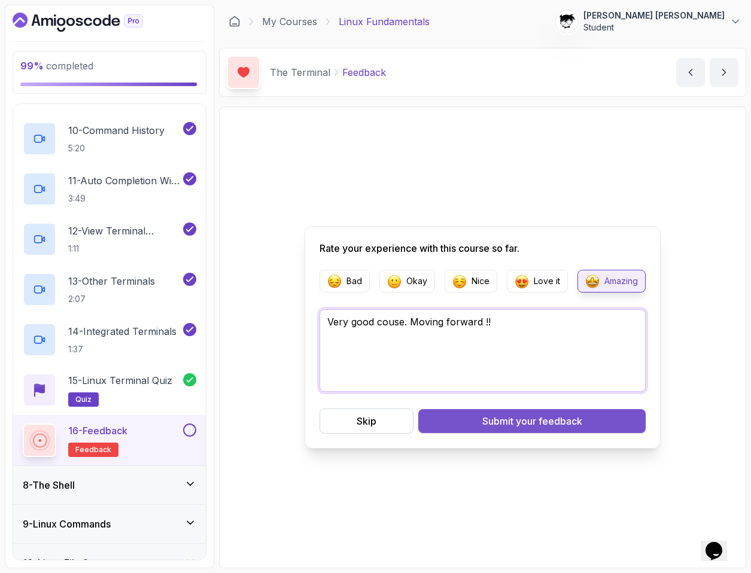
type textarea "Very good couse. Moving forward !!"
click at [459, 424] on button "Submit your feedback" at bounding box center [531, 421] width 227 height 24
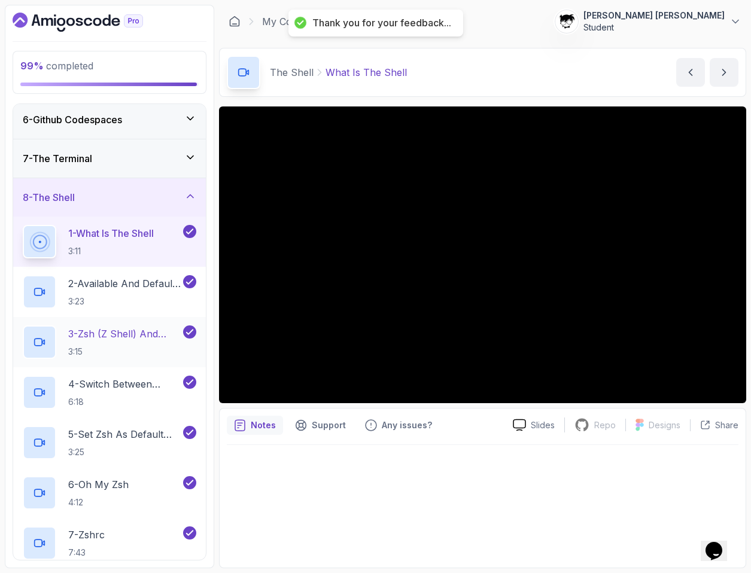
scroll to position [120, 0]
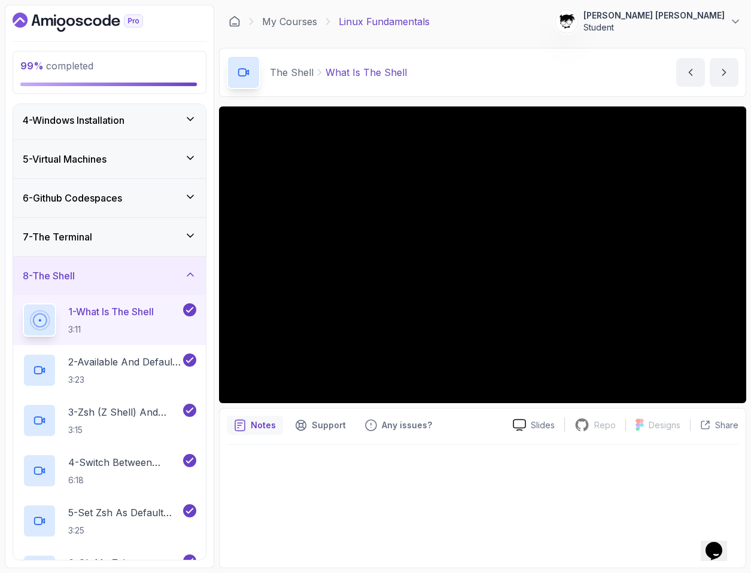
click at [121, 243] on div "7 - The Terminal" at bounding box center [110, 237] width 174 height 14
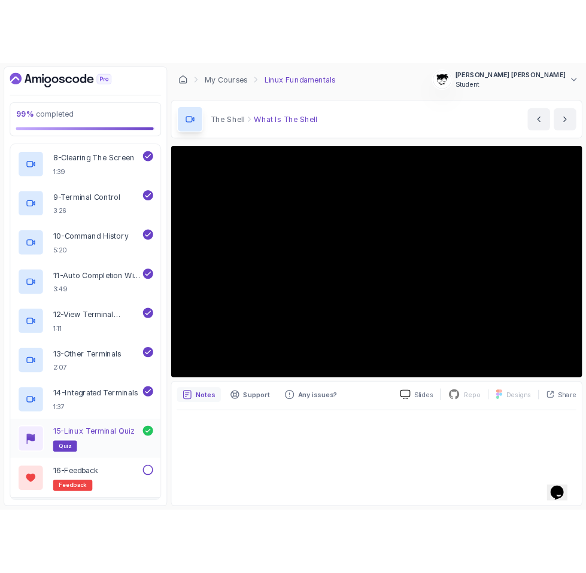
scroll to position [650, 0]
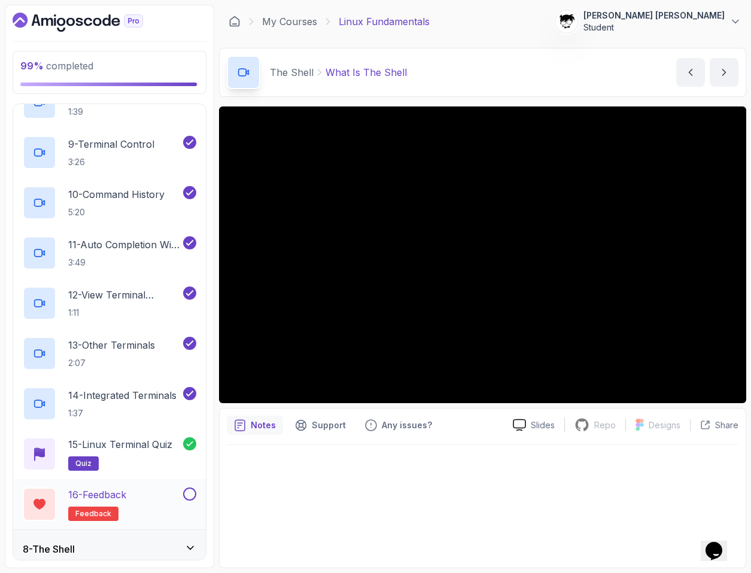
click at [186, 494] on button at bounding box center [189, 494] width 13 height 13
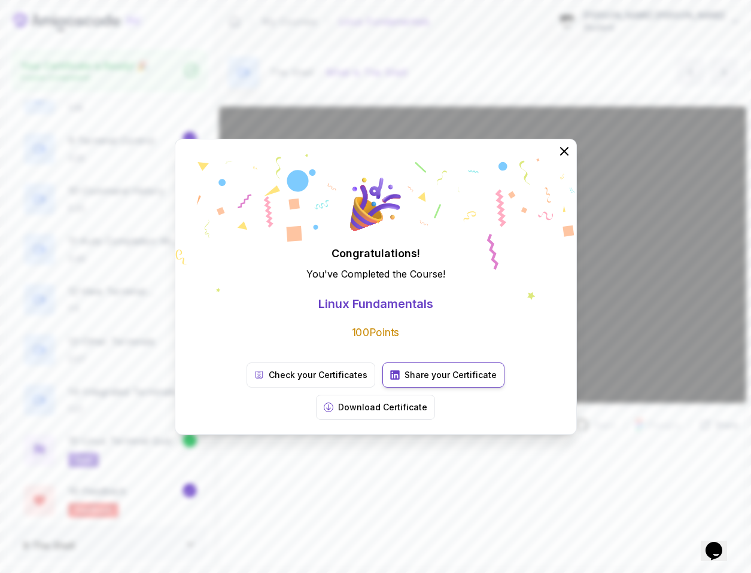
click at [382, 388] on link "Share your Certificate" at bounding box center [443, 375] width 122 height 25
click at [269, 381] on p "Check your Certificates" at bounding box center [318, 375] width 99 height 12
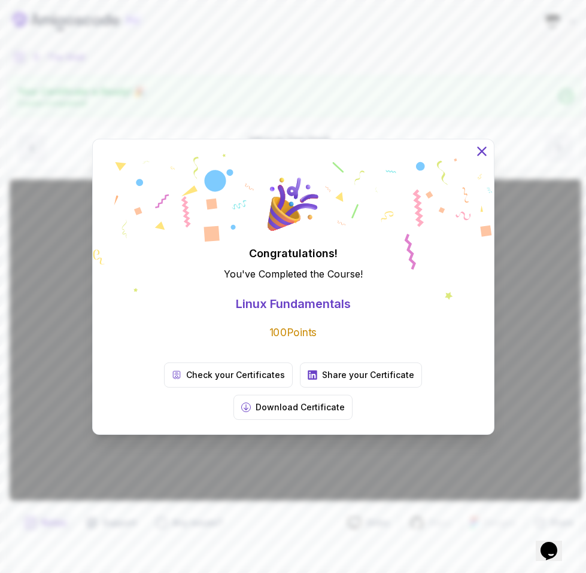
click at [485, 159] on icon at bounding box center [481, 151] width 16 height 16
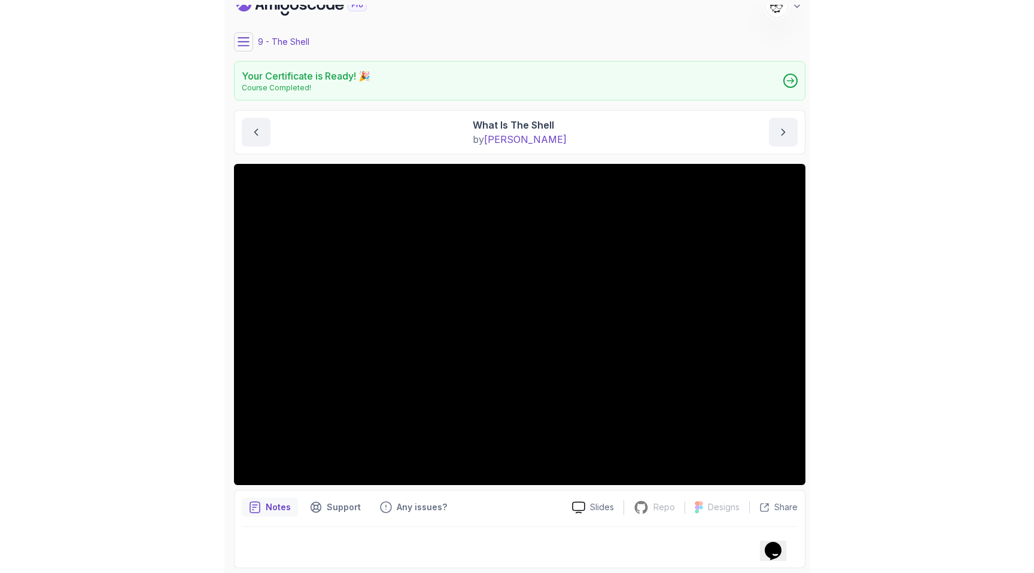
scroll to position [0, 0]
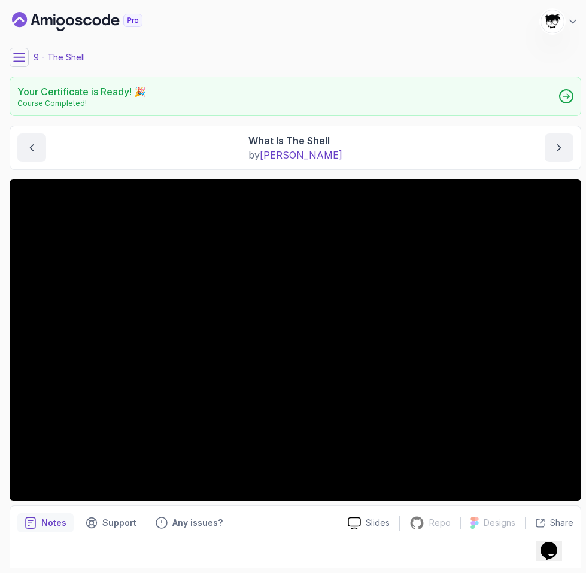
click at [22, 51] on icon at bounding box center [19, 57] width 12 height 12
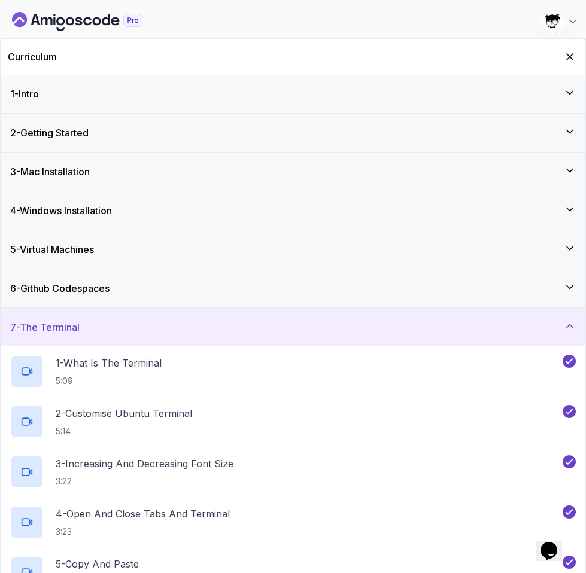
click at [32, 14] on icon "Dashboard" at bounding box center [77, 21] width 130 height 19
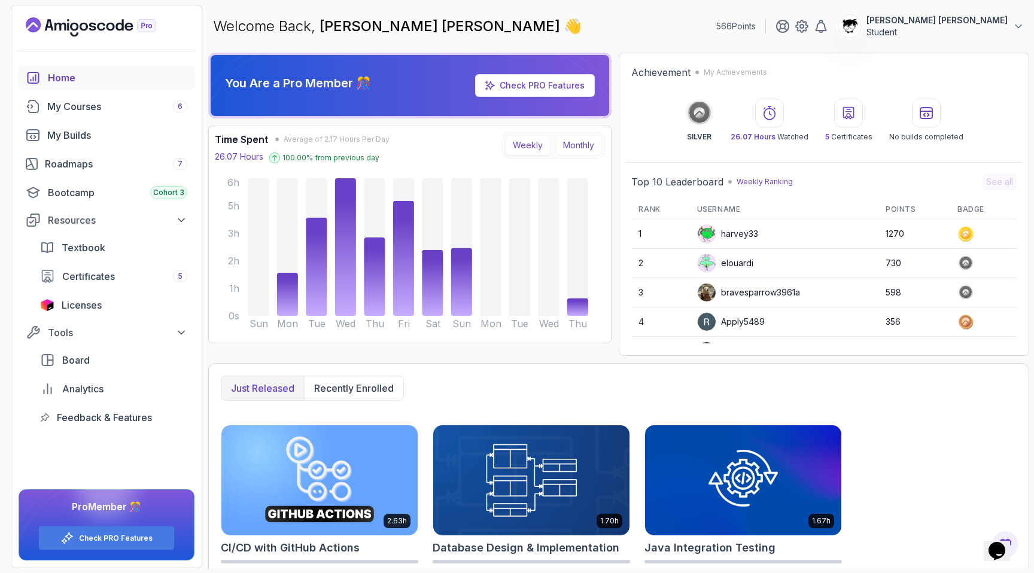
click at [513, 150] on button "Monthly" at bounding box center [578, 145] width 47 height 20
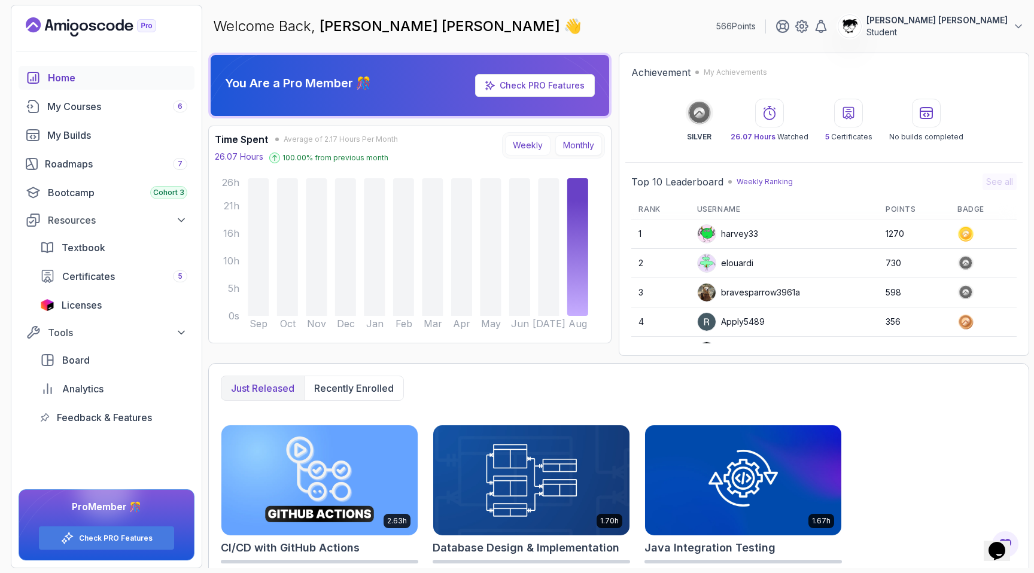
click at [513, 147] on button "Weekly" at bounding box center [527, 145] width 45 height 20
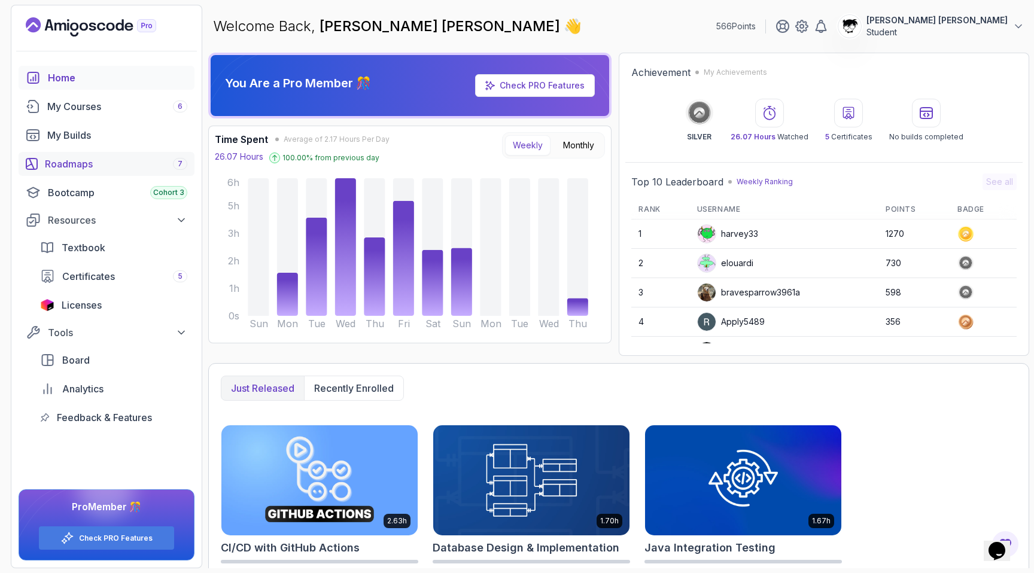
click at [54, 160] on div "Roadmaps 7" at bounding box center [116, 164] width 142 height 14
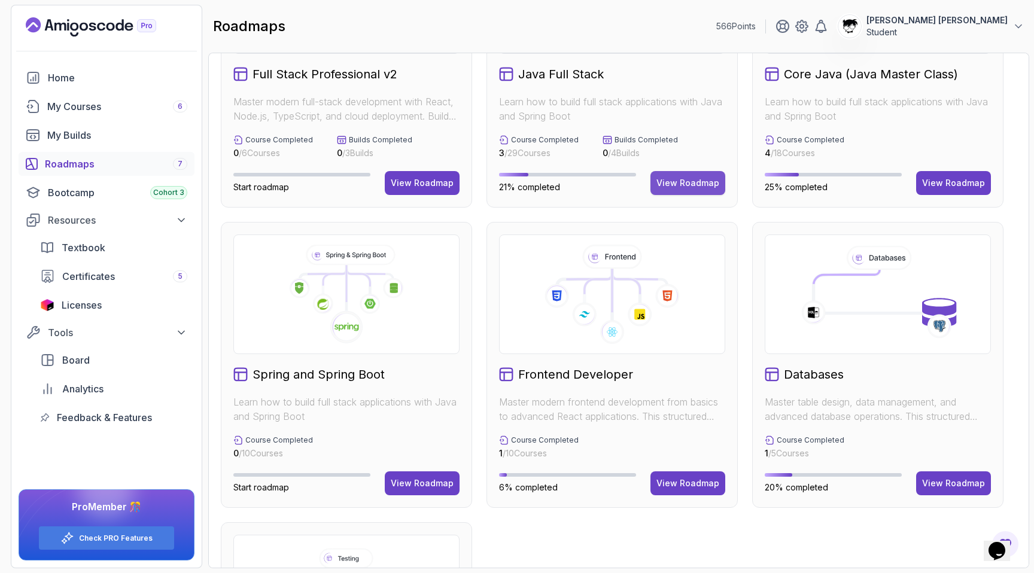
scroll to position [307, 0]
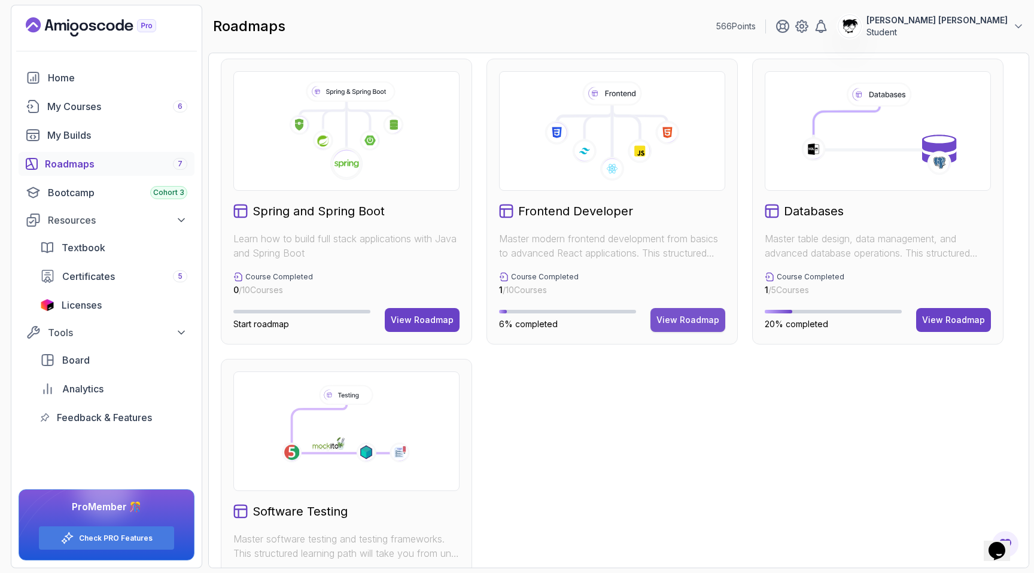
click at [513, 321] on div "View Roadmap" at bounding box center [687, 320] width 63 height 12
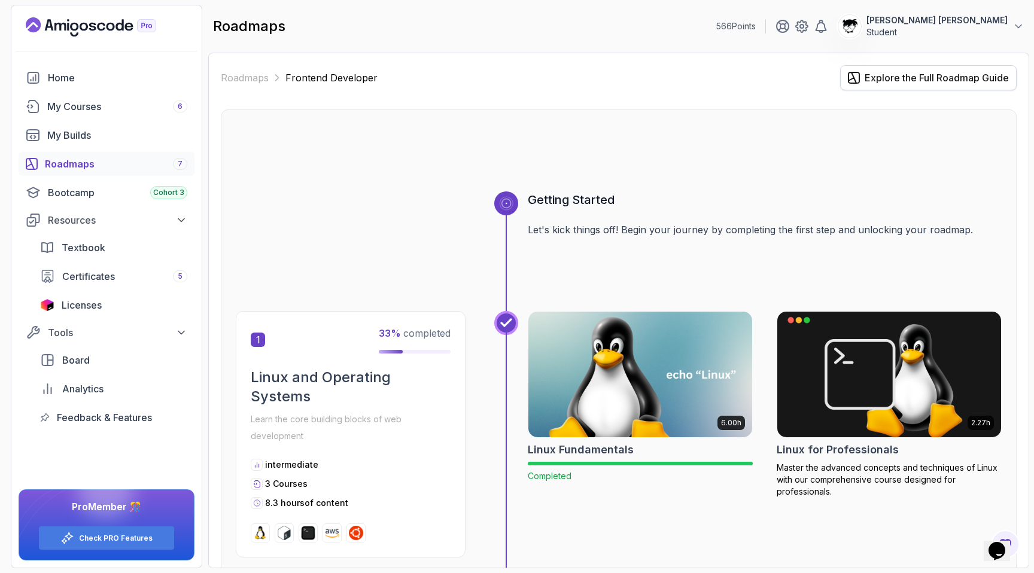
click at [513, 83] on div "Explore the Full Roadmap Guide" at bounding box center [937, 78] width 144 height 14
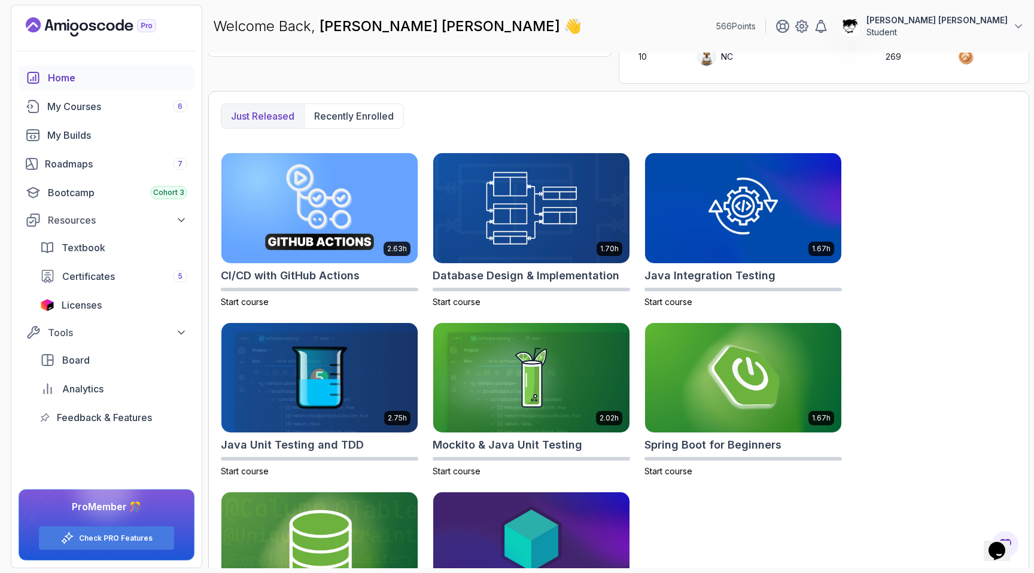
scroll to position [364, 0]
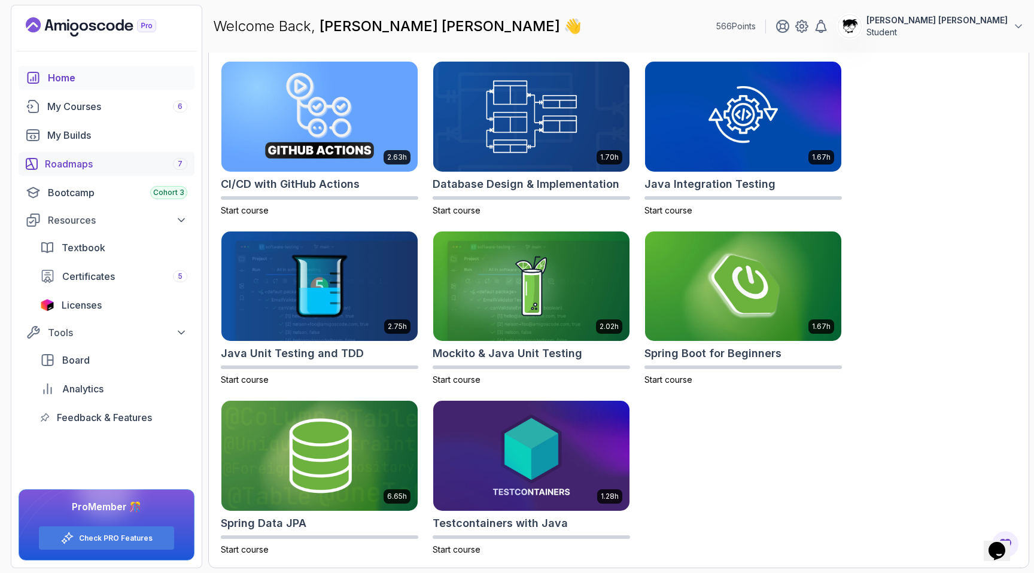
click at [108, 166] on div "Roadmaps 7" at bounding box center [116, 164] width 142 height 14
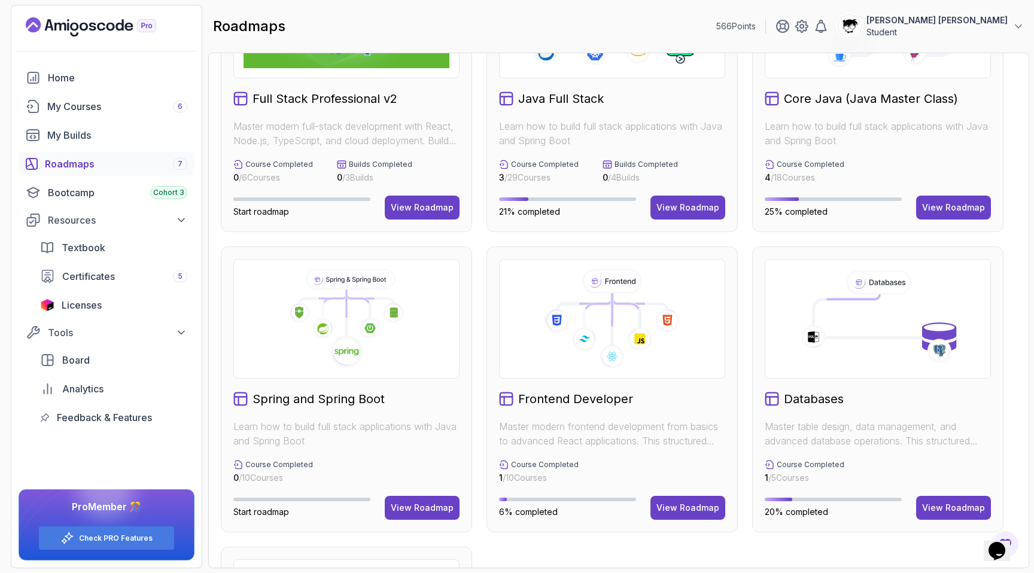
scroll to position [153, 0]
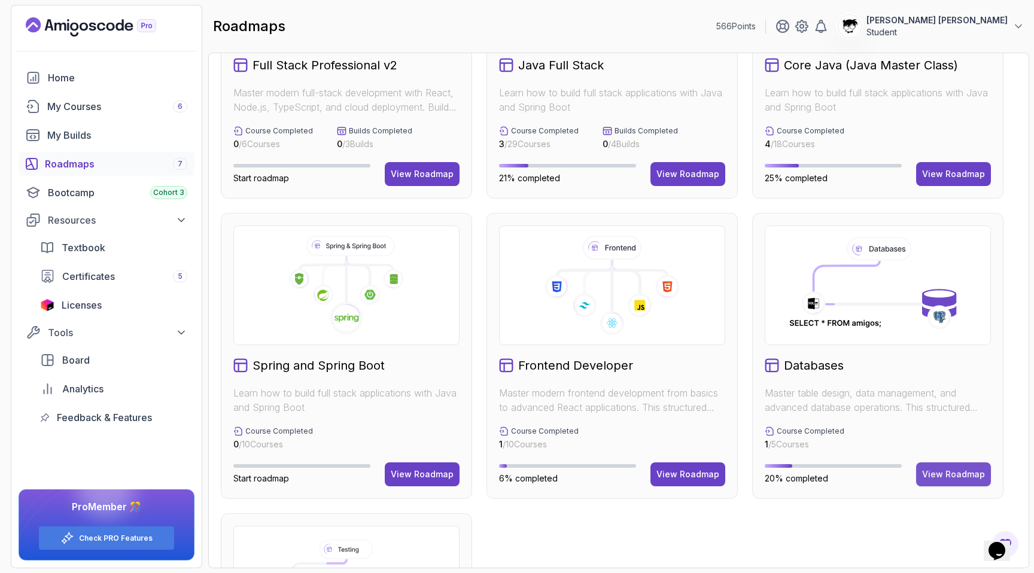
click at [513, 472] on div "View Roadmap" at bounding box center [953, 475] width 63 height 12
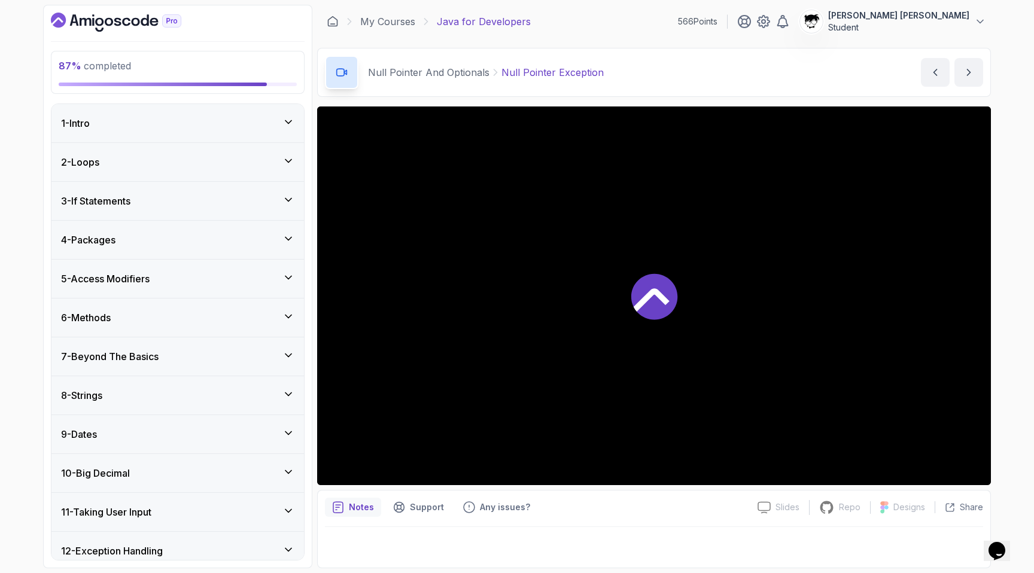
scroll to position [483, 0]
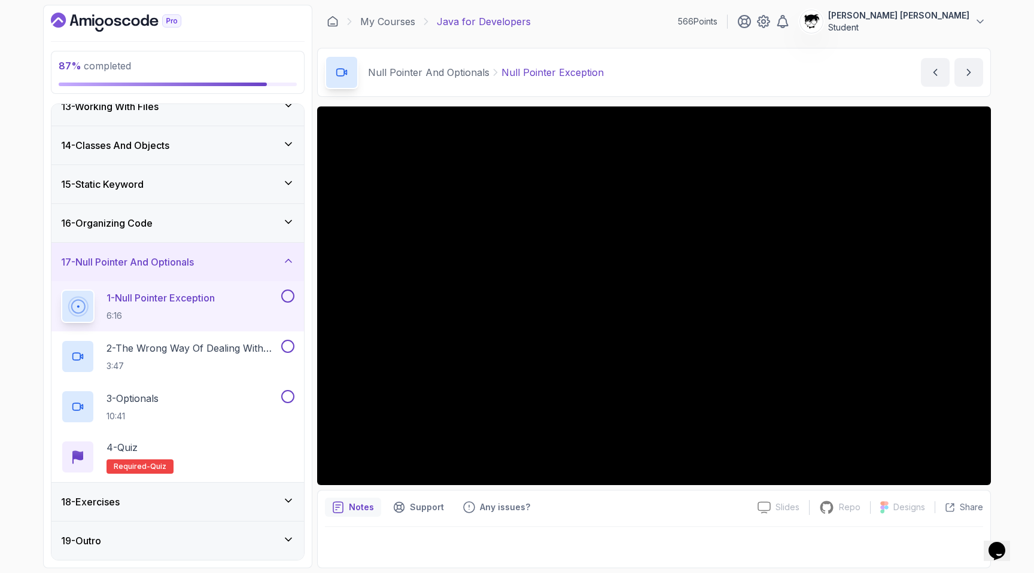
click at [127, 232] on div "16 - Organizing Code" at bounding box center [177, 223] width 253 height 38
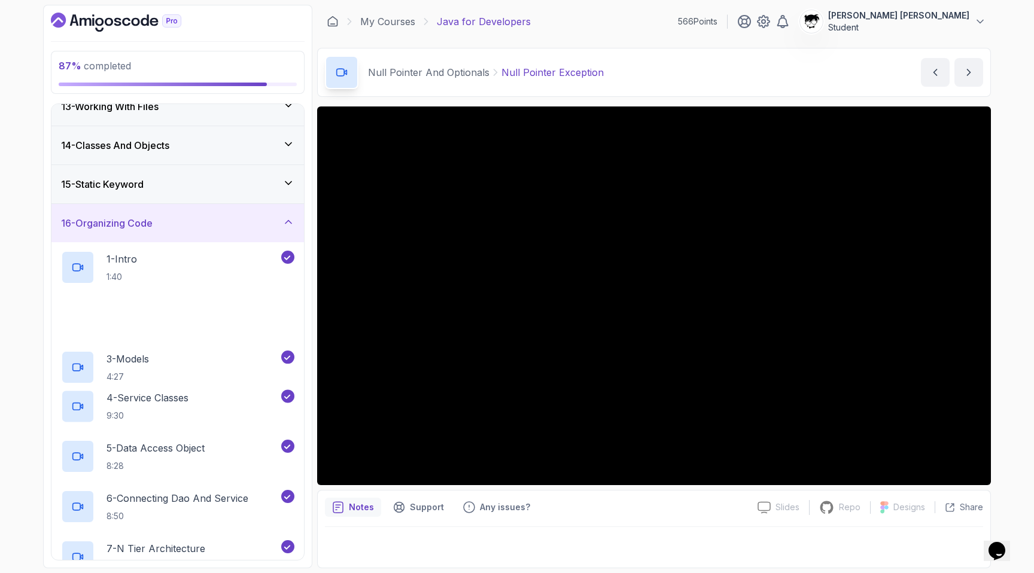
click at [127, 232] on div "16 - Organizing Code" at bounding box center [177, 223] width 253 height 38
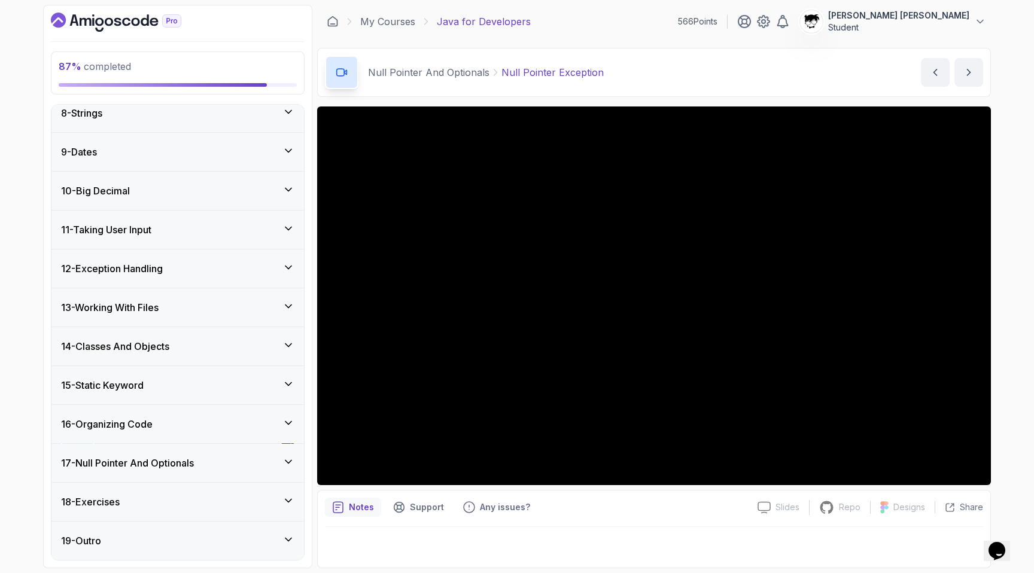
scroll to position [282, 0]
click at [196, 504] on div "18 - Exercises" at bounding box center [177, 502] width 233 height 14
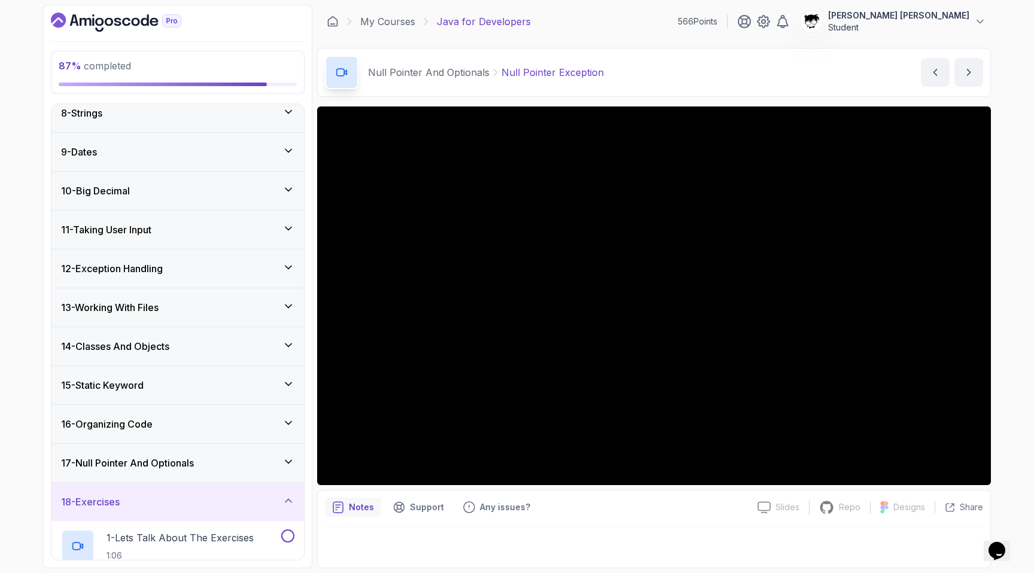
click at [178, 496] on div "18 - Exercises" at bounding box center [177, 502] width 233 height 14
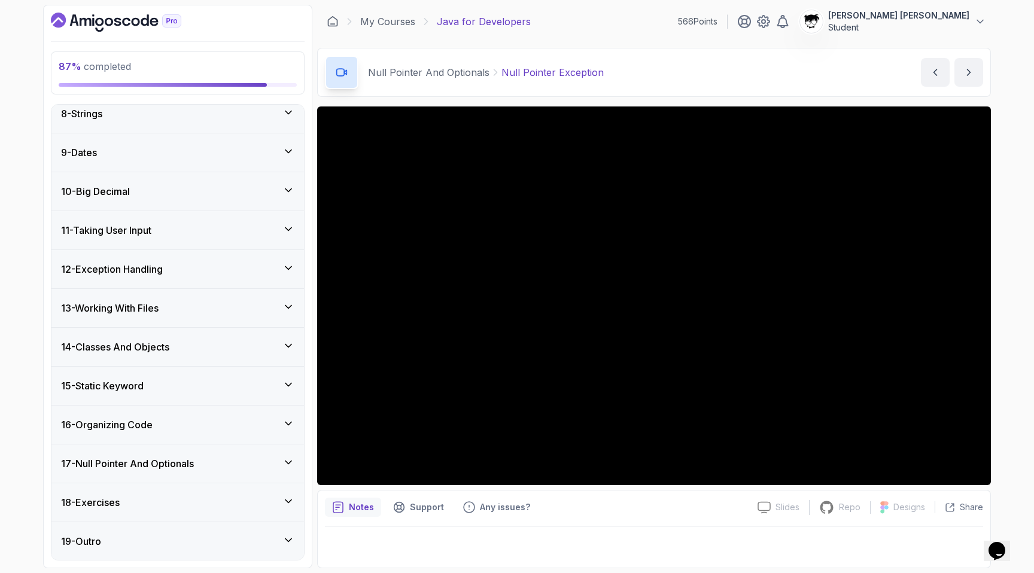
click at [147, 460] on h3 "17 - Null Pointer And Optionals" at bounding box center [127, 464] width 133 height 14
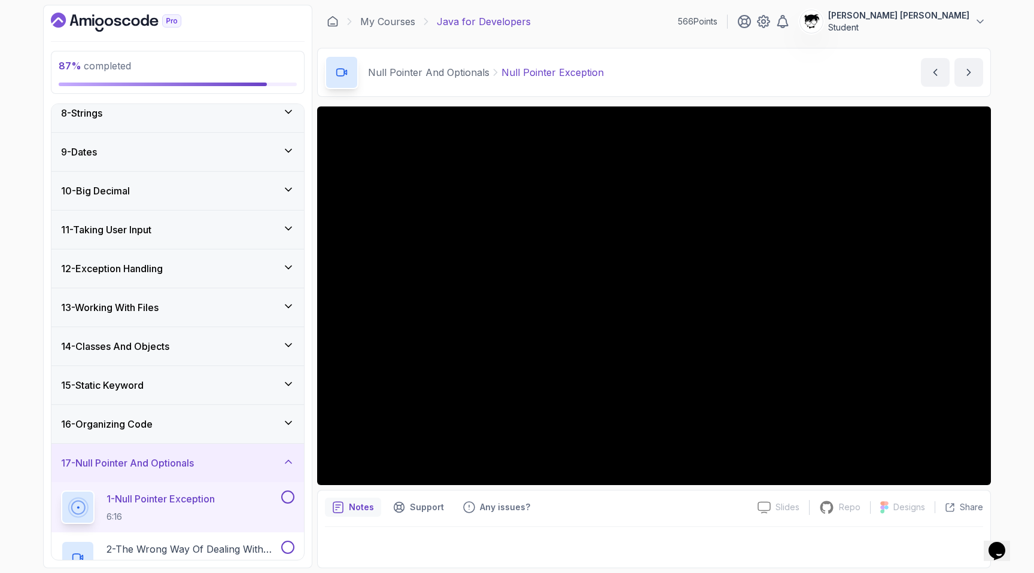
scroll to position [483, 0]
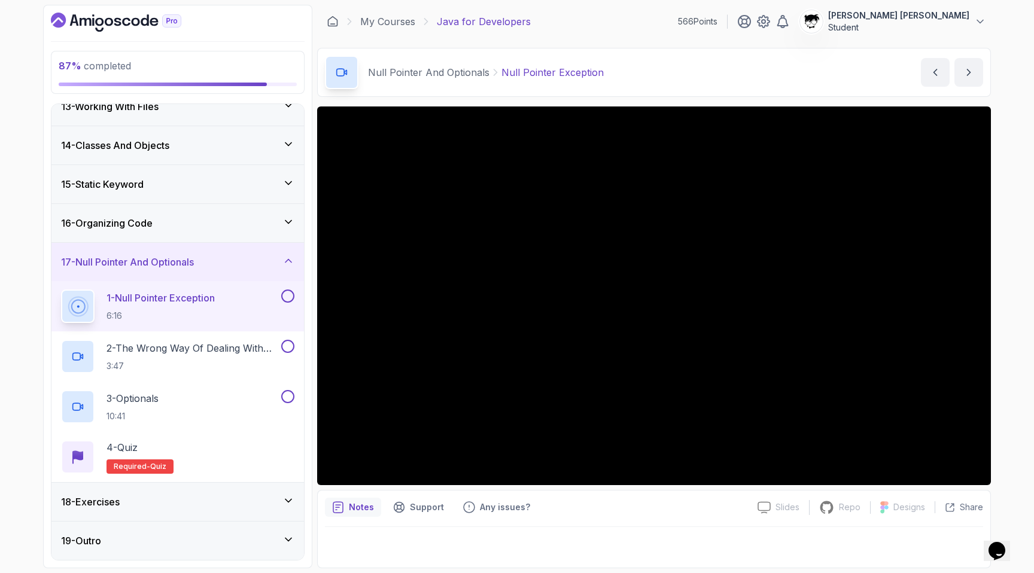
click at [89, 226] on h3 "16 - Organizing Code" at bounding box center [107, 223] width 92 height 14
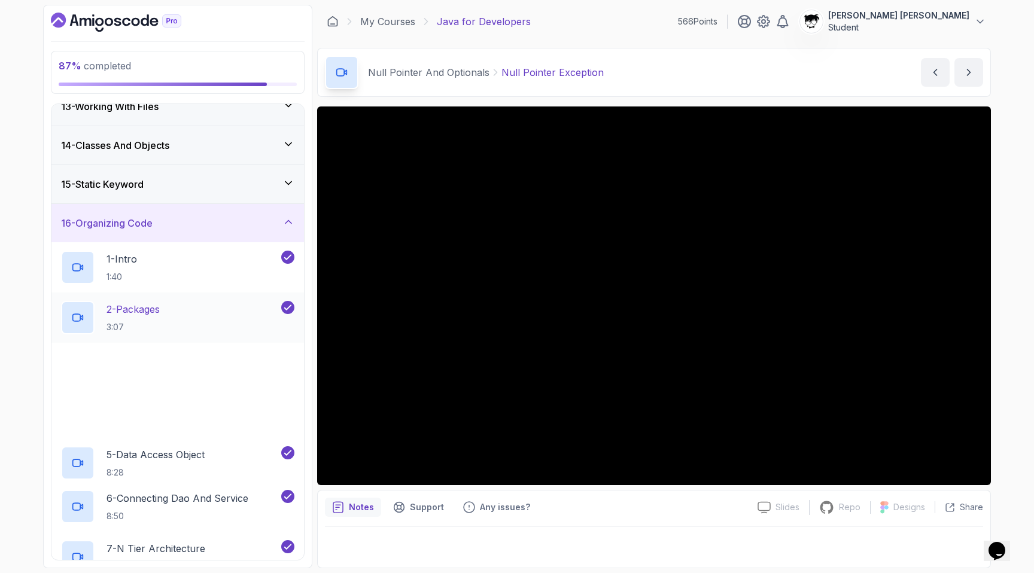
scroll to position [735, 0]
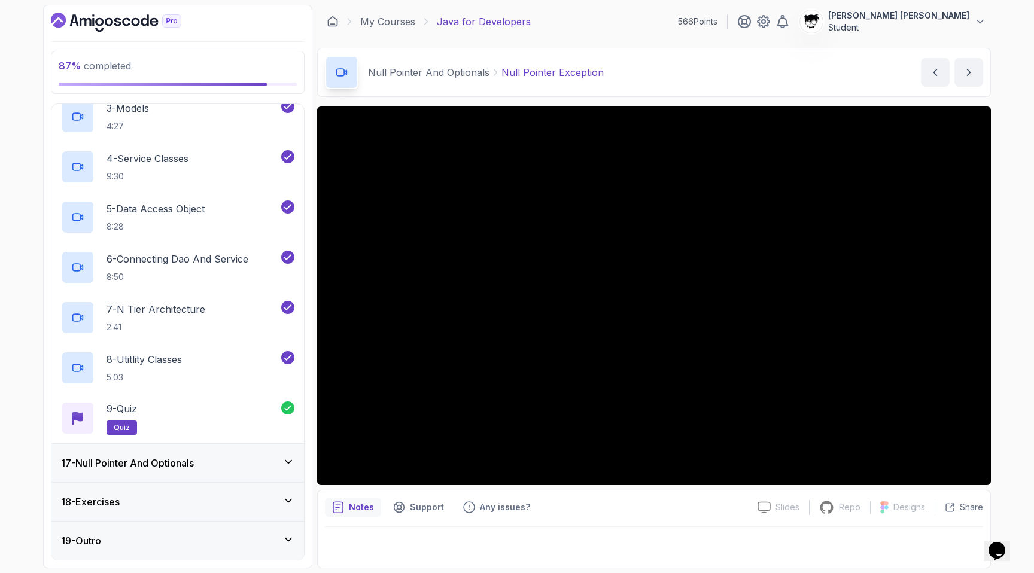
click at [128, 449] on div "17 - Null Pointer And Optionals" at bounding box center [177, 463] width 253 height 38
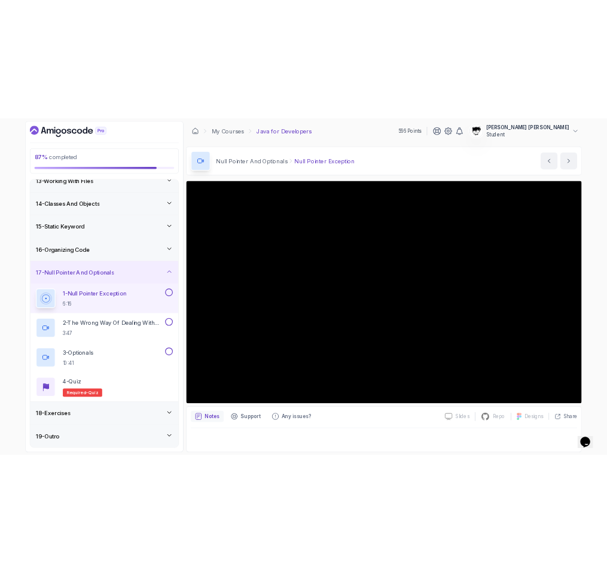
scroll to position [410, 0]
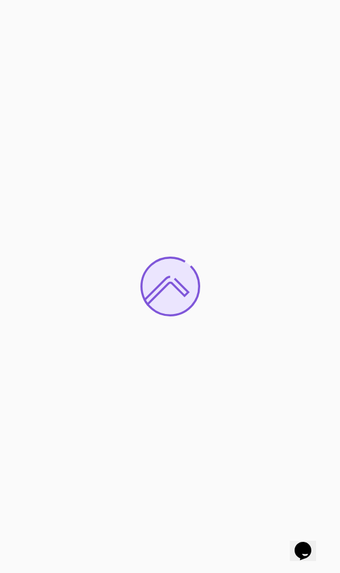
click at [2, 120] on div at bounding box center [170, 286] width 340 height 573
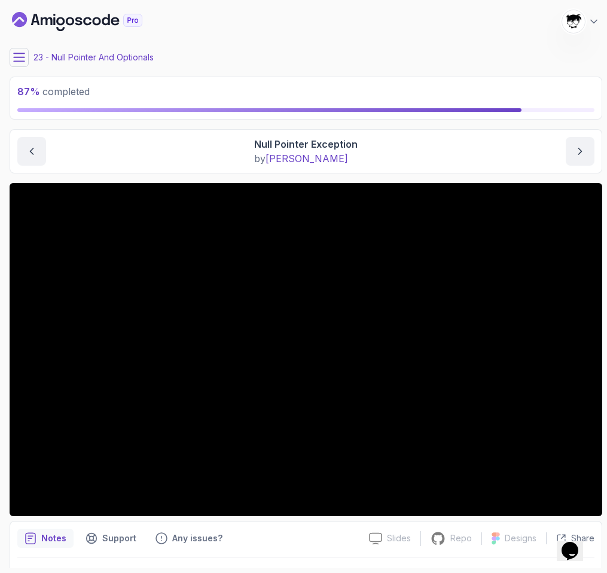
click at [19, 54] on icon at bounding box center [19, 57] width 12 height 12
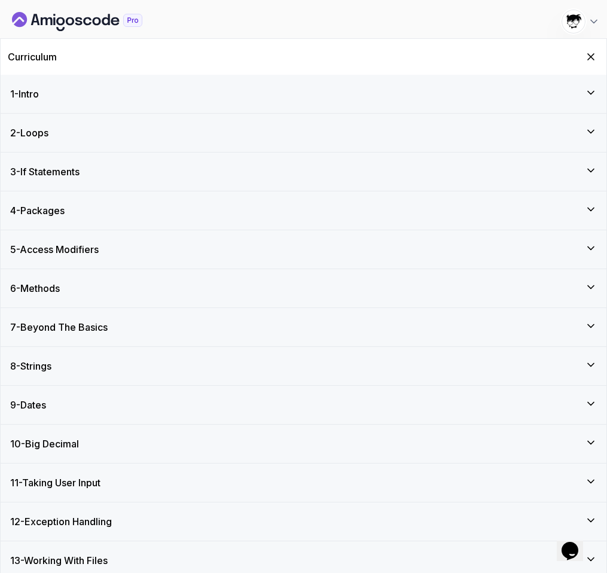
scroll to position [403, 0]
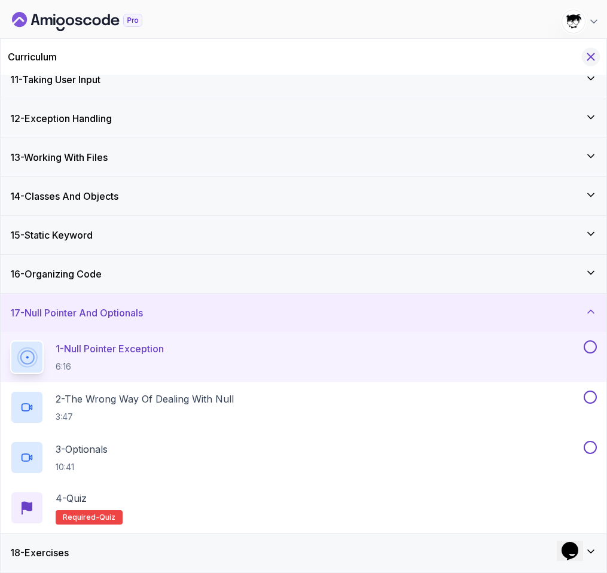
click at [587, 57] on icon "Hide Curriculum for mobile" at bounding box center [591, 56] width 13 height 13
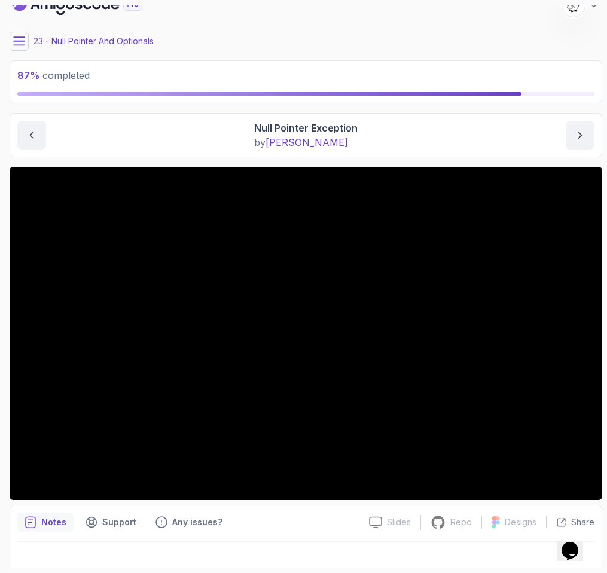
scroll to position [0, 0]
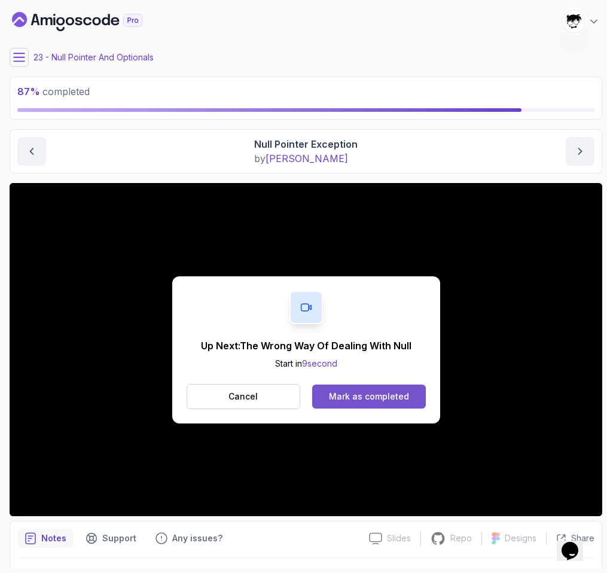
click at [367, 390] on button "Mark as completed" at bounding box center [368, 397] width 113 height 24
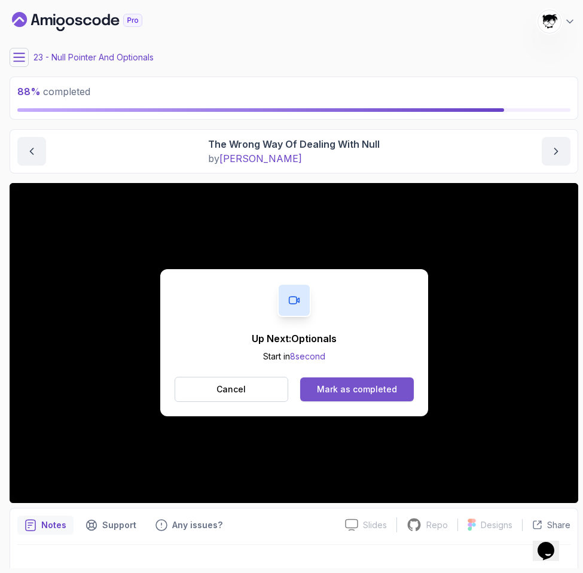
click at [356, 399] on button "Mark as completed" at bounding box center [356, 390] width 113 height 24
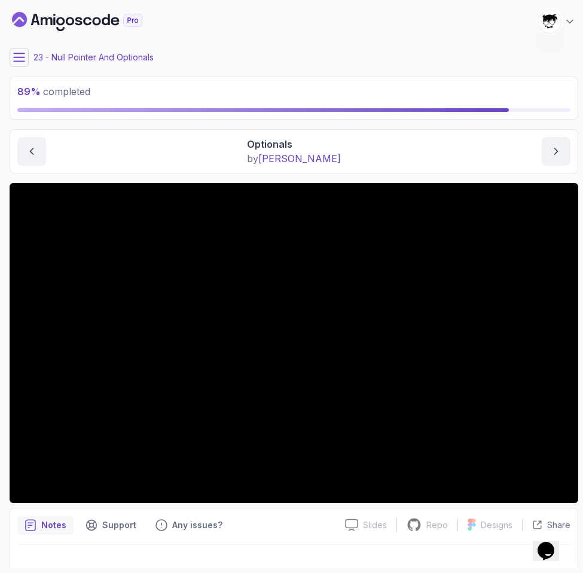
click at [20, 51] on icon at bounding box center [19, 57] width 12 height 12
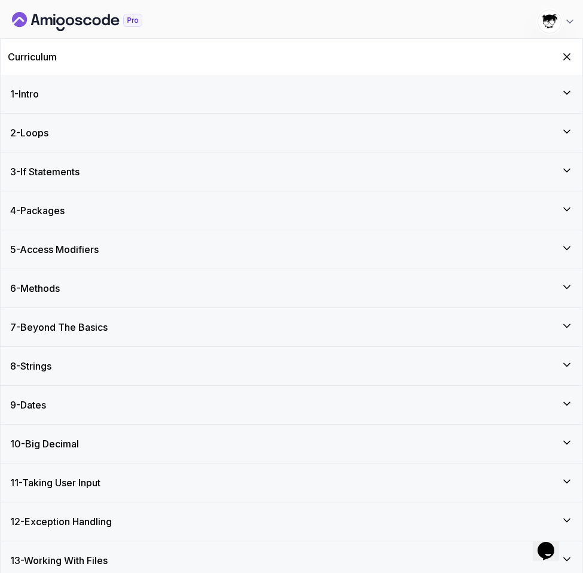
scroll to position [403, 0]
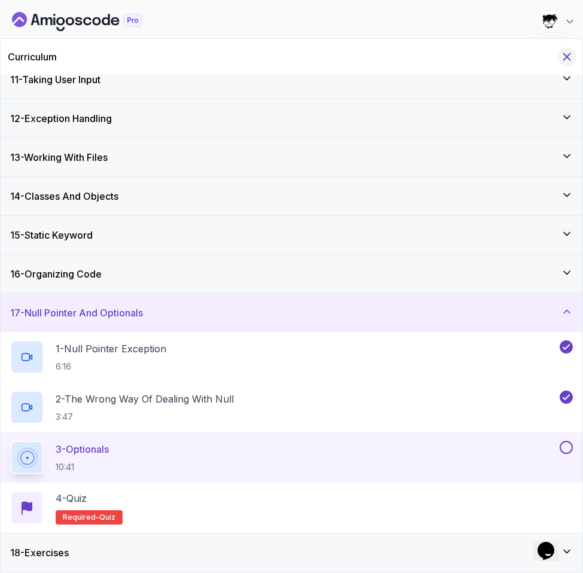
click at [568, 51] on icon "Hide Curriculum for mobile" at bounding box center [567, 56] width 13 height 13
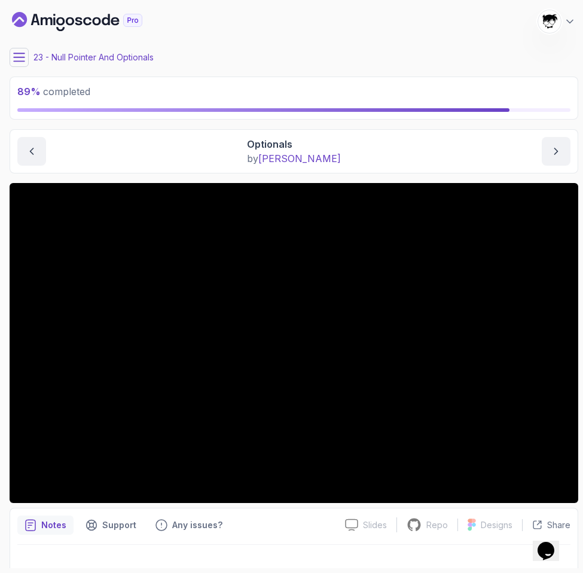
click at [17, 54] on icon at bounding box center [19, 57] width 12 height 12
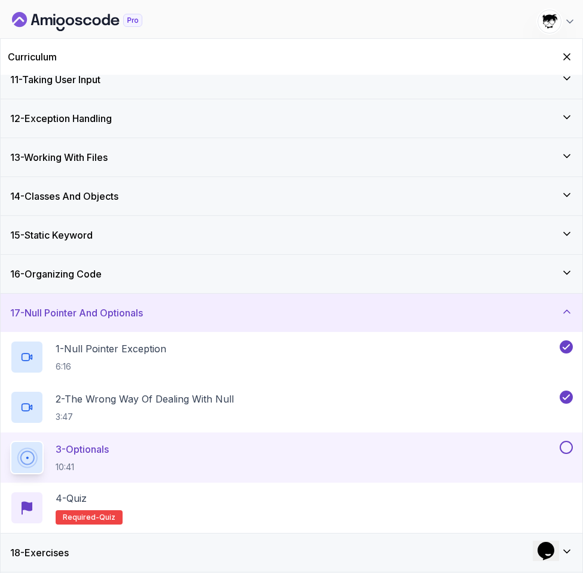
click at [38, 565] on div "18 - Exercises" at bounding box center [292, 553] width 582 height 38
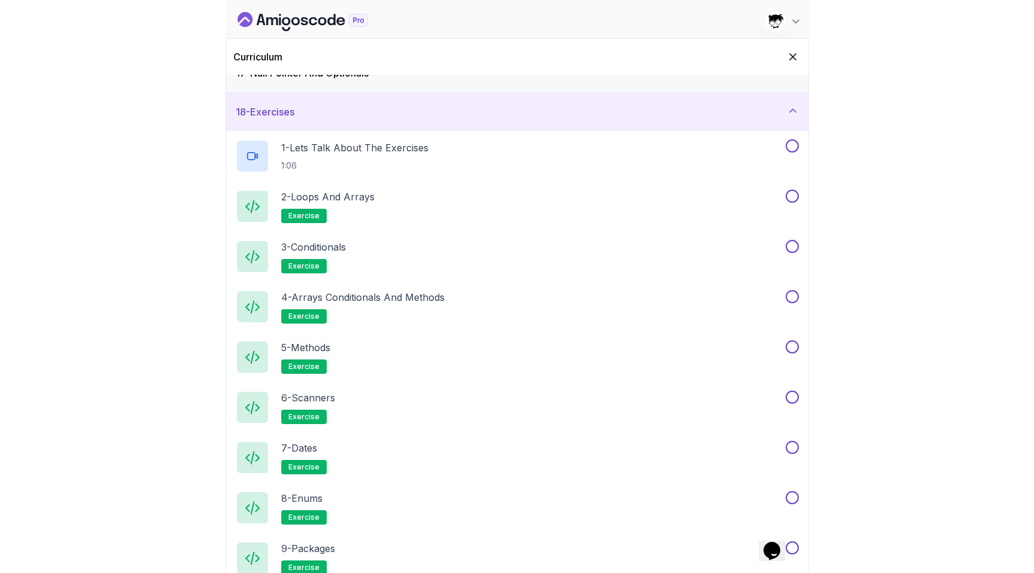
scroll to position [391, 0]
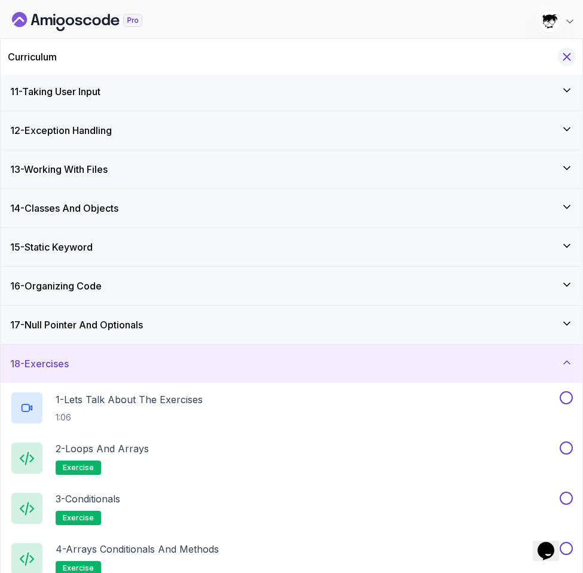
click at [564, 54] on icon "Hide Curriculum for mobile" at bounding box center [567, 56] width 13 height 13
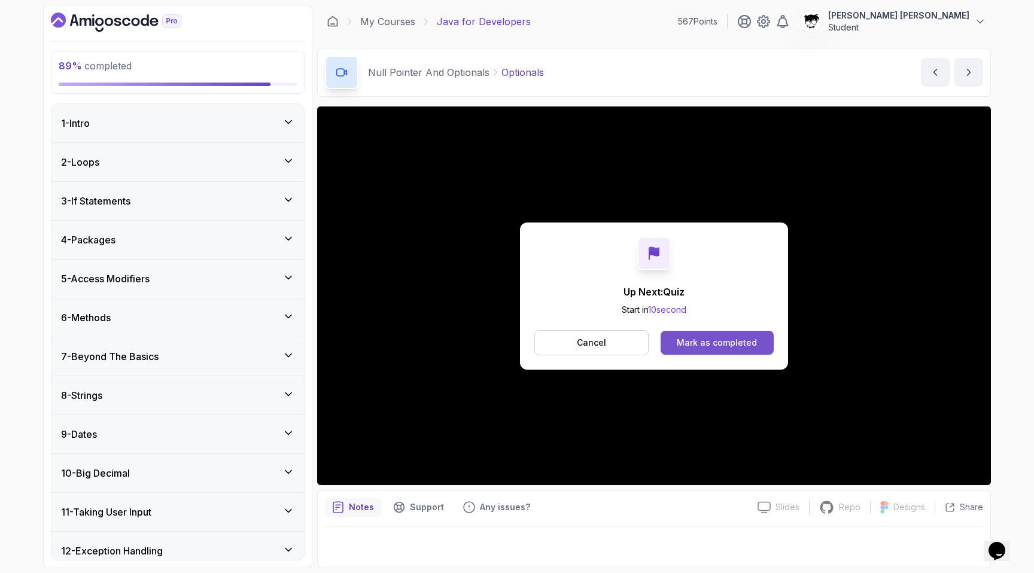
click at [731, 337] on div "Mark as completed" at bounding box center [717, 343] width 80 height 12
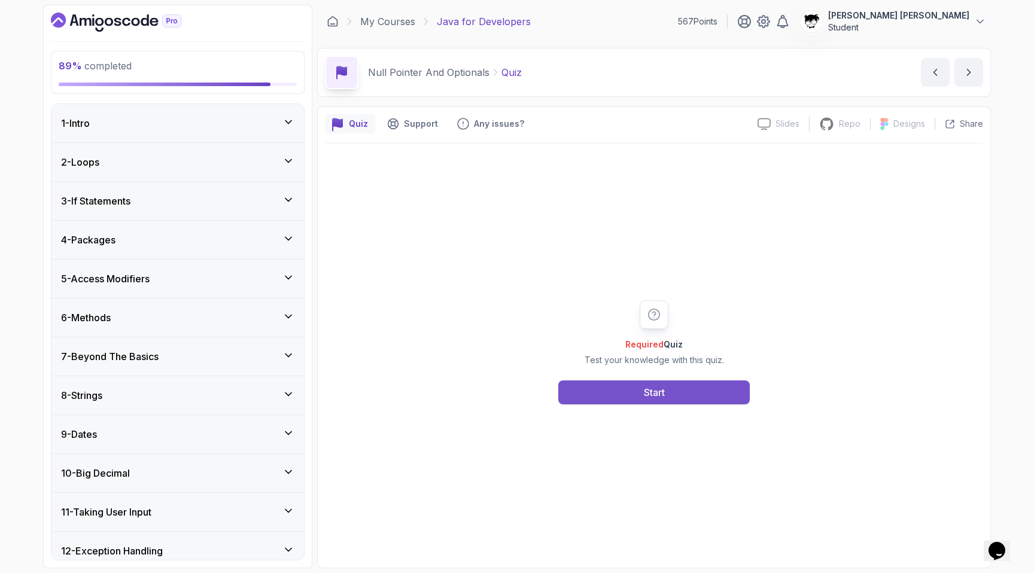
click at [676, 381] on button "Start" at bounding box center [653, 393] width 191 height 24
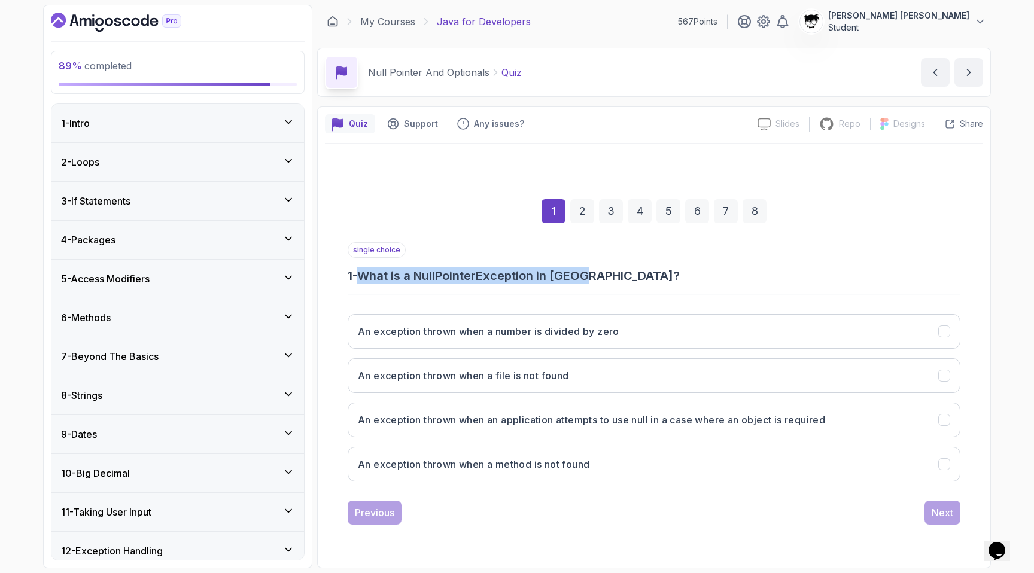
drag, startPoint x: 355, startPoint y: 278, endPoint x: 627, endPoint y: 269, distance: 271.8
click at [628, 269] on h3 "1 - What is a NullPointerException in [GEOGRAPHIC_DATA]?" at bounding box center [654, 275] width 613 height 17
click at [627, 269] on h3 "1 - What is a NullPointerException in [GEOGRAPHIC_DATA]?" at bounding box center [654, 275] width 613 height 17
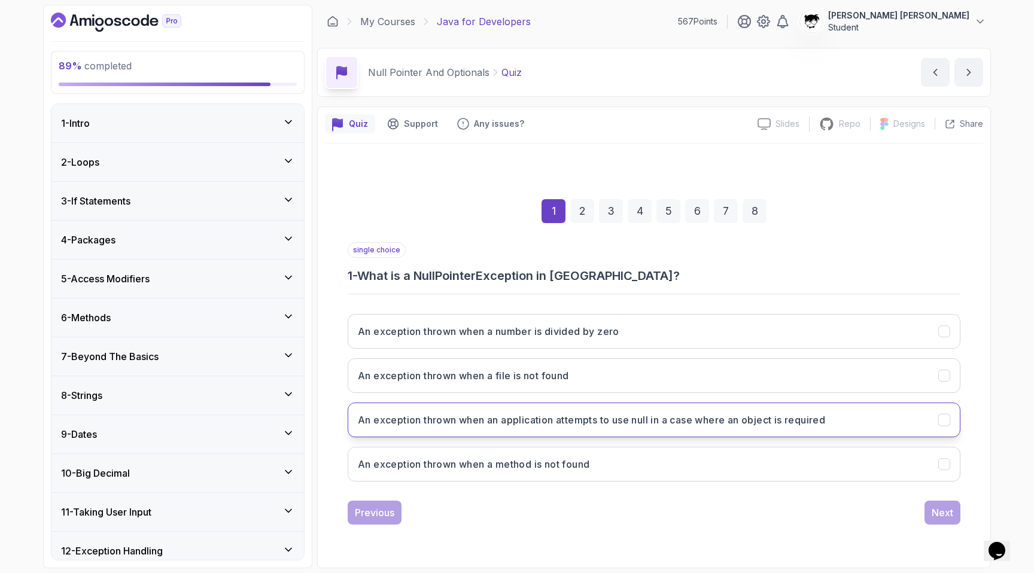
click at [381, 418] on h3 "An exception thrown when an application attempts to use null in a case where an…" at bounding box center [591, 420] width 467 height 14
click at [929, 507] on button "Next" at bounding box center [942, 513] width 36 height 24
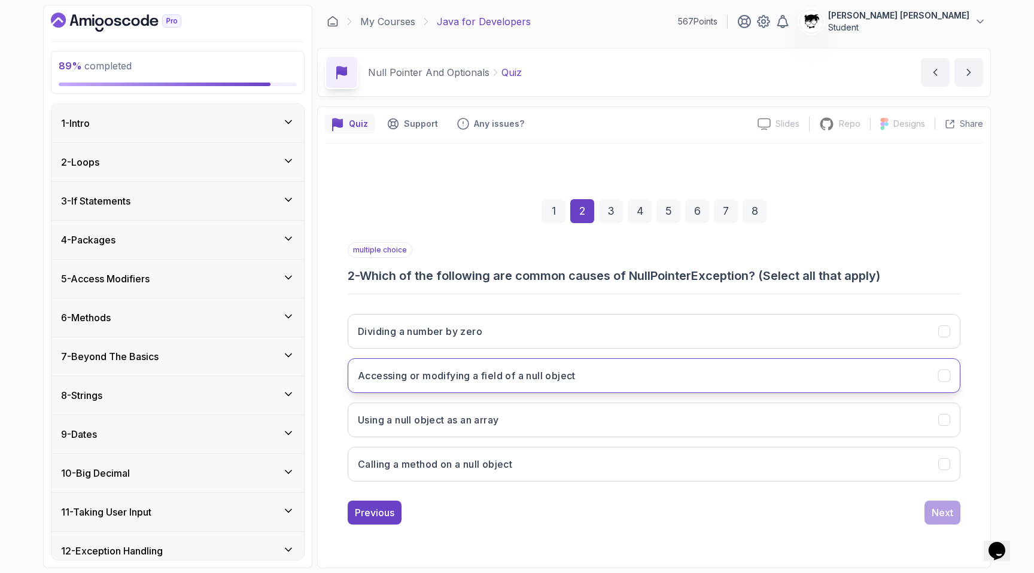
click at [661, 382] on button "Accessing or modifying a field of a null object" at bounding box center [654, 375] width 613 height 35
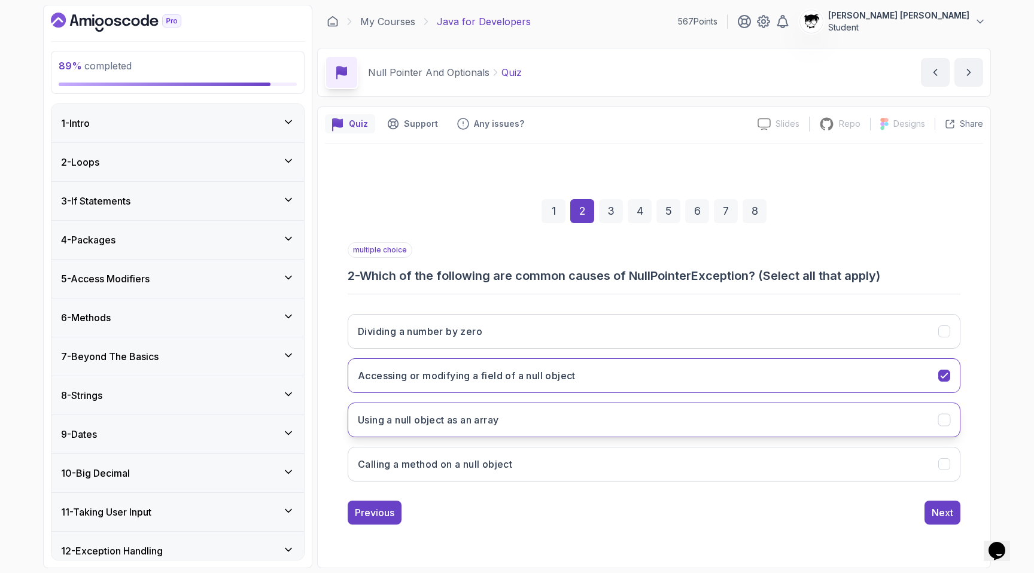
click at [625, 410] on button "Using a null object as an array" at bounding box center [654, 420] width 613 height 35
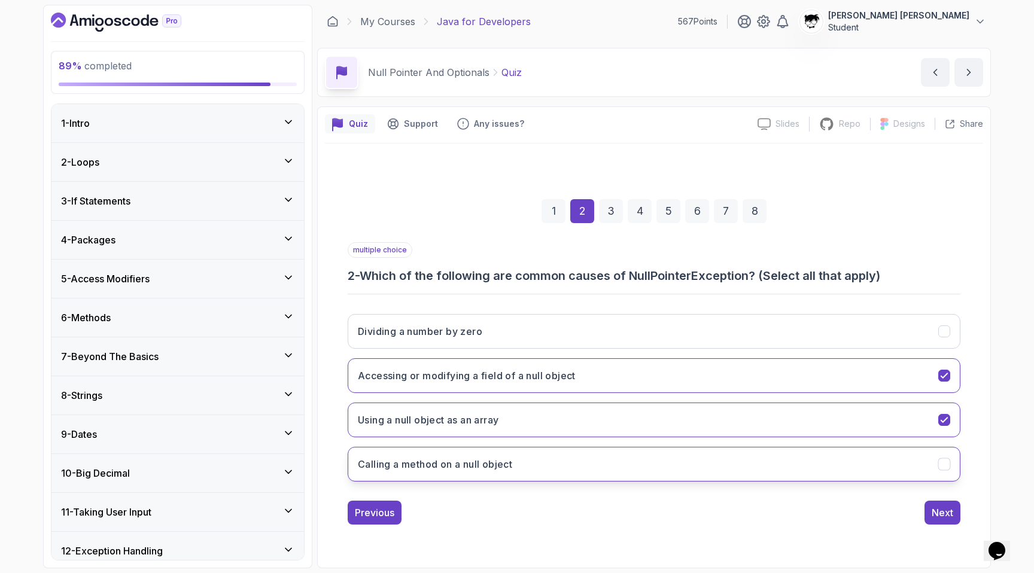
click at [604, 454] on button "Calling a method on a null object" at bounding box center [654, 464] width 613 height 35
click at [941, 506] on div "Next" at bounding box center [943, 513] width 22 height 14
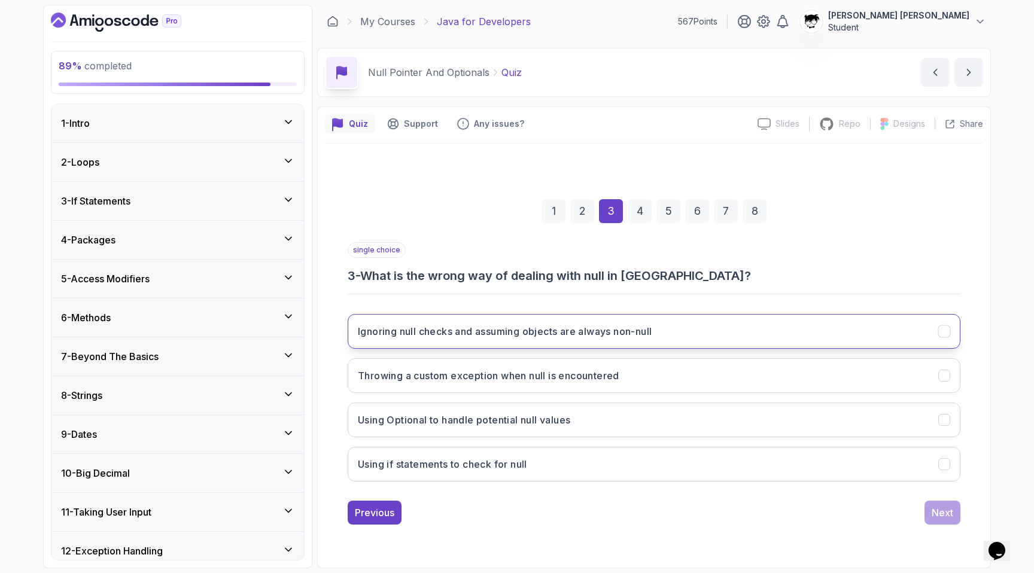
click at [679, 340] on button "Ignoring null checks and assuming objects are always non-null" at bounding box center [654, 331] width 613 height 35
click at [930, 519] on button "Next" at bounding box center [942, 513] width 36 height 24
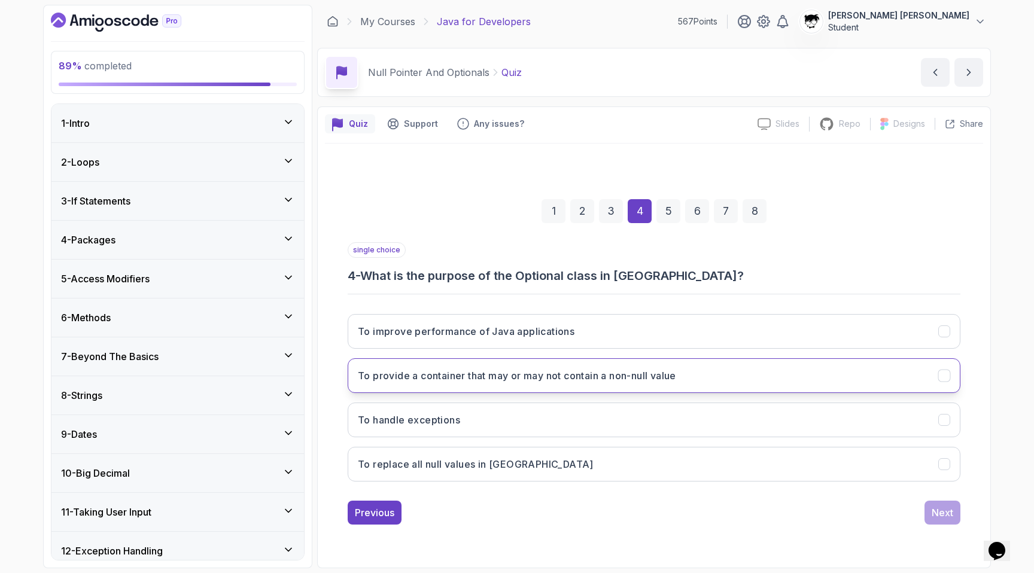
click at [652, 364] on button "To provide a container that may or may not contain a non-null value" at bounding box center [654, 375] width 613 height 35
click at [950, 506] on div "Next" at bounding box center [943, 513] width 22 height 14
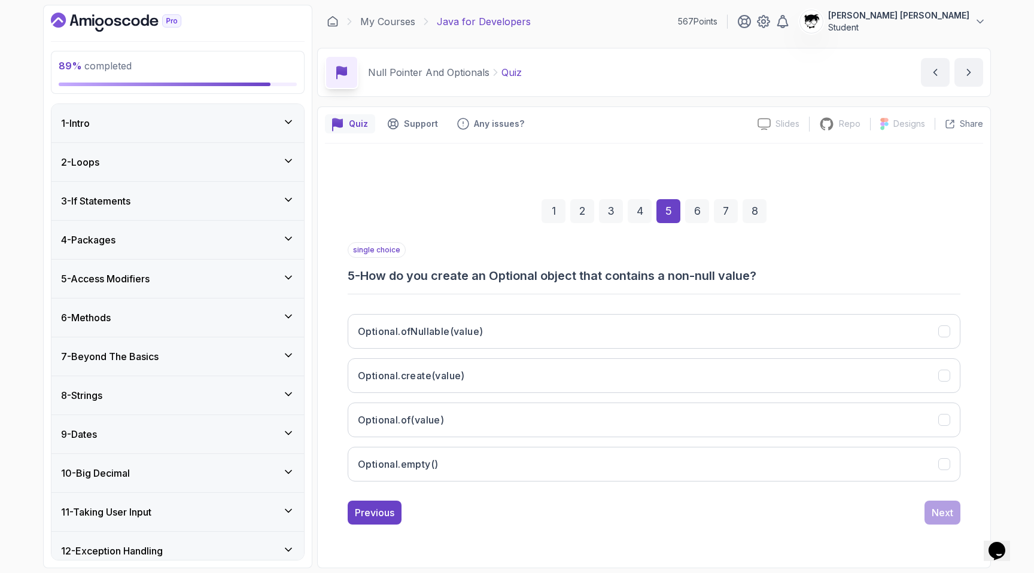
click at [411, 282] on h3 "5 - How do you create an Optional object that contains a non-null value?" at bounding box center [654, 275] width 613 height 17
click at [407, 275] on h3 "5 - How do you create an Optional object that contains a non-null value?" at bounding box center [654, 275] width 613 height 17
click at [391, 423] on h3 "Optional.of(value)" at bounding box center [401, 420] width 86 height 14
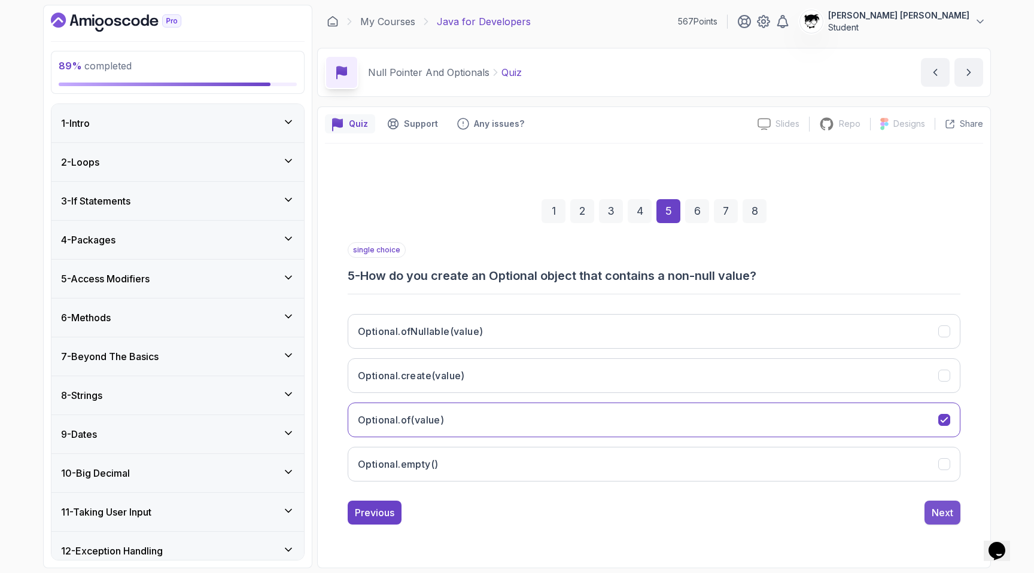
click at [947, 504] on button "Next" at bounding box center [942, 513] width 36 height 24
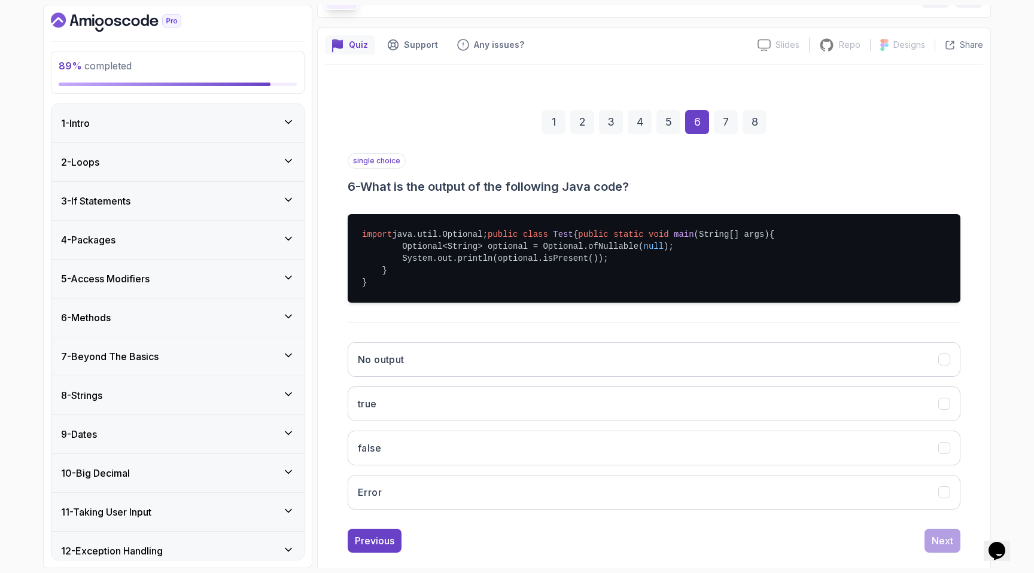
scroll to position [81, 0]
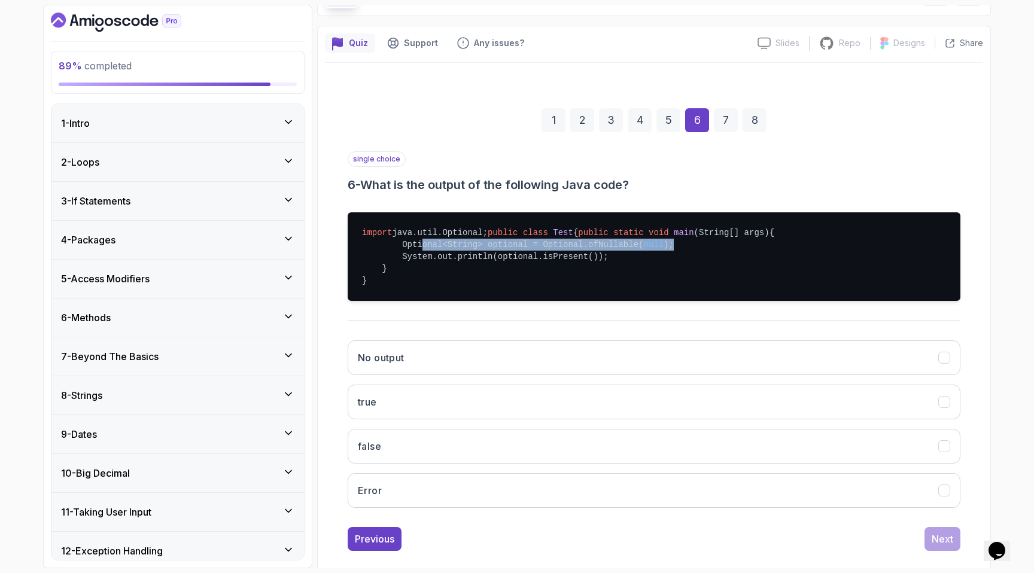
drag, startPoint x: 420, startPoint y: 270, endPoint x: 728, endPoint y: 272, distance: 307.6
click at [728, 272] on pre "import java.util.Optional; public class Test { public static void main (String[…" at bounding box center [654, 256] width 613 height 89
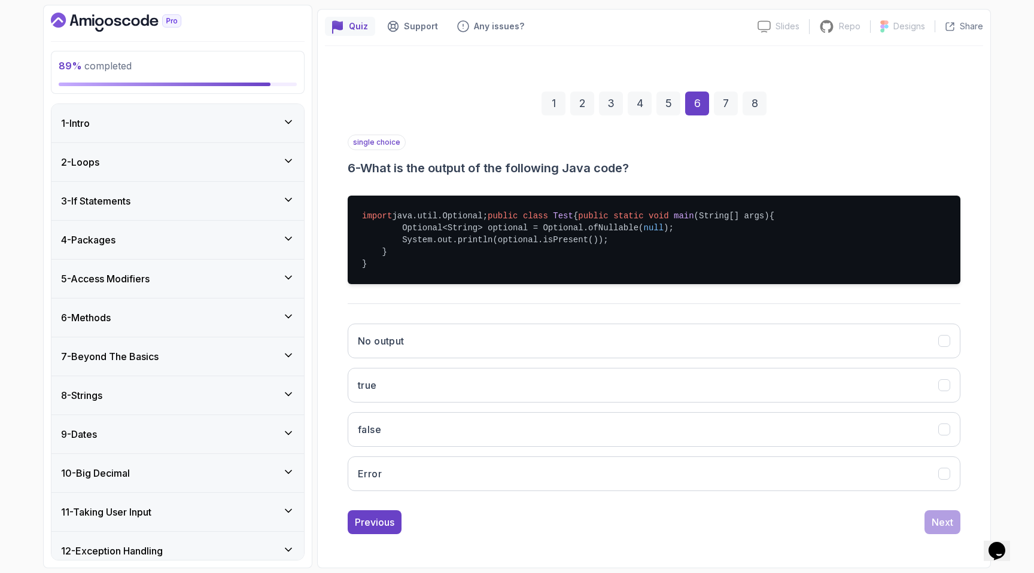
scroll to position [121, 0]
drag, startPoint x: 399, startPoint y: 239, endPoint x: 660, endPoint y: 230, distance: 261.0
click at [660, 230] on pre "import java.util.Optional; public class Test { public static void main (String[…" at bounding box center [654, 240] width 613 height 89
click at [660, 230] on span "null" at bounding box center [653, 228] width 20 height 10
click at [388, 427] on button "false" at bounding box center [654, 429] width 613 height 35
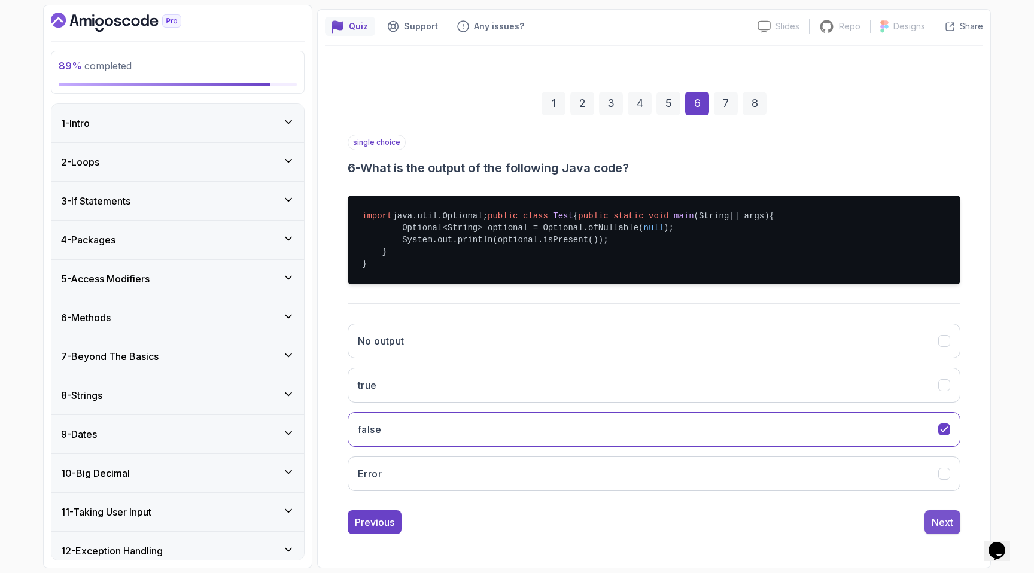
click at [929, 528] on button "Next" at bounding box center [942, 522] width 36 height 24
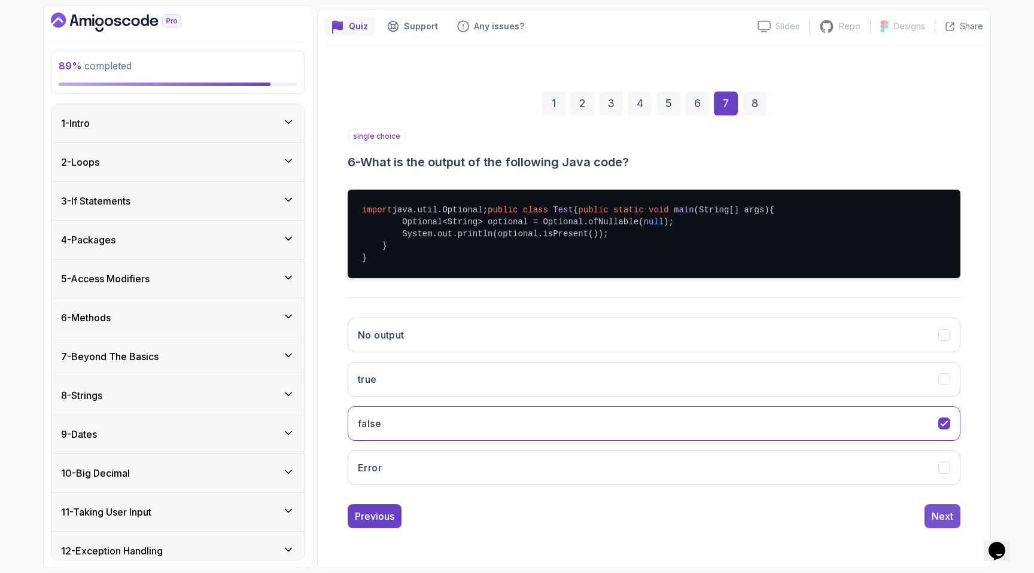
scroll to position [0, 0]
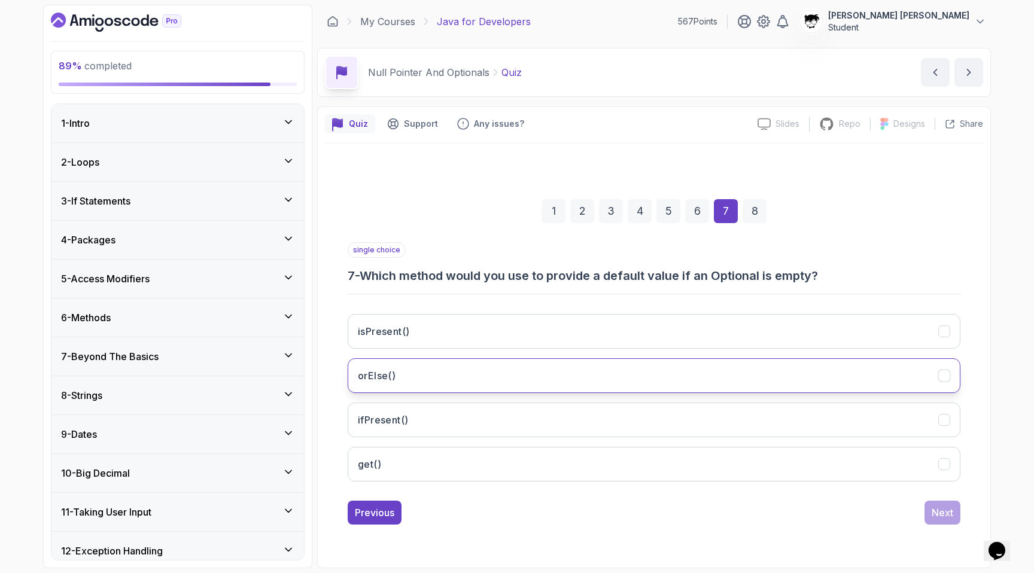
click at [629, 363] on button "orElse()" at bounding box center [654, 375] width 613 height 35
click at [952, 503] on button "Next" at bounding box center [942, 513] width 36 height 24
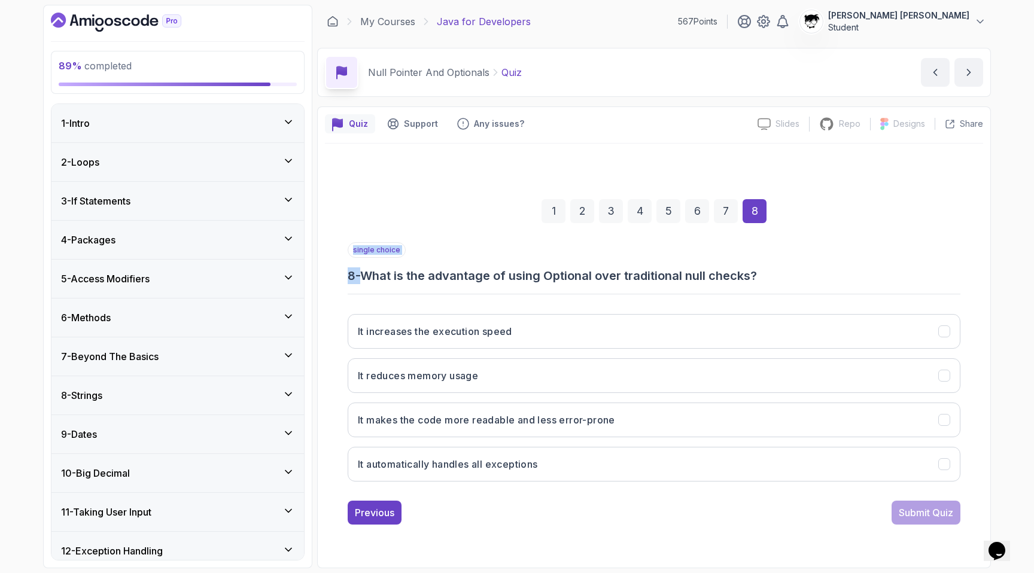
drag, startPoint x: 368, startPoint y: 279, endPoint x: 642, endPoint y: 290, distance: 274.2
click at [642, 290] on div "single choice 8 - What is the advantage of using Optional over traditional null…" at bounding box center [654, 366] width 613 height 249
click at [623, 253] on div "single choice 8 - What is the advantage of using Optional over traditional null…" at bounding box center [654, 263] width 613 height 42
click at [369, 417] on h3 "It makes the code more readable and less error-prone" at bounding box center [486, 420] width 257 height 14
click at [912, 513] on div "Submit Quiz" at bounding box center [926, 513] width 54 height 14
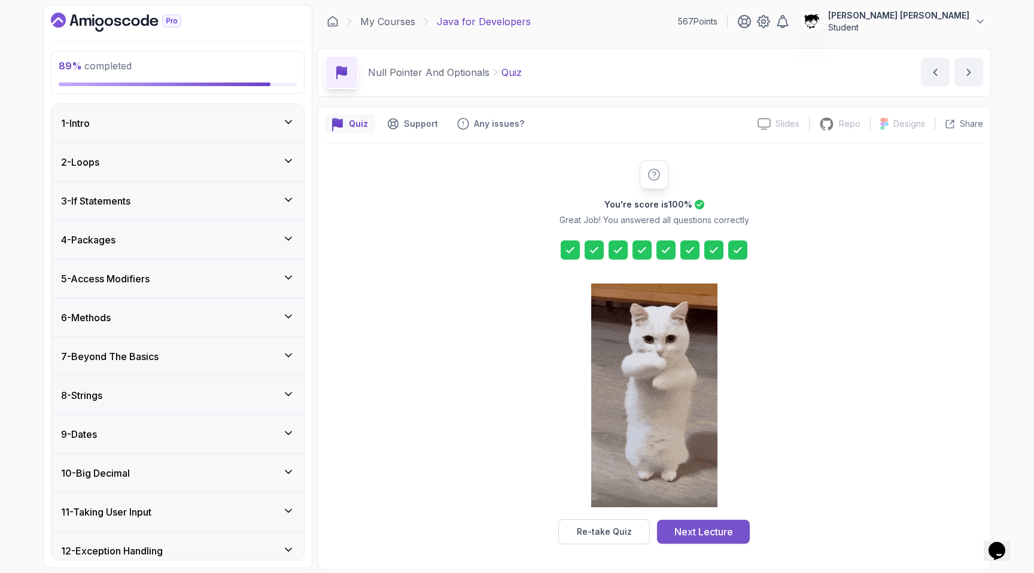
click at [687, 532] on div "Next Lecture" at bounding box center [703, 532] width 59 height 14
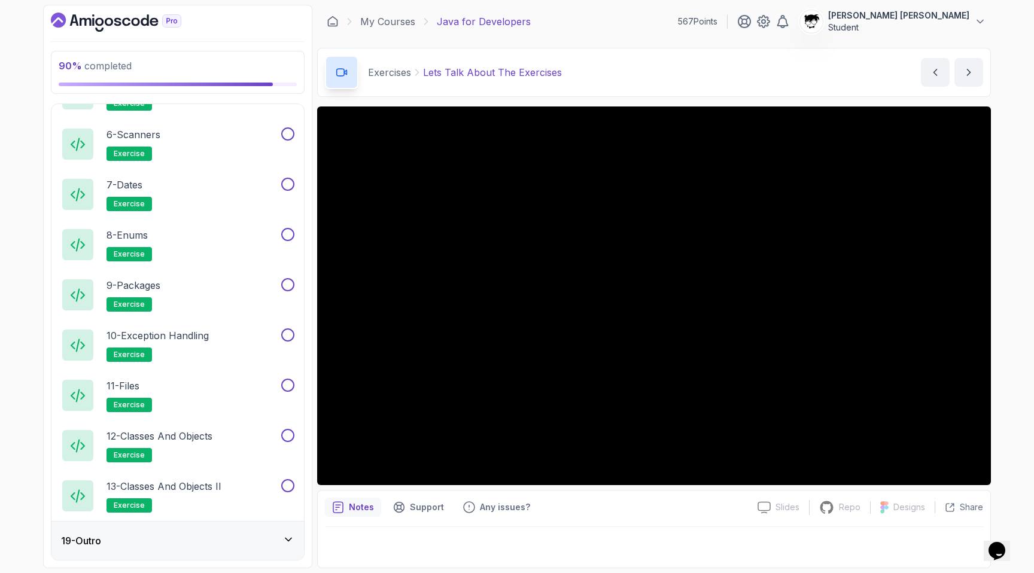
click at [201, 531] on div "19 - Outro" at bounding box center [177, 541] width 253 height 38
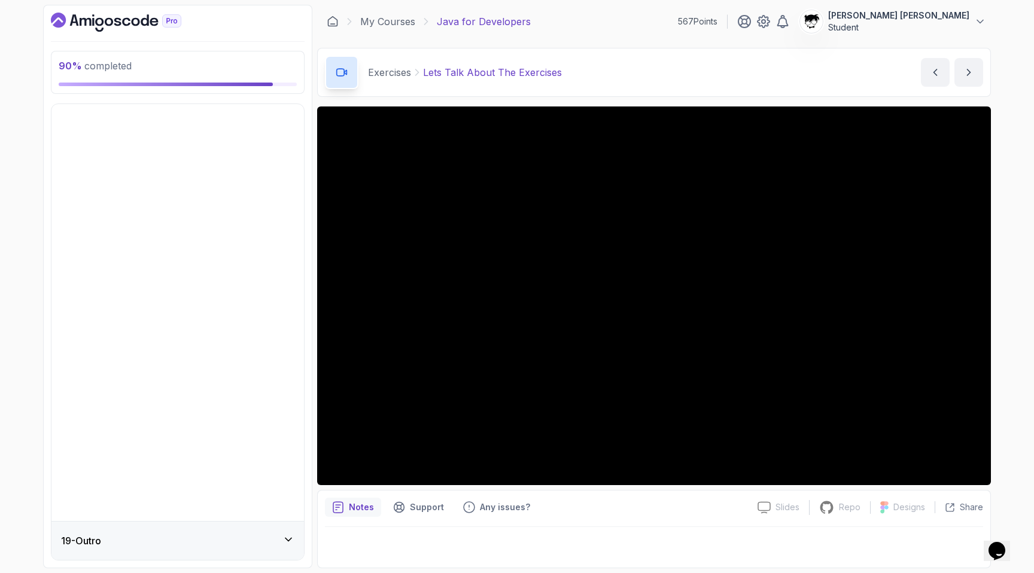
scroll to position [282, 0]
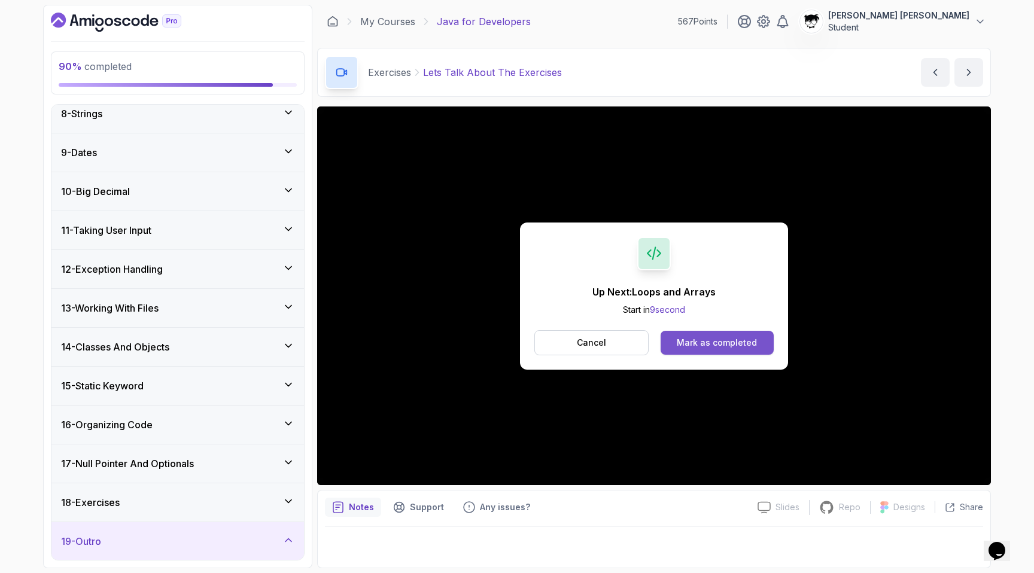
click at [707, 343] on div "Mark as completed" at bounding box center [717, 343] width 80 height 12
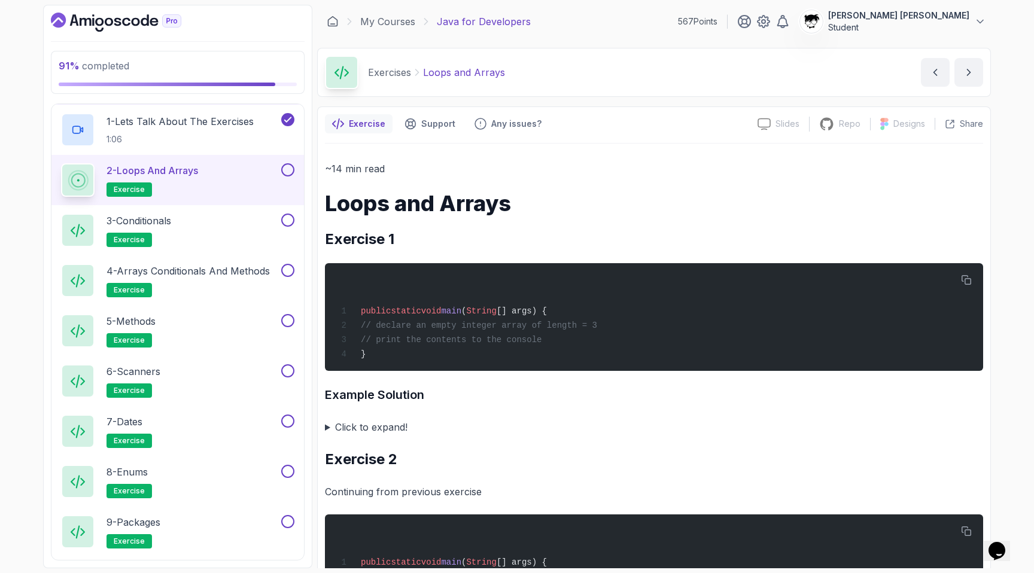
scroll to position [541, 0]
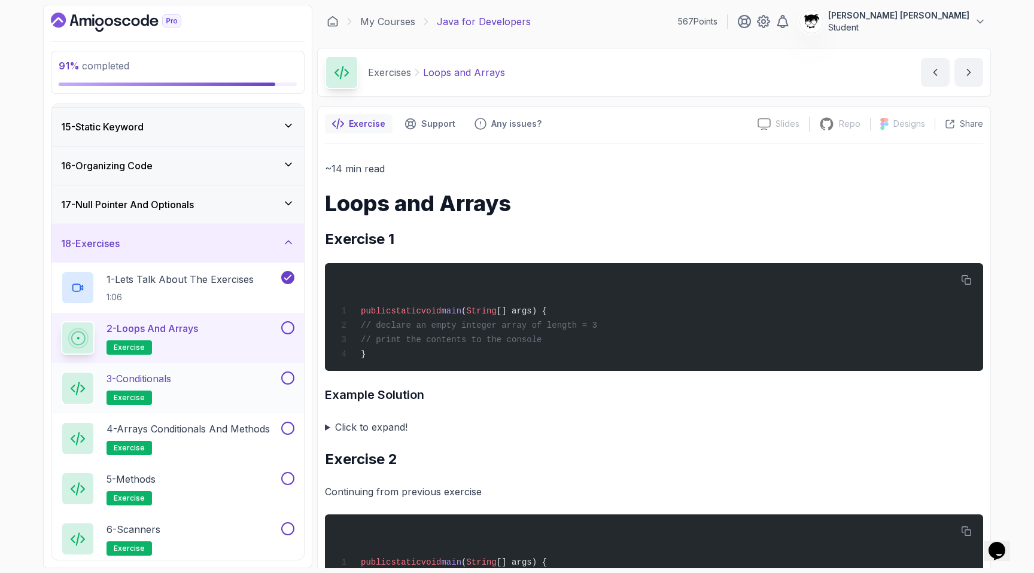
click at [171, 397] on h2 "3 - Conditionals exercise" at bounding box center [139, 389] width 65 height 34
